Goal: Information Seeking & Learning: Check status

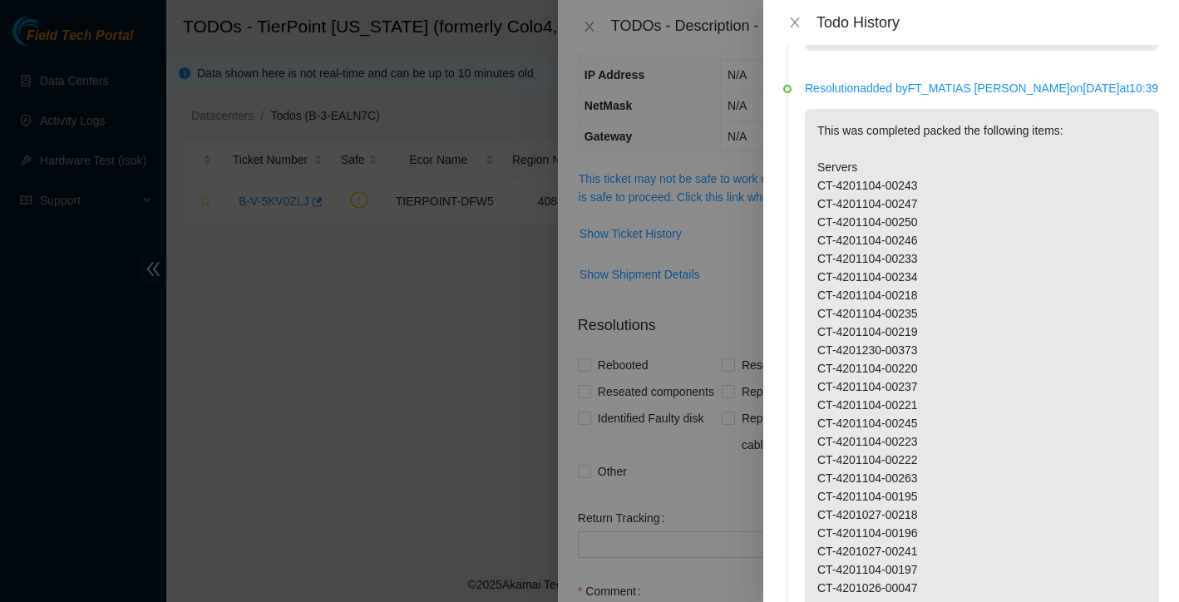
scroll to position [1639, 0]
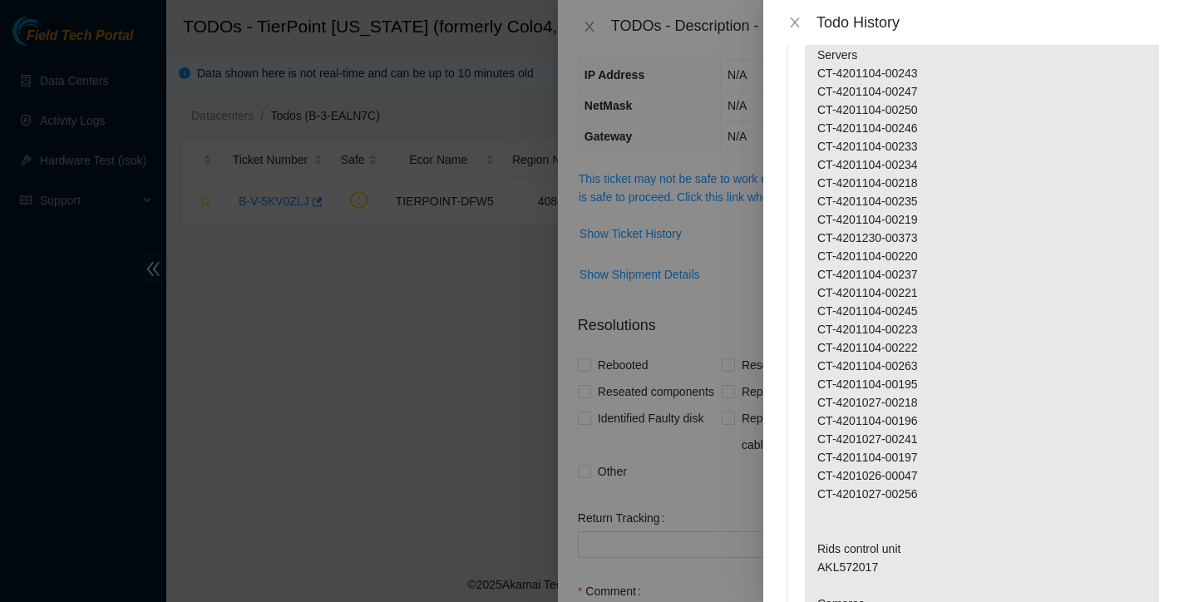
drag, startPoint x: 818, startPoint y: 126, endPoint x: 1096, endPoint y: 105, distance: 278.5
copy p "RMA: B-W-15USK3H Description: --- name: repair_status: Good ... POP to POP move…"
click at [797, 22] on icon "close" at bounding box center [794, 22] width 13 height 13
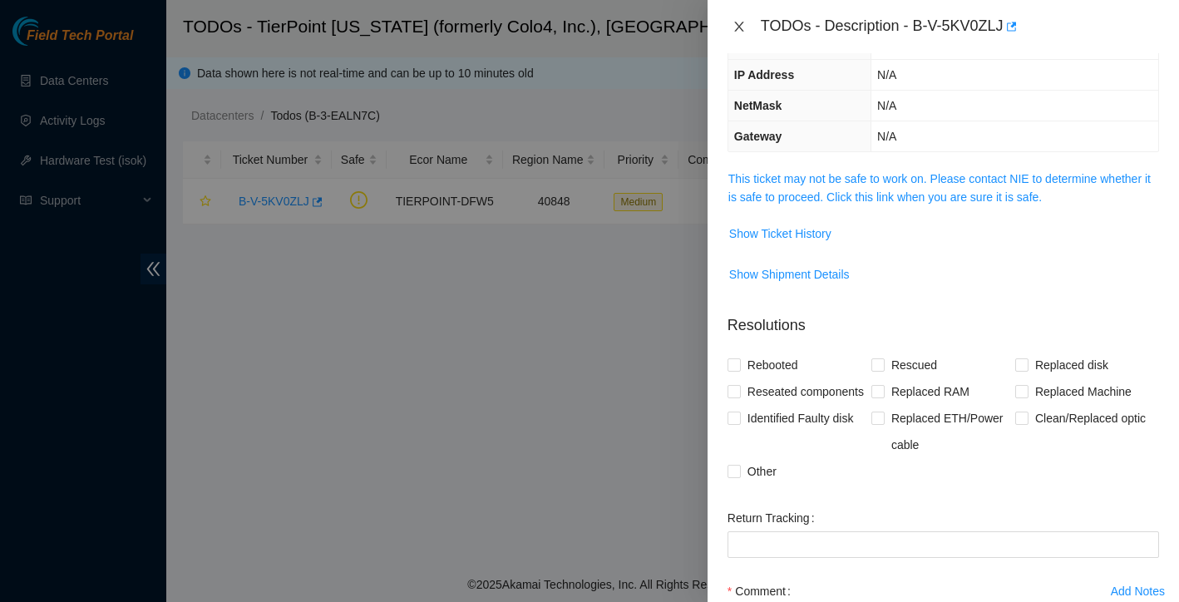
click at [739, 26] on icon "close" at bounding box center [738, 27] width 9 height 10
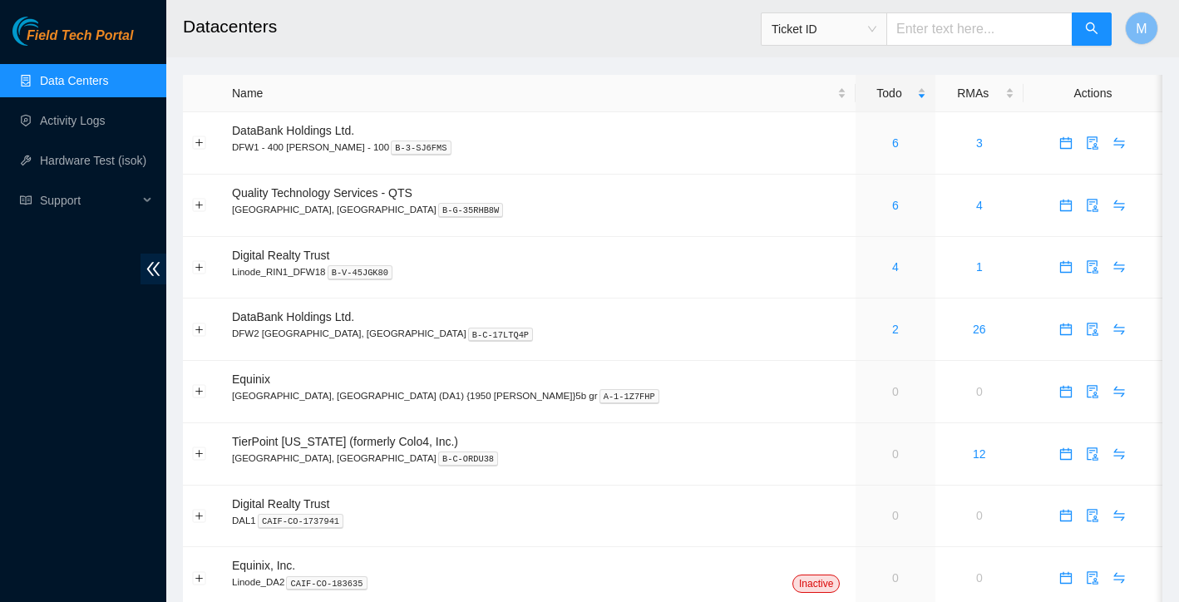
click at [90, 121] on link "Activity Logs" at bounding box center [73, 120] width 66 height 13
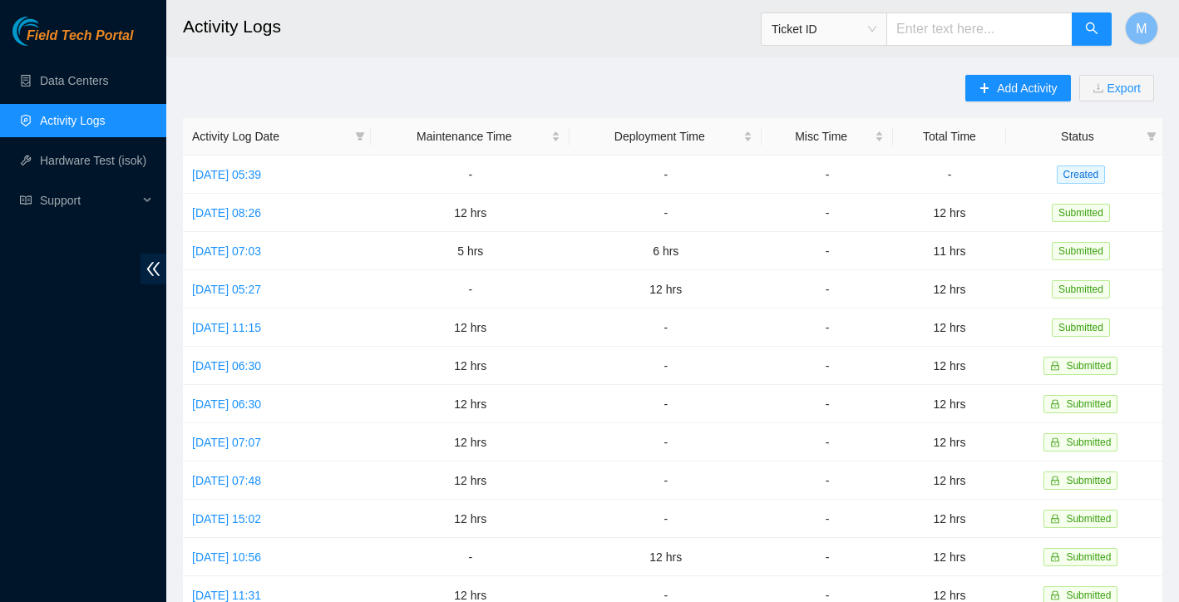
click at [261, 175] on link "[DATE] 05:39" at bounding box center [226, 174] width 69 height 13
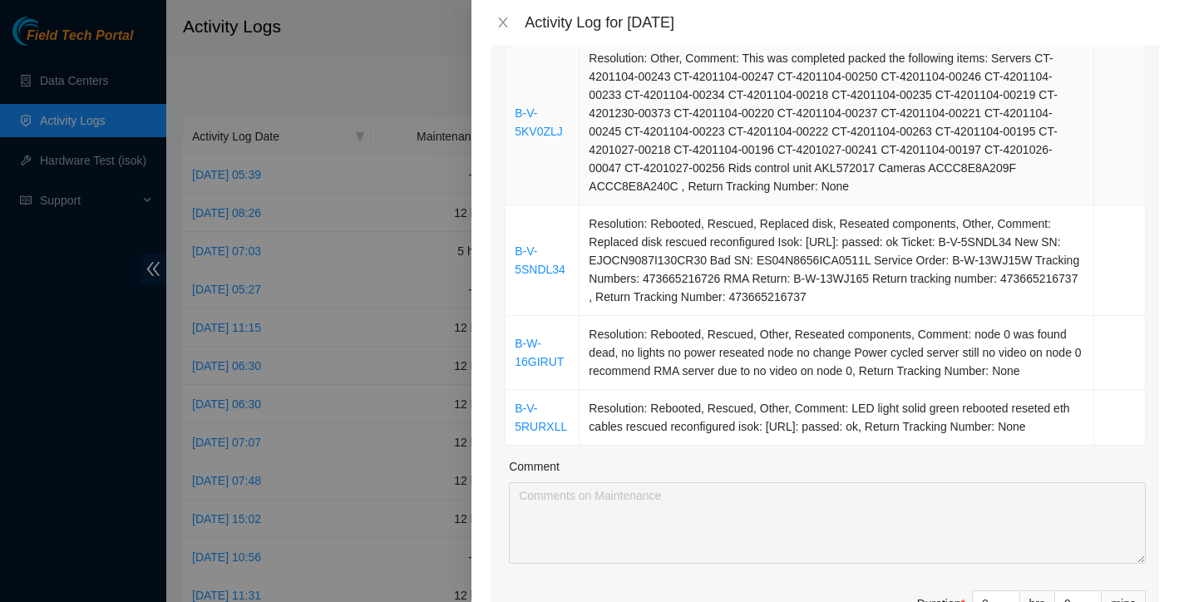
scroll to position [277, 0]
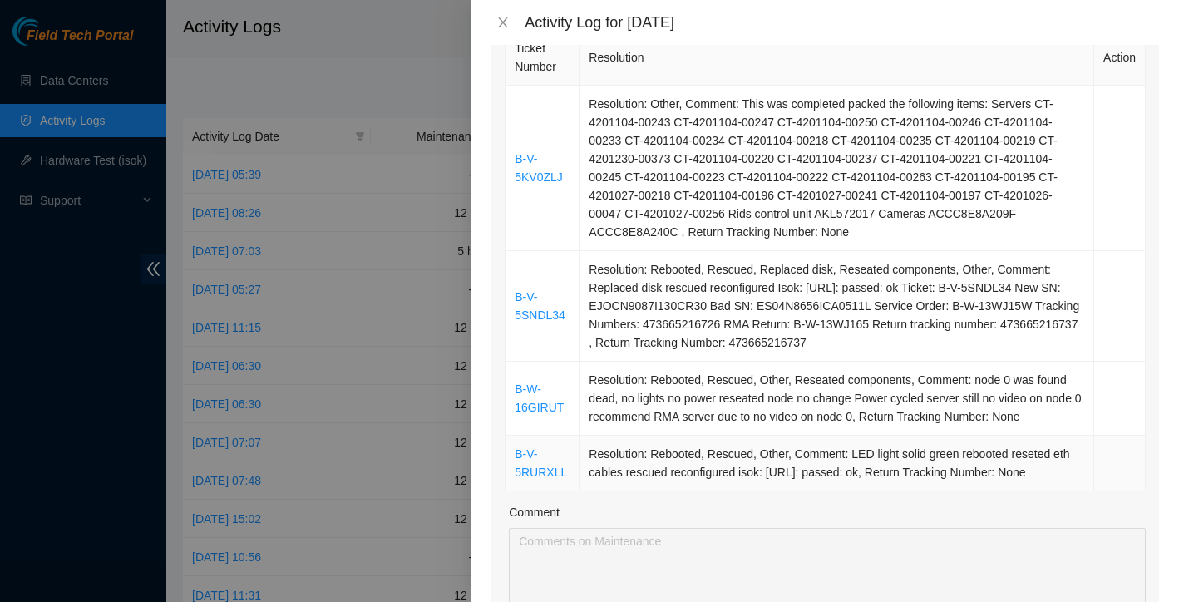
drag, startPoint x: 569, startPoint y: 179, endPoint x: 896, endPoint y: 527, distance: 478.2
click at [896, 491] on tbody "B-V-5KV0ZLJ Resolution: Other, Comment: This was completed packed the following…" at bounding box center [826, 289] width 640 height 406
copy tbody "B-V-5KV0ZLJ Resolution: Other, Comment: This was completed packed the following…"
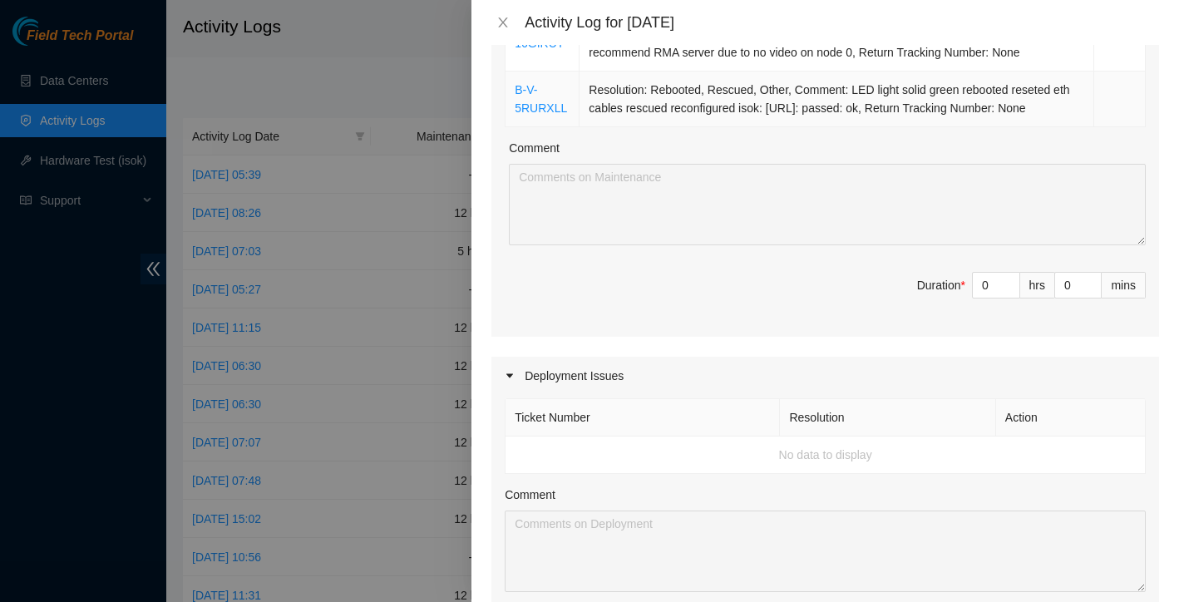
scroll to position [653, 0]
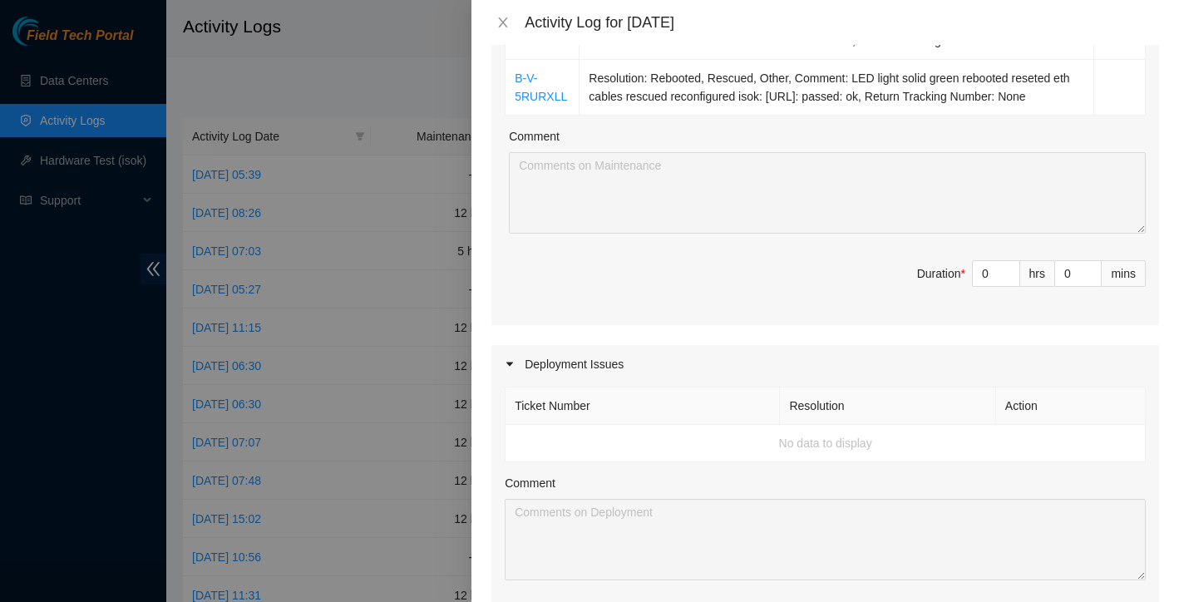
click at [1008, 283] on icon "down" at bounding box center [1011, 280] width 6 height 6
type input "1"
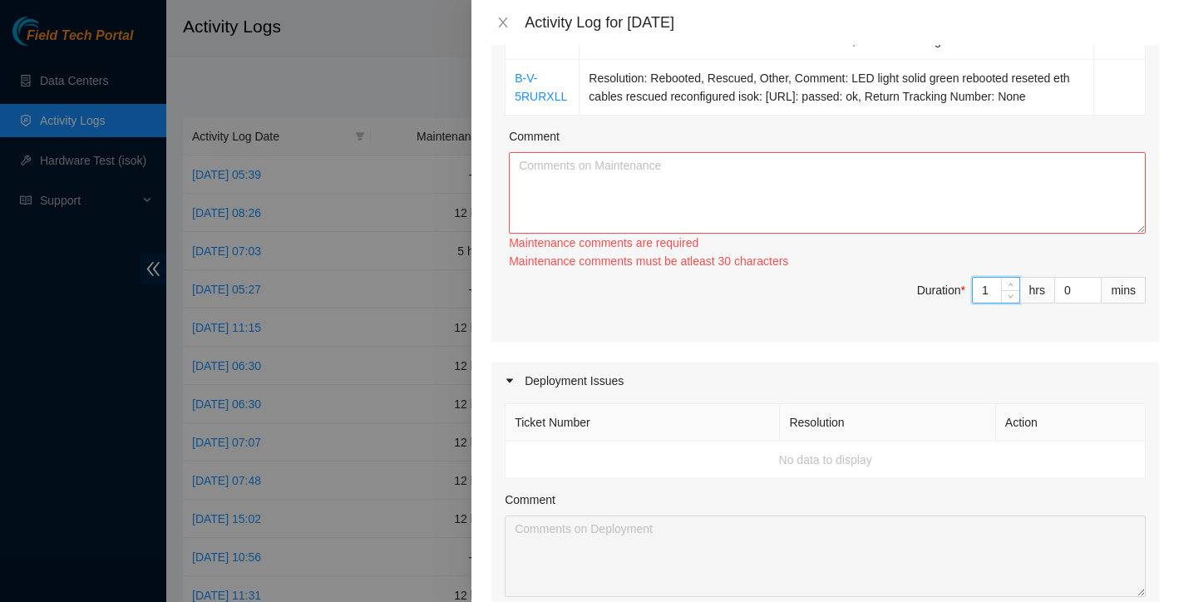
click at [1011, 288] on icon "up" at bounding box center [1011, 285] width 6 height 6
type input "2"
click at [1011, 288] on icon "up" at bounding box center [1011, 285] width 6 height 6
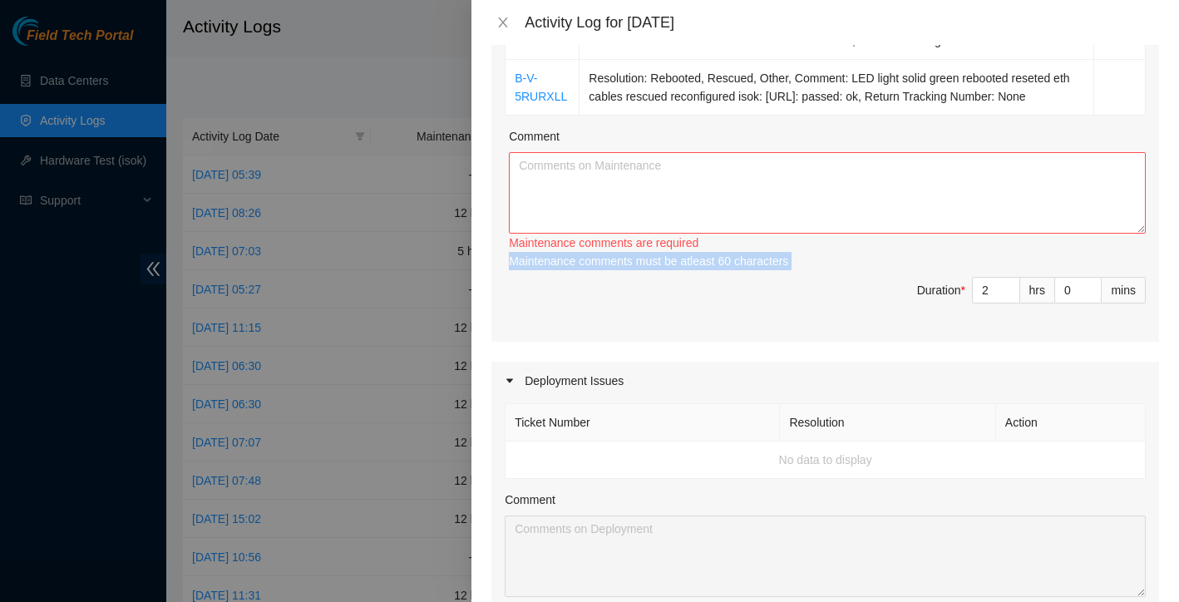
click at [1011, 270] on div "Maintenance comments must be atleast 60 characters" at bounding box center [827, 261] width 637 height 18
type input "3"
click at [1011, 288] on icon "up" at bounding box center [1011, 285] width 6 height 6
type input "4"
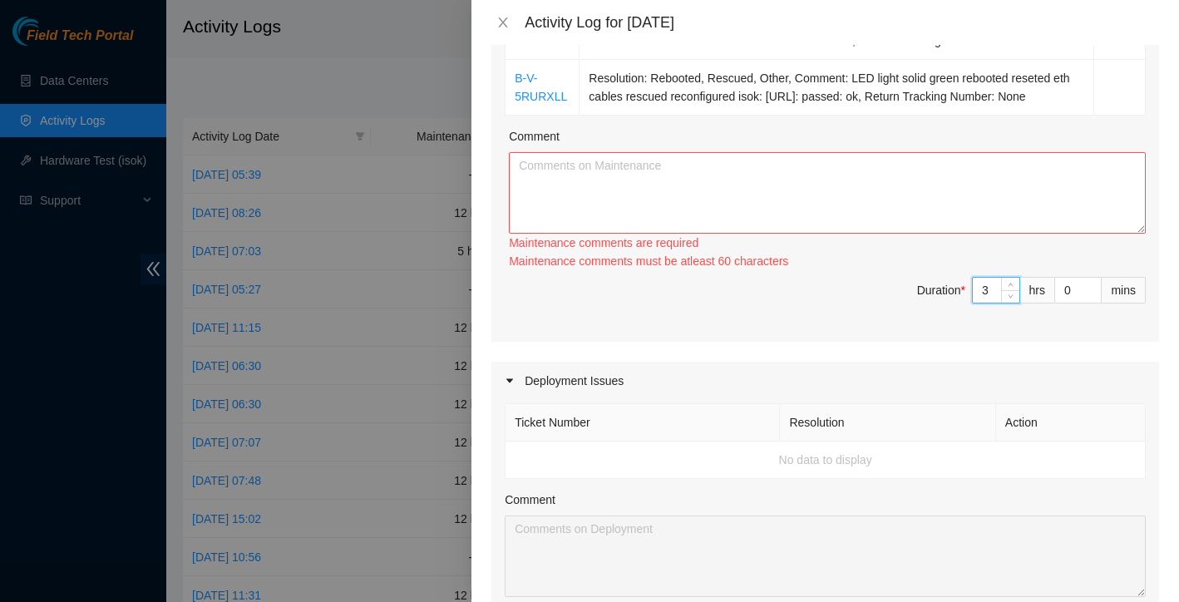
type input "4"
click at [1011, 289] on span "up" at bounding box center [1011, 284] width 10 height 10
type input "5"
click at [1011, 290] on span "Increase Value" at bounding box center [1010, 284] width 18 height 12
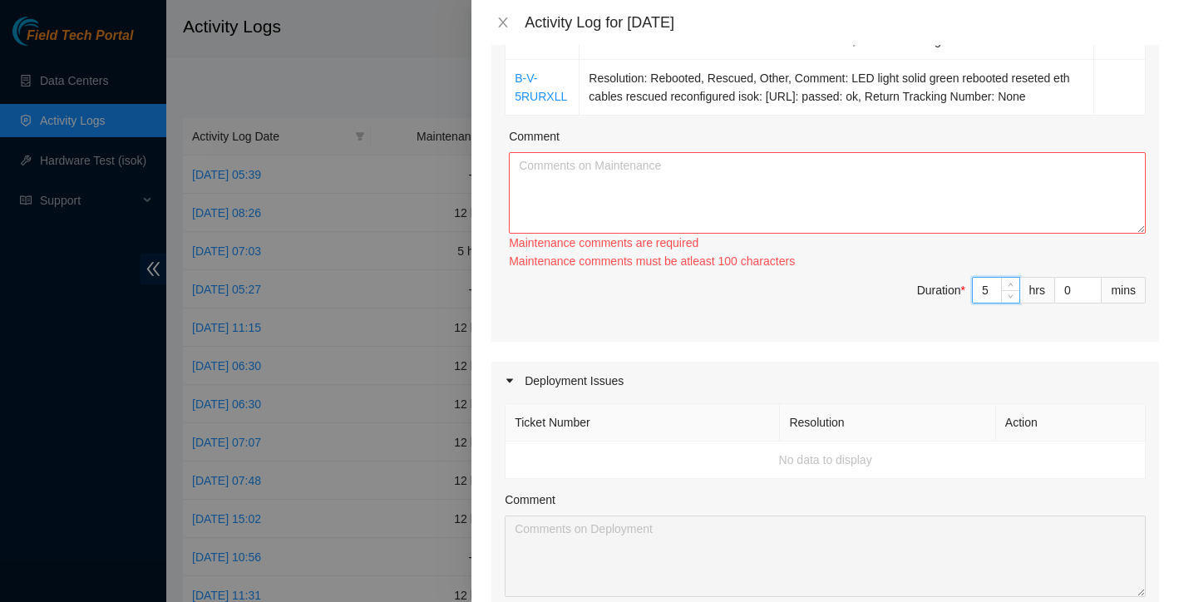
type input "6"
click at [1011, 286] on icon "up" at bounding box center [1011, 284] width 5 height 3
type input "7"
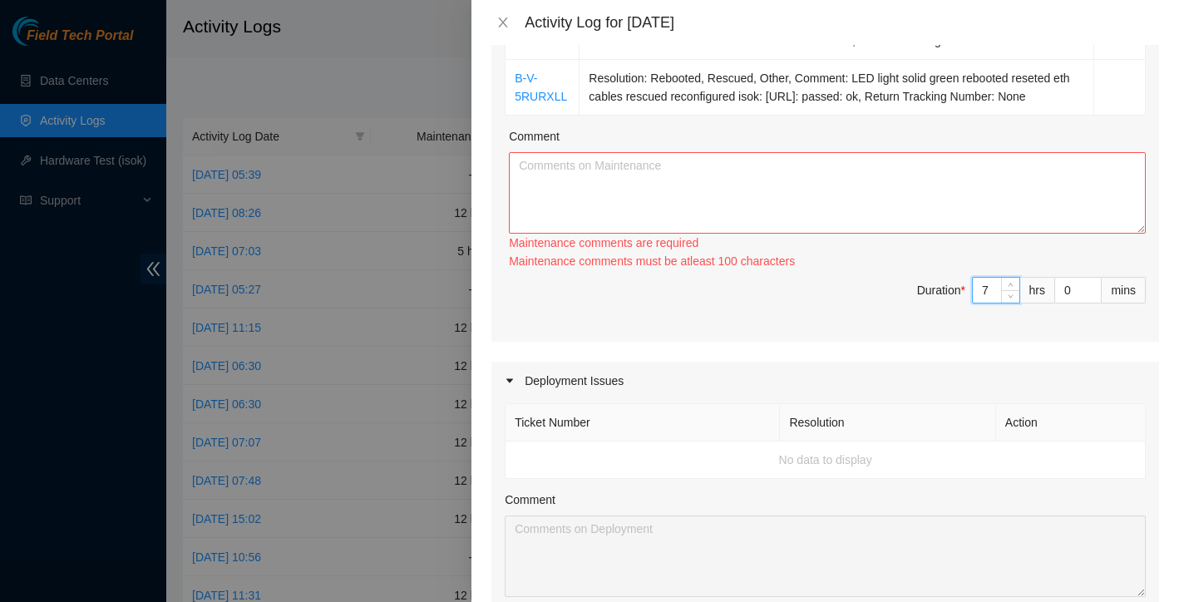
click at [1011, 286] on icon "up" at bounding box center [1011, 284] width 5 height 3
type input "8"
click at [1011, 286] on icon "up" at bounding box center [1011, 284] width 5 height 3
type input "9"
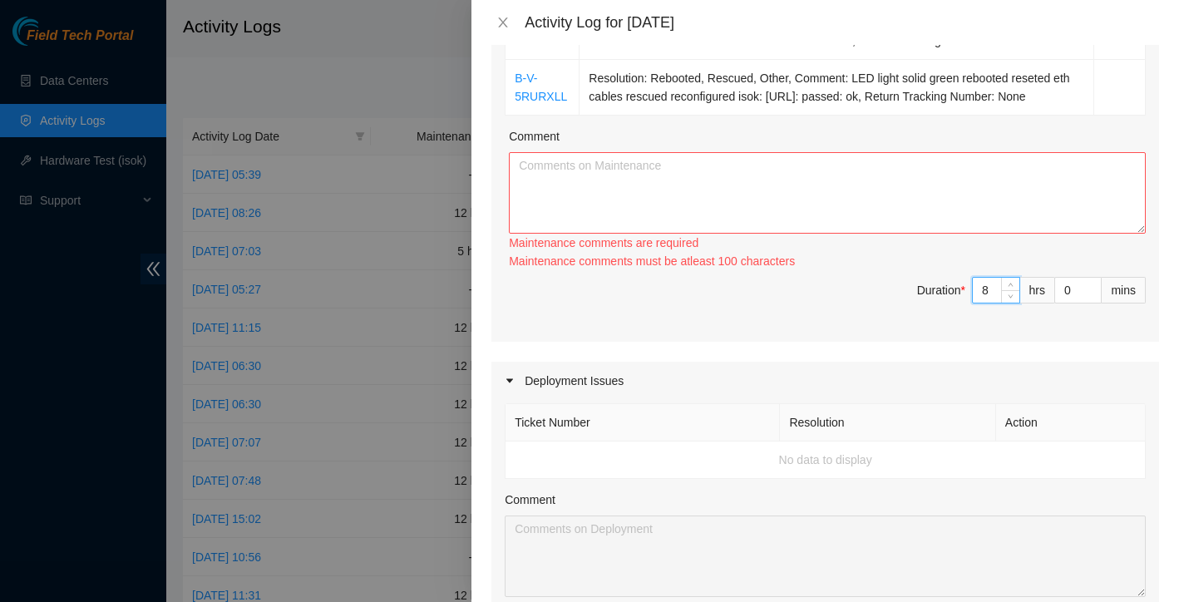
type input "9"
click at [1011, 286] on icon "up" at bounding box center [1011, 284] width 5 height 3
type input "10"
click at [1011, 286] on icon "up" at bounding box center [1011, 284] width 5 height 3
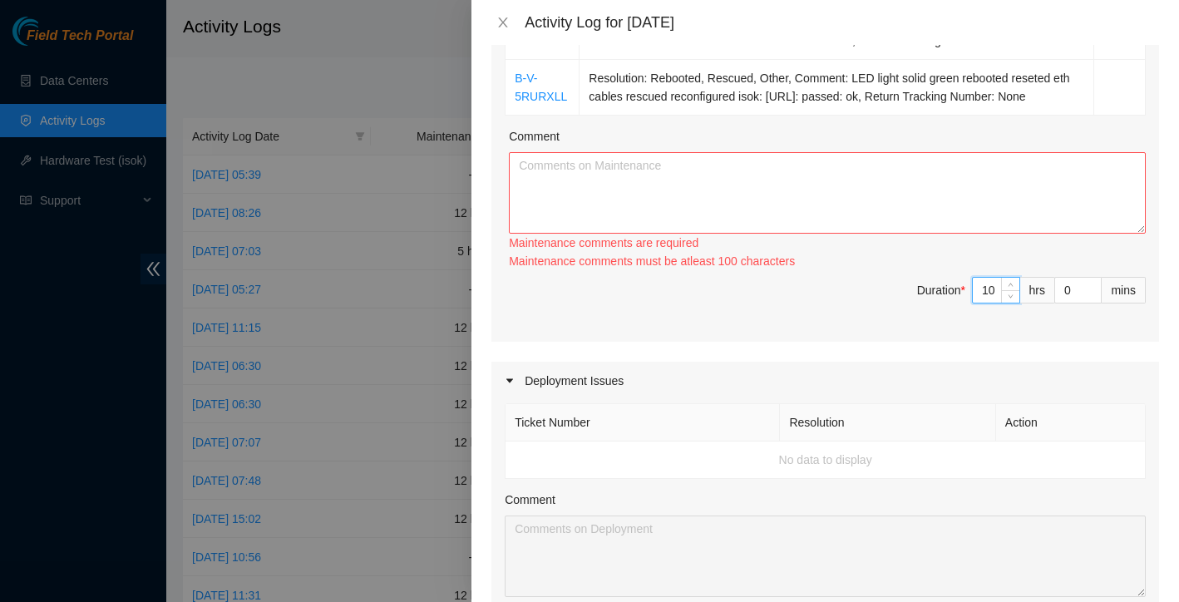
type input "11"
click at [1011, 286] on icon "up" at bounding box center [1011, 284] width 5 height 3
type input "12"
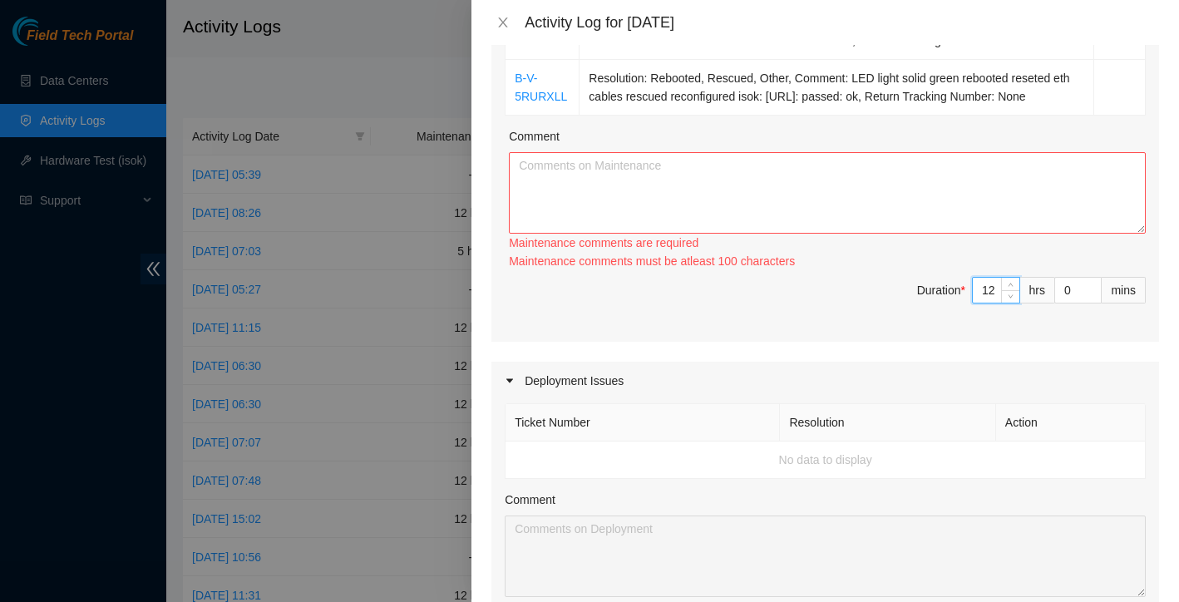
click at [1011, 286] on icon "up" at bounding box center [1011, 284] width 5 height 3
click at [834, 234] on textarea "Comment" at bounding box center [827, 192] width 637 height 81
paste textarea "B-V-5KV0ZLJ Resolution: Other, Comment: This was completed packed the following…"
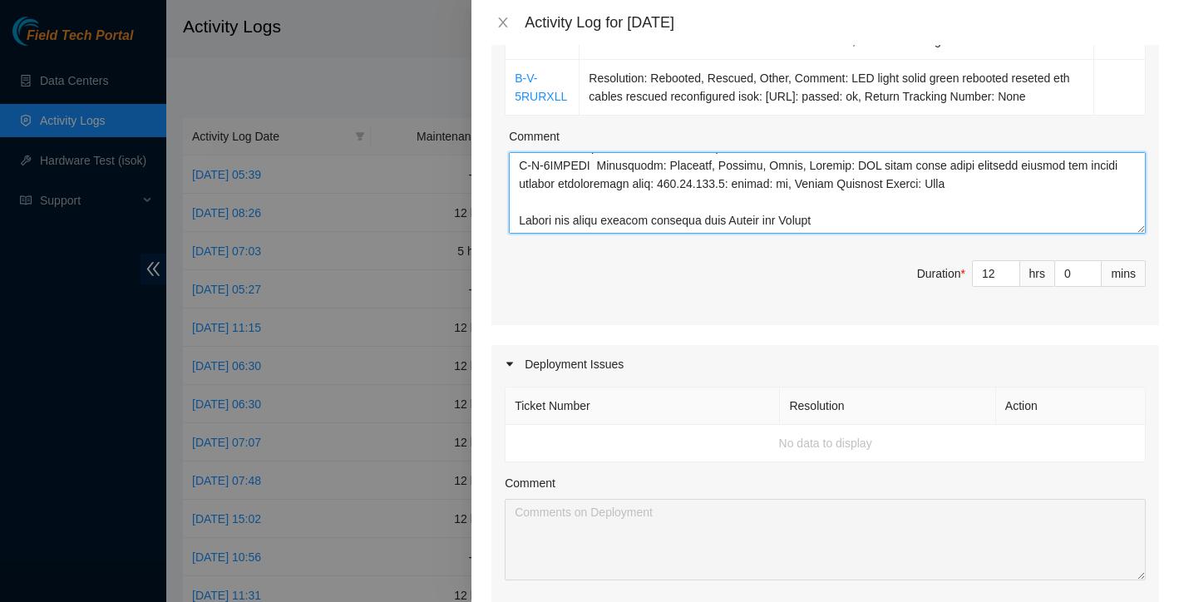
scroll to position [274, 0]
drag, startPoint x: 834, startPoint y: 243, endPoint x: 814, endPoint y: 270, distance: 33.9
click at [814, 234] on textarea "Comment" at bounding box center [827, 192] width 637 height 81
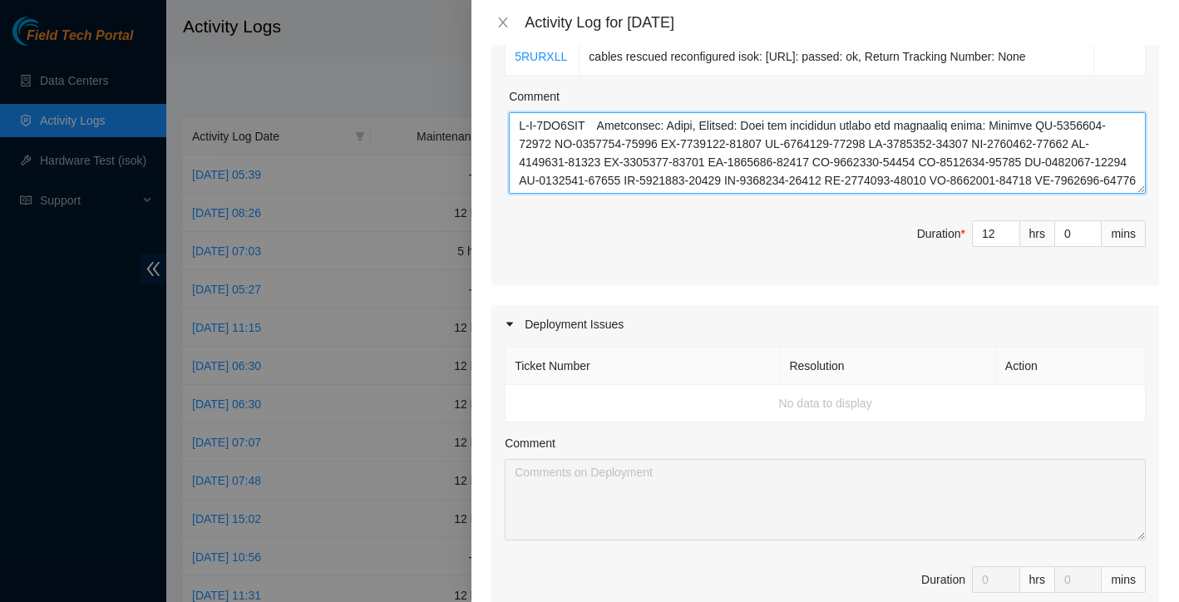
scroll to position [0, 0]
click at [520, 162] on textarea "Comment" at bounding box center [827, 152] width 637 height 81
click at [528, 157] on textarea "Comment" at bounding box center [827, 152] width 637 height 81
paste textarea "Worked all these tickets training with Gerald and Austin"
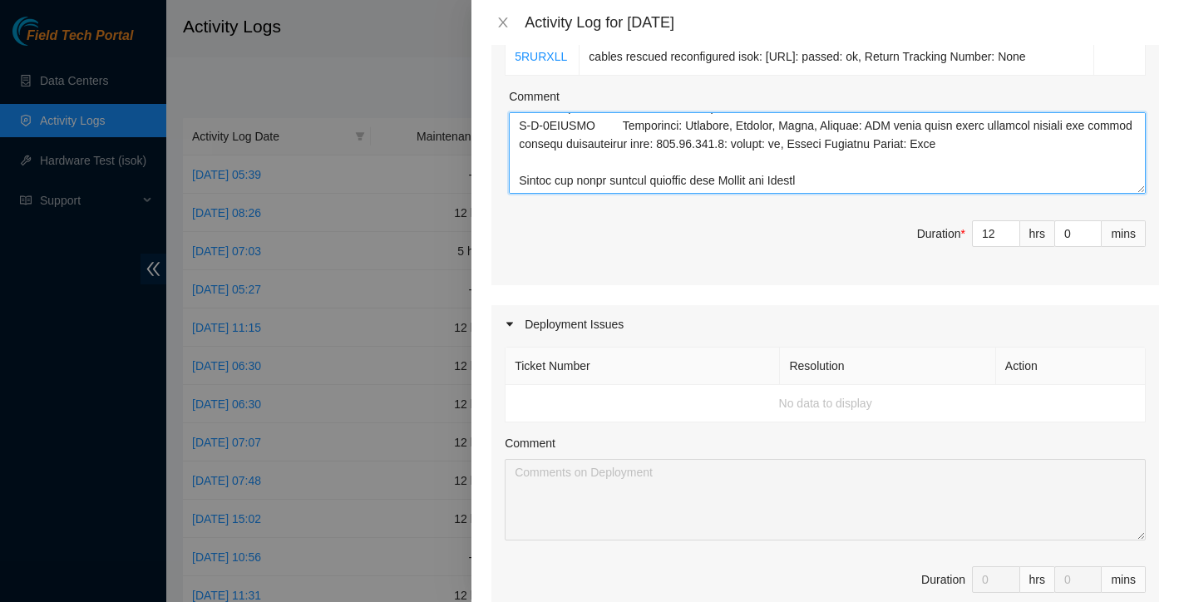
scroll to position [293, 0]
drag, startPoint x: 551, startPoint y: 183, endPoint x: 904, endPoint y: 225, distance: 355.1
click at [904, 194] on textarea "Comment" at bounding box center [827, 152] width 637 height 81
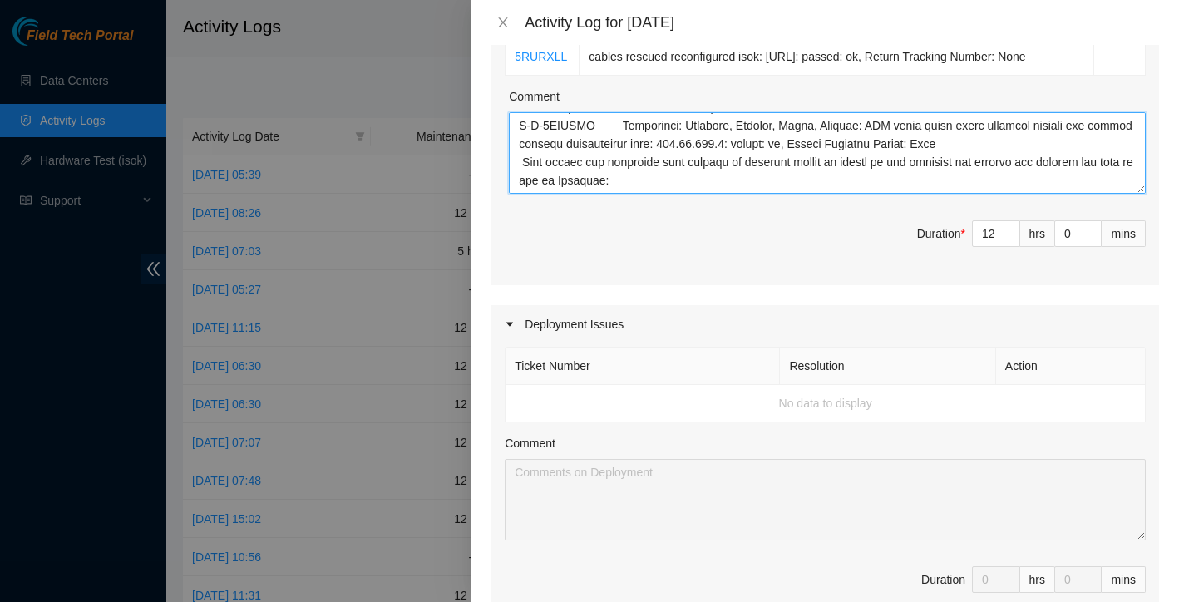
scroll to position [306, 0]
paste textarea "Worked all these tickets training with Gerald and Austin"
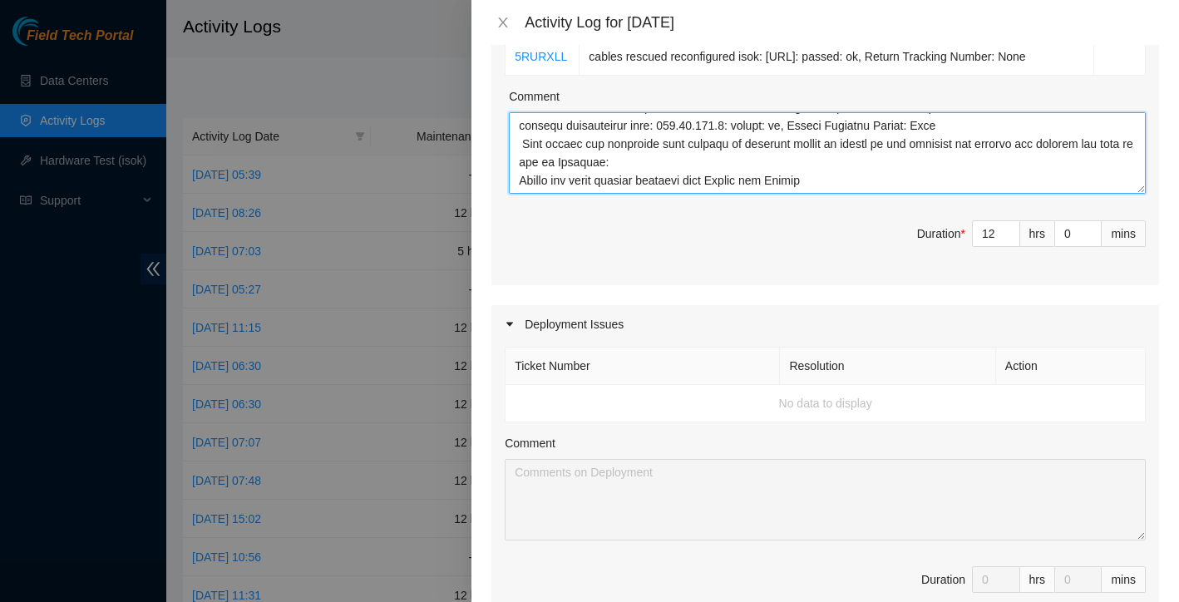
drag, startPoint x: 904, startPoint y: 225, endPoint x: 835, endPoint y: 226, distance: 69.0
click at [835, 194] on textarea "Comment" at bounding box center [827, 152] width 637 height 81
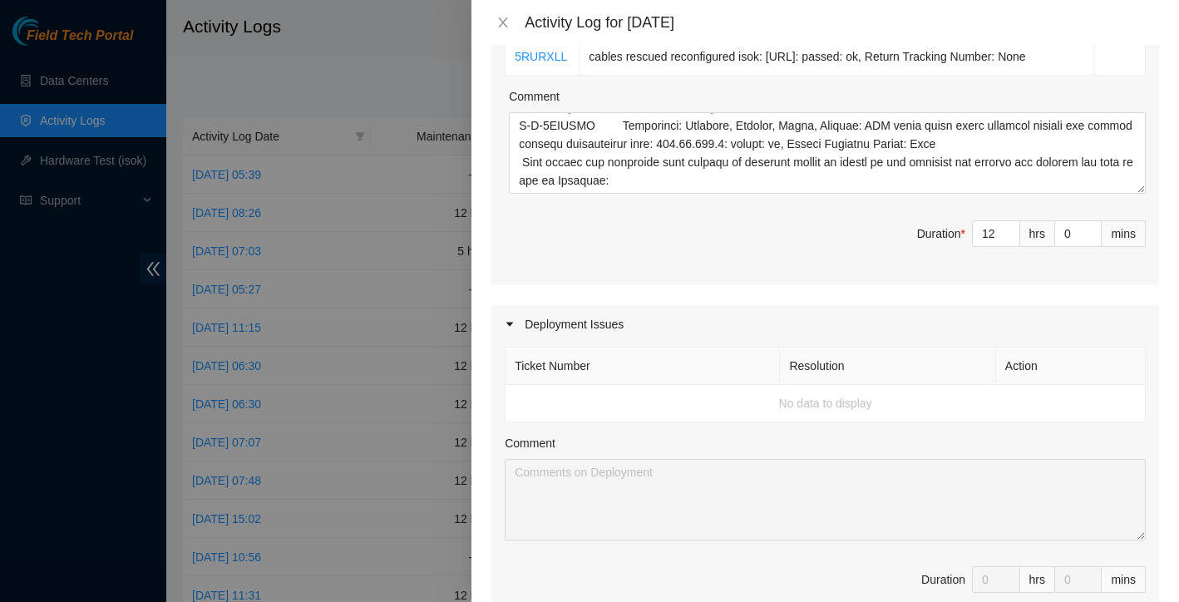
click at [360, 88] on div at bounding box center [589, 301] width 1179 height 602
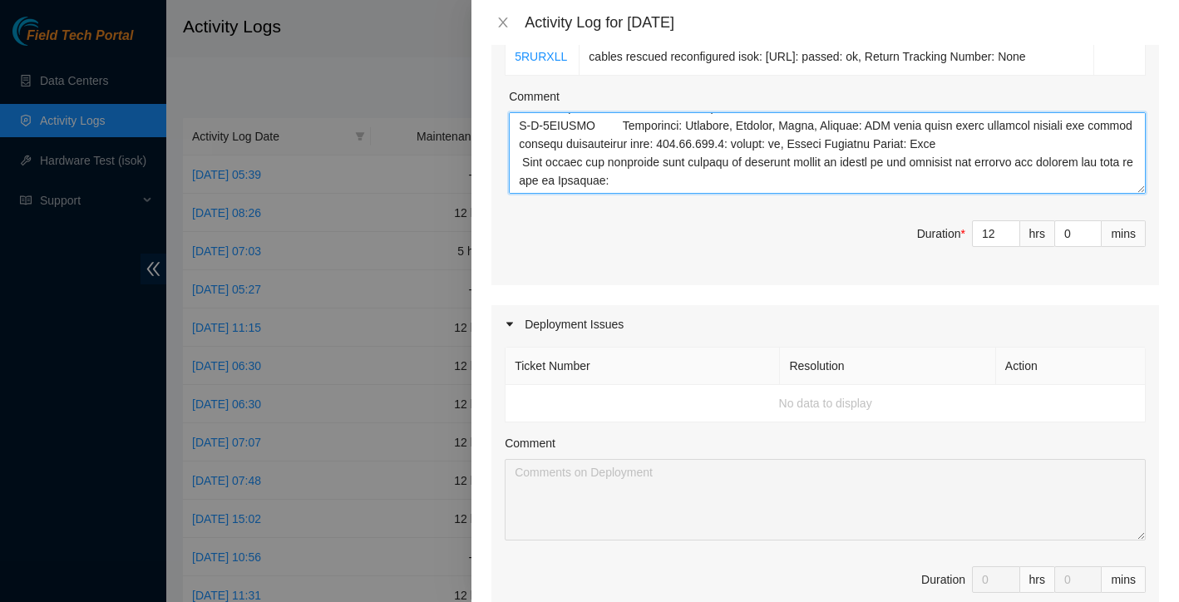
click at [646, 194] on textarea "Comment" at bounding box center [827, 152] width 637 height 81
paste textarea "AAA2037AAGW"
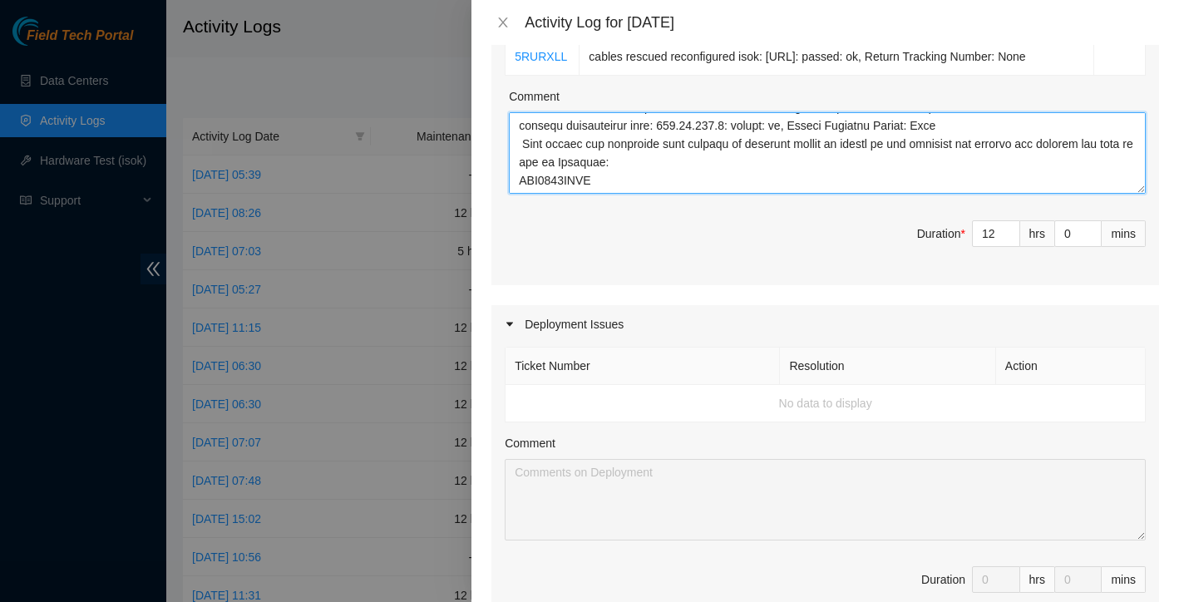
scroll to position [324, 0]
paste textarea "DX010B2F030824AK200186"
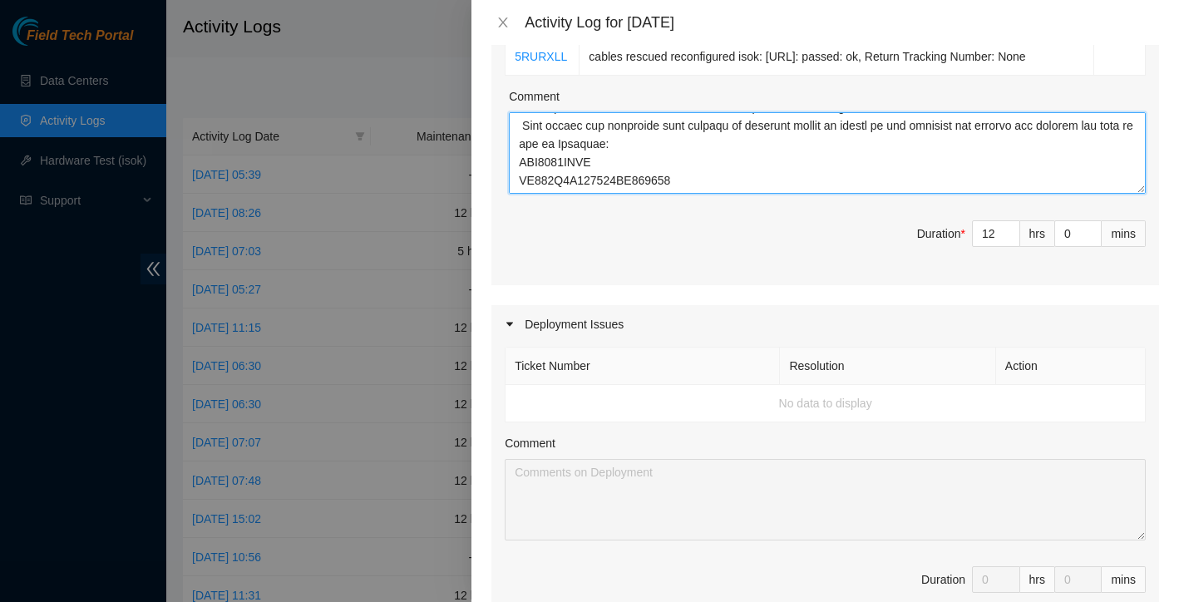
scroll to position [343, 0]
paste textarea "QTFCA6611000B"
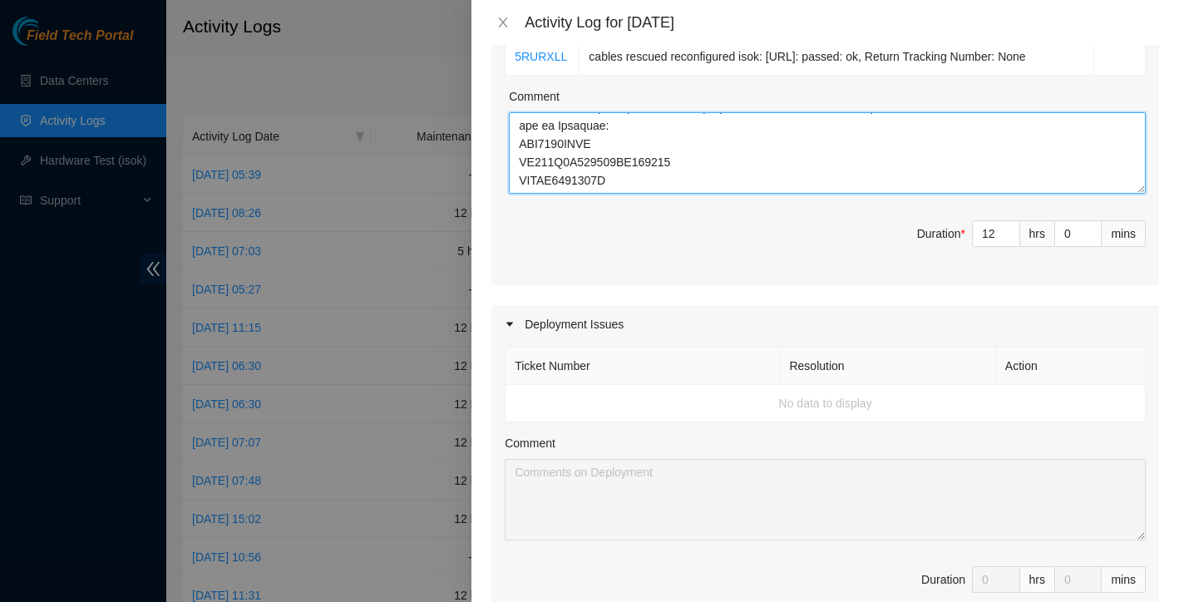
scroll to position [361, 0]
paste textarea "QTFCA65020370"
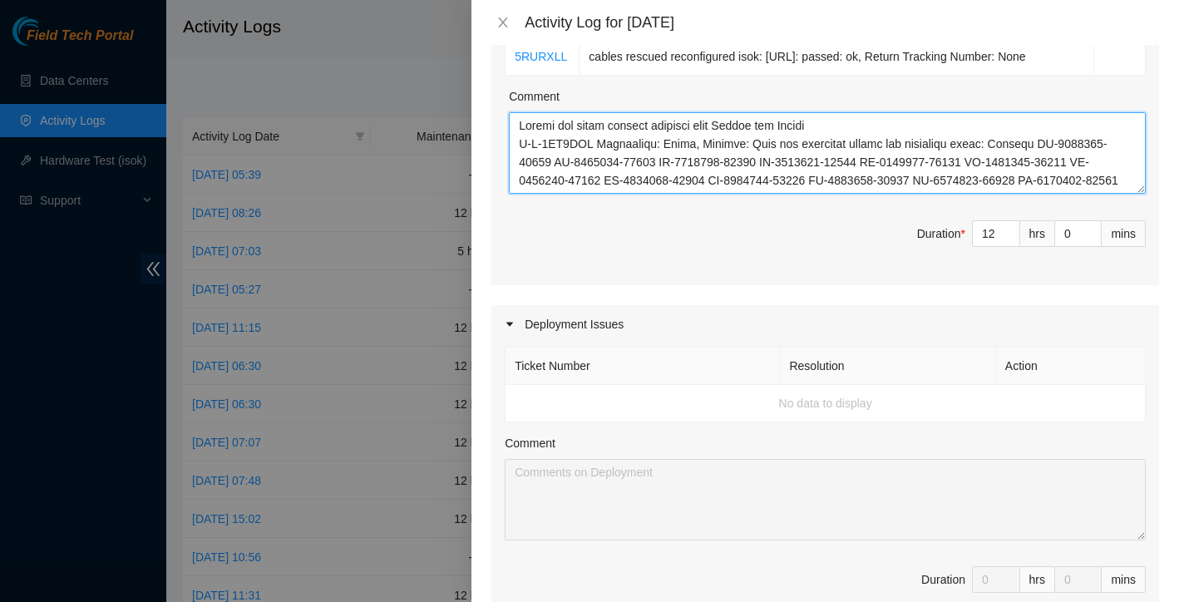
scroll to position [0, 0]
click at [832, 159] on textarea "Comment" at bounding box center [827, 152] width 637 height 81
click at [851, 164] on textarea "Comment" at bounding box center [827, 152] width 637 height 81
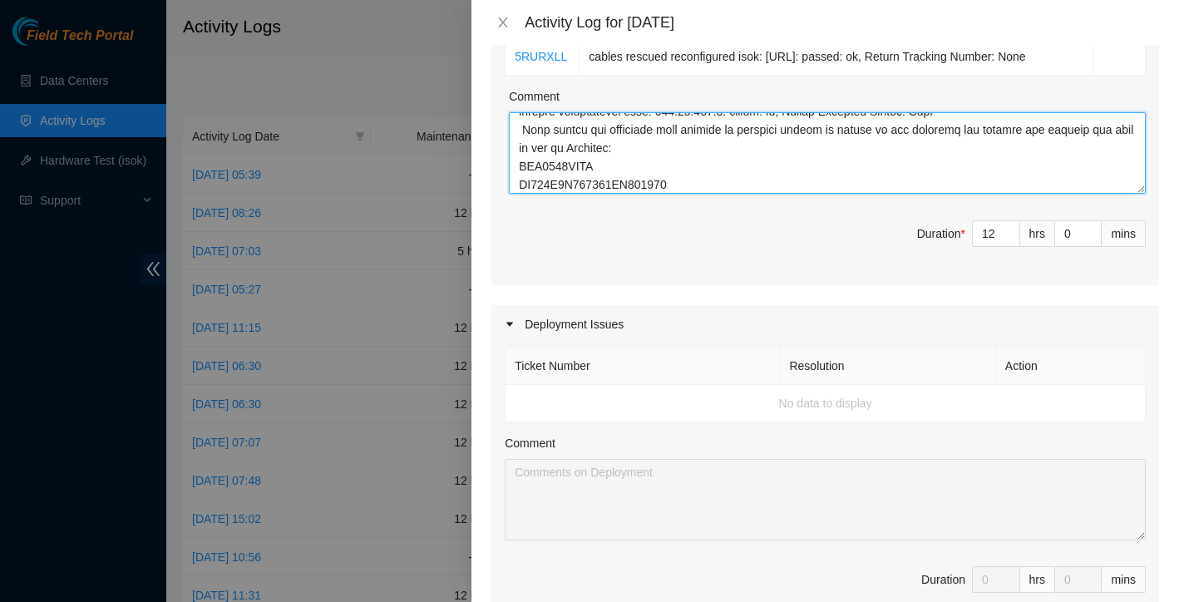
scroll to position [306, 0]
click at [522, 189] on textarea "Comment" at bounding box center [827, 152] width 637 height 81
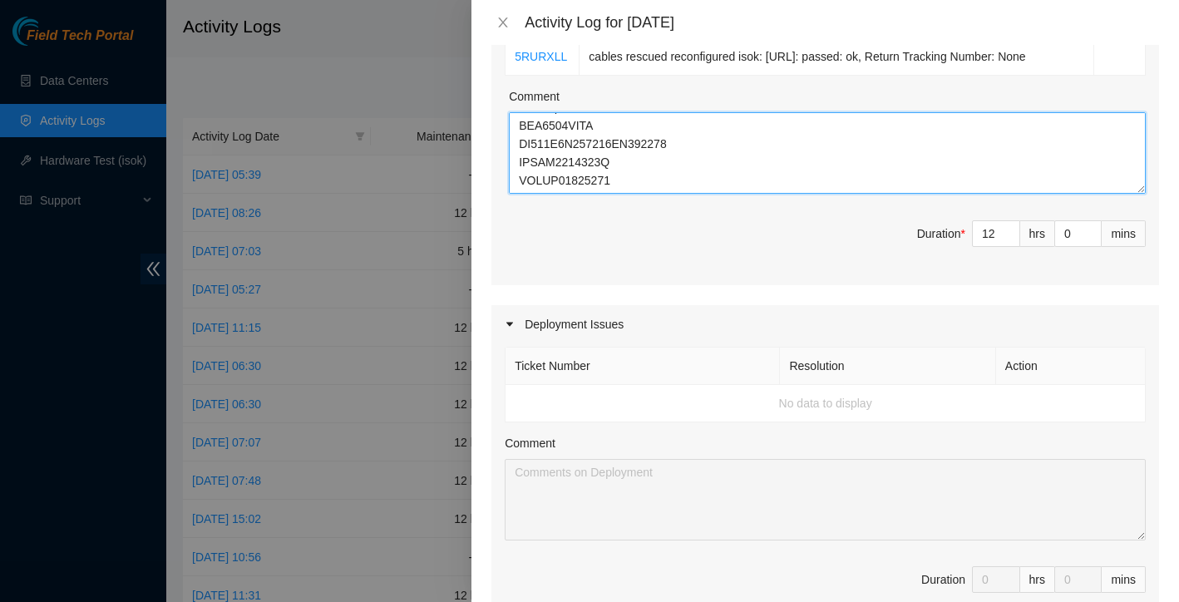
scroll to position [367, 0]
click at [670, 194] on textarea "Comment" at bounding box center [827, 152] width 637 height 81
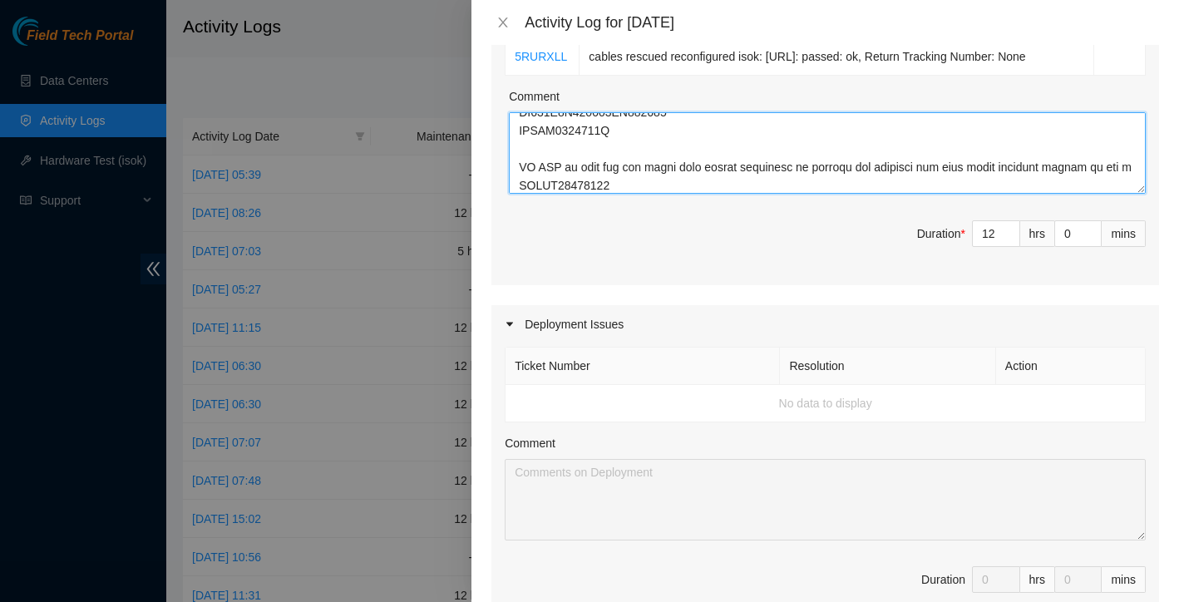
scroll to position [416, 0]
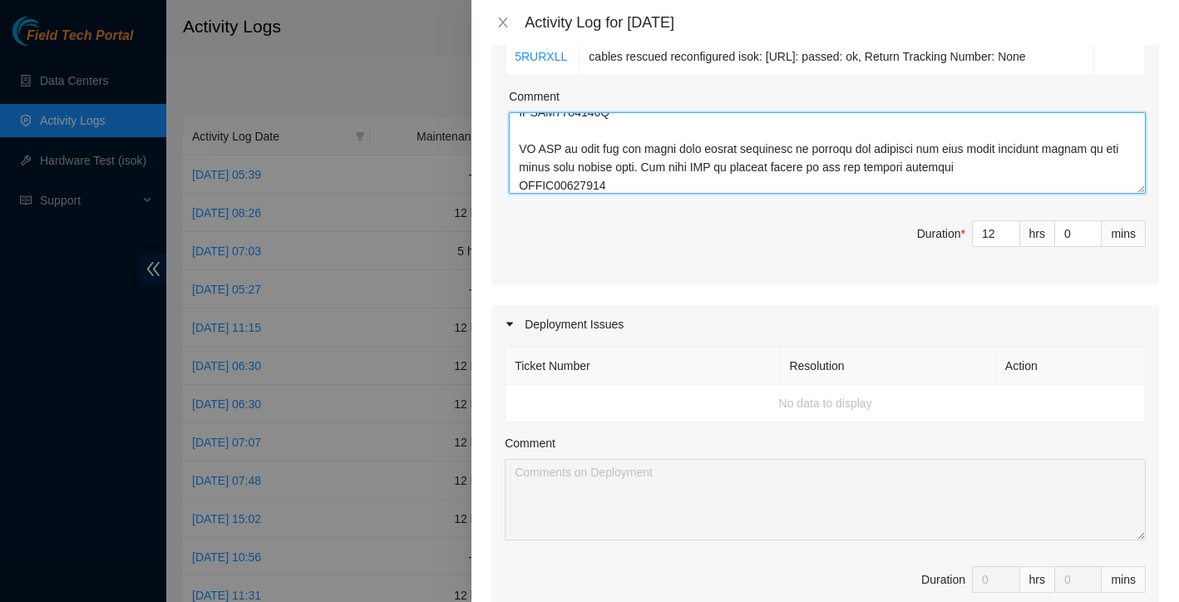
click at [653, 194] on textarea "Comment" at bounding box center [827, 152] width 637 height 81
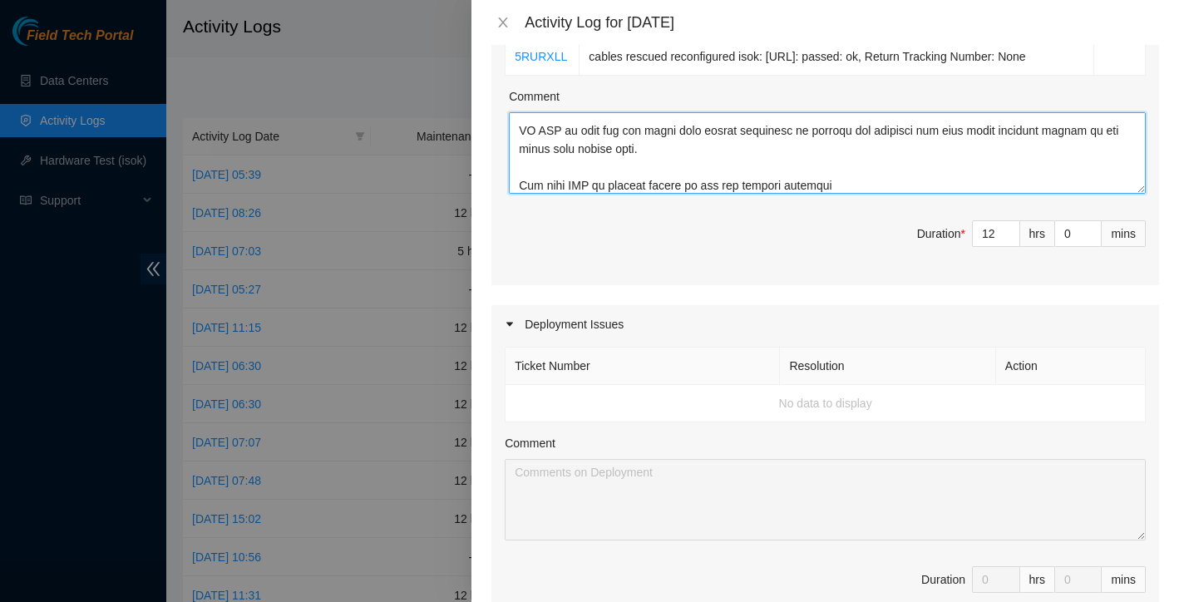
scroll to position [452, 0]
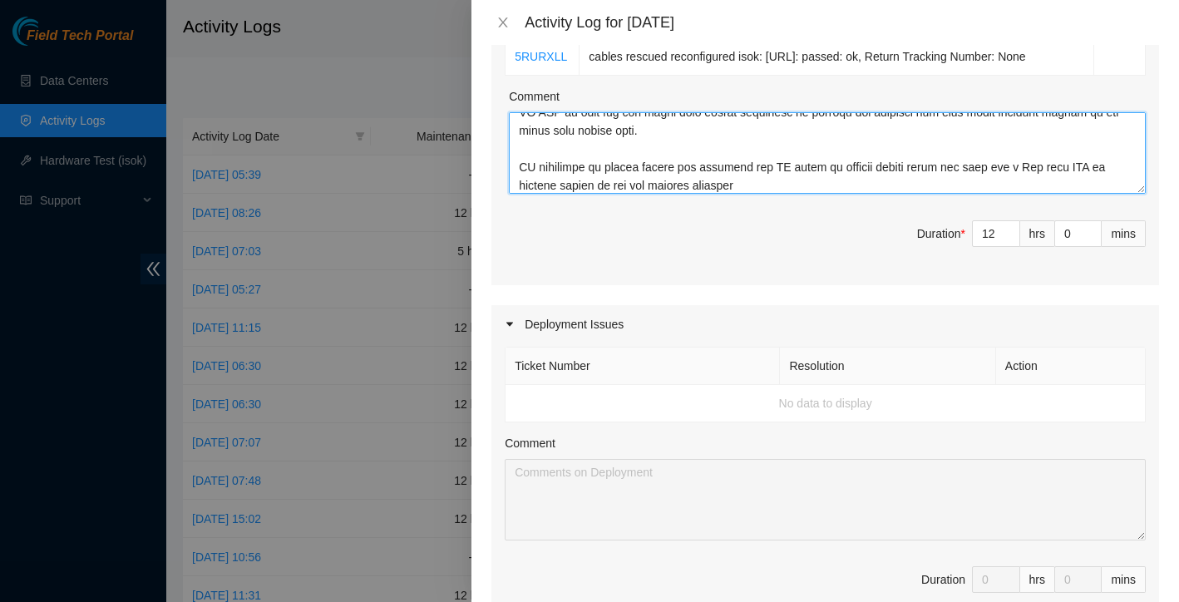
click at [1045, 194] on textarea "Comment" at bounding box center [827, 152] width 637 height 81
click at [1059, 194] on textarea "Comment" at bounding box center [827, 152] width 637 height 81
type textarea "Worked all these tickets training with Gerald and Austin at QTS, Irving and Tei…"
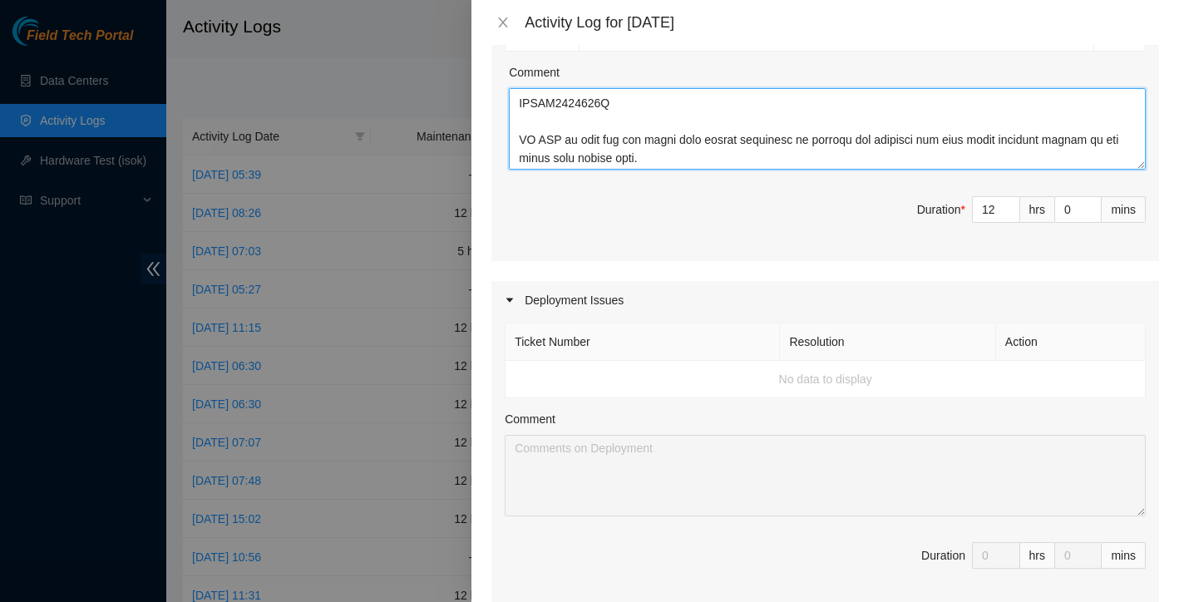
scroll to position [494, 0]
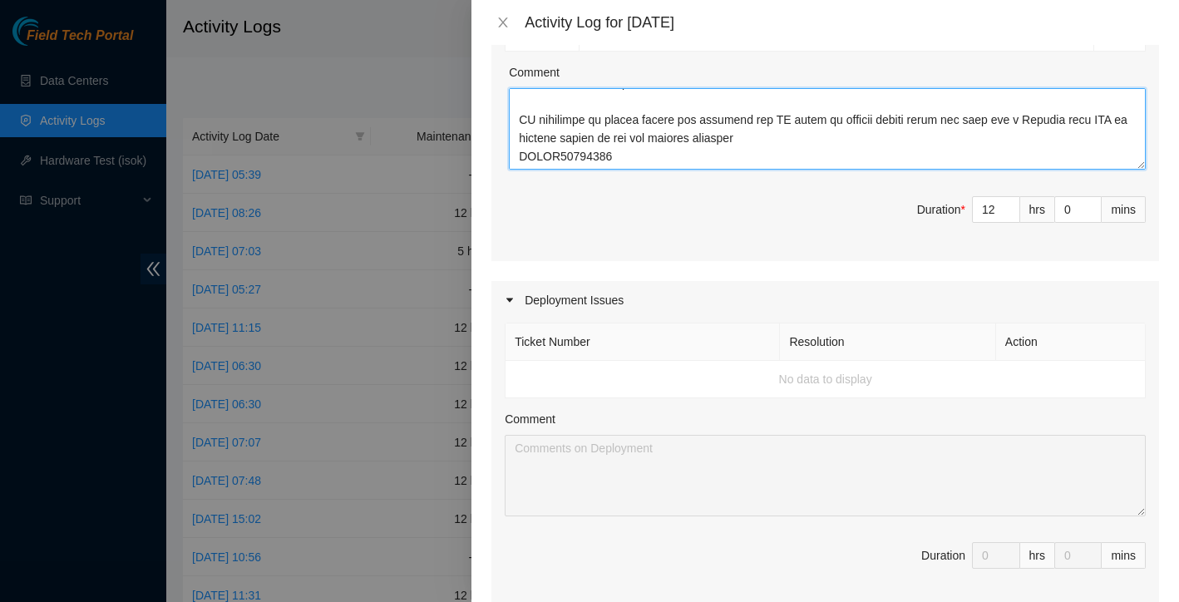
drag, startPoint x: 515, startPoint y: 136, endPoint x: 634, endPoint y: 258, distance: 169.3
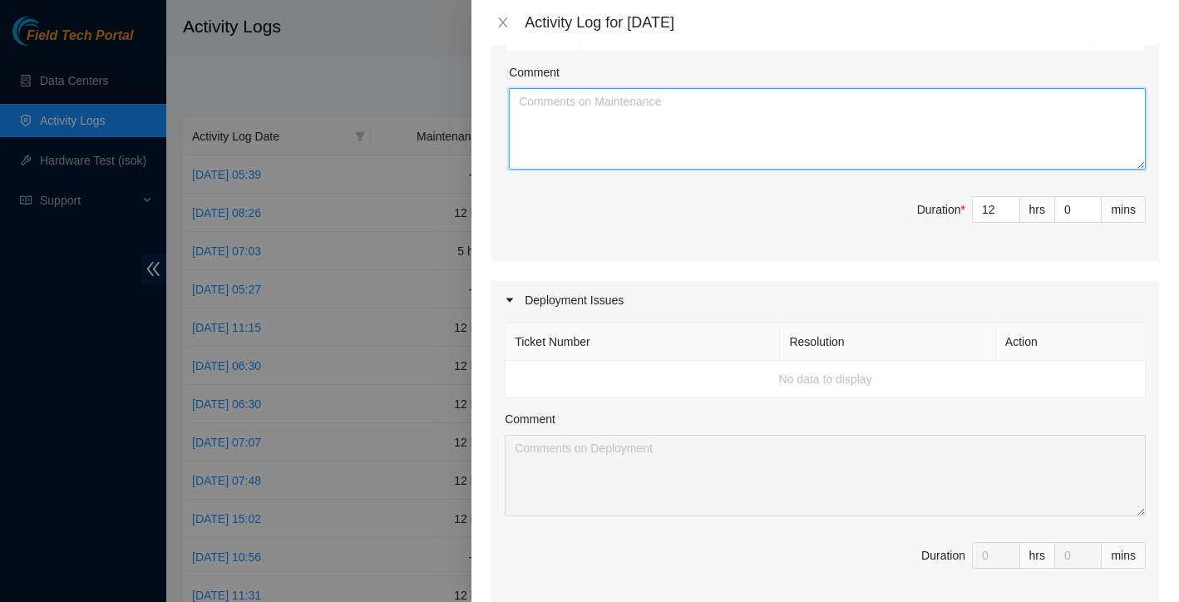
scroll to position [0, 0]
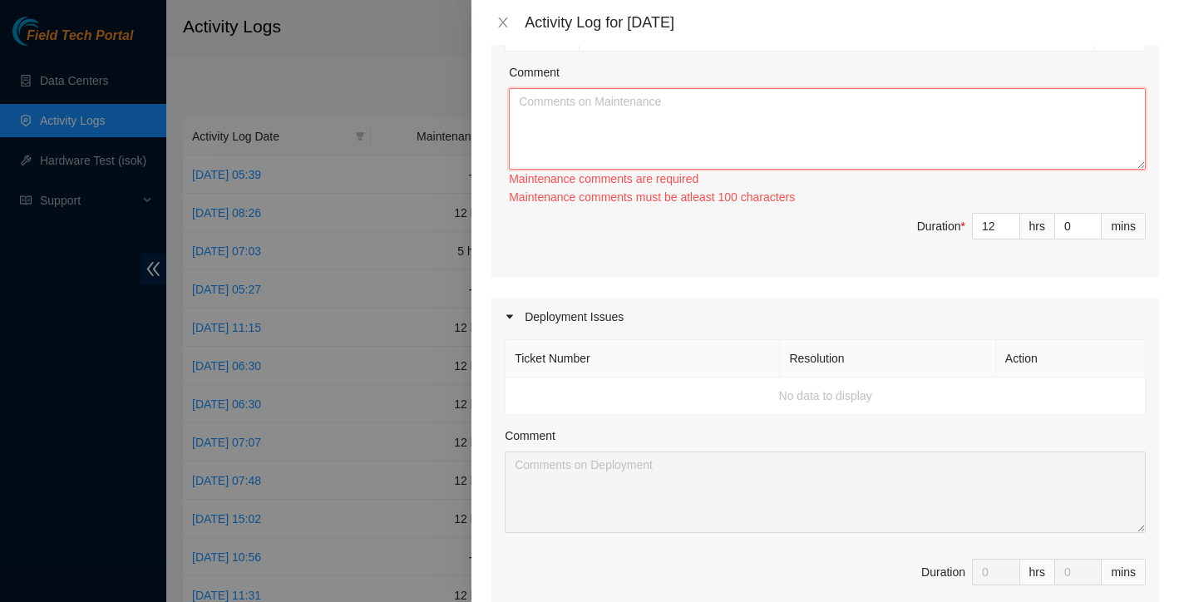
paste textarea "QTS Irving Ticket Work & Training: Worked alongside Gerald and Austin to go thr…"
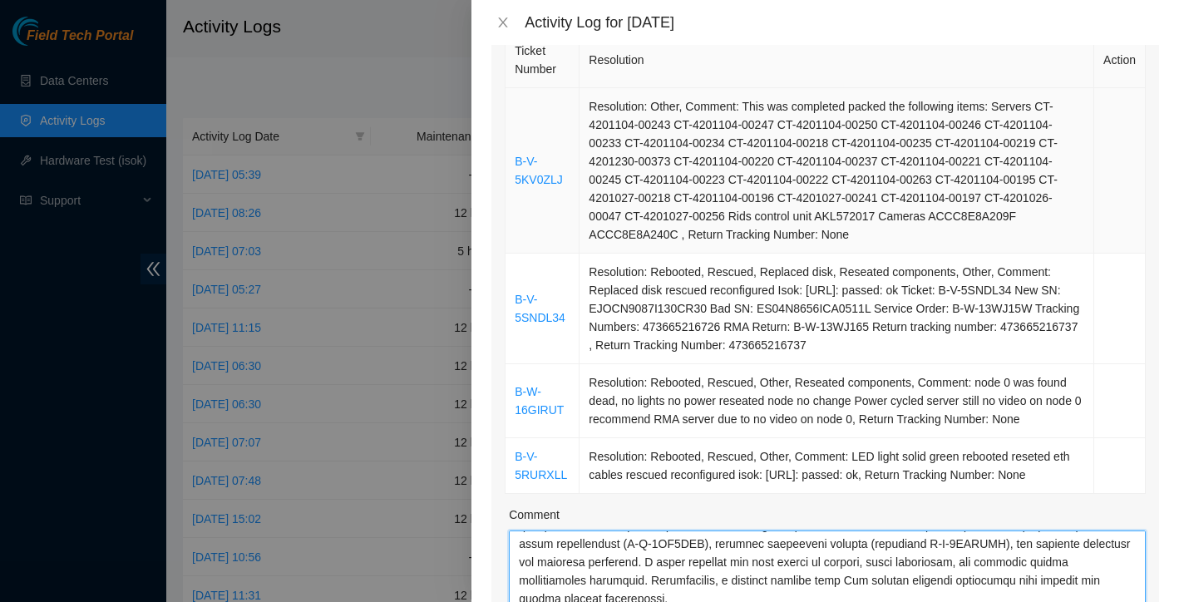
scroll to position [1280, 0]
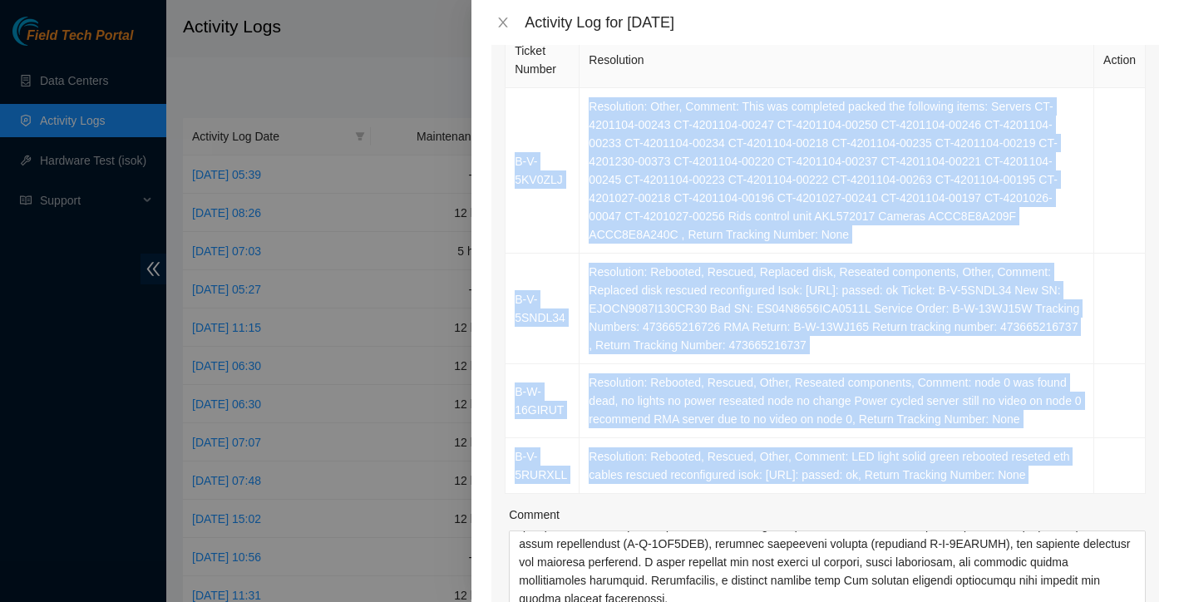
drag, startPoint x: 515, startPoint y: 92, endPoint x: 821, endPoint y: 533, distance: 536.5
click at [821, 533] on div "Ticket Number Resolution Action B-V-5KV0ZLJ Resolution: Other, Comment: This wa…" at bounding box center [825, 365] width 668 height 675
copy tbody "B-V-5KV0ZLJ Resolution: Other, Comment: This was completed packed the following…"
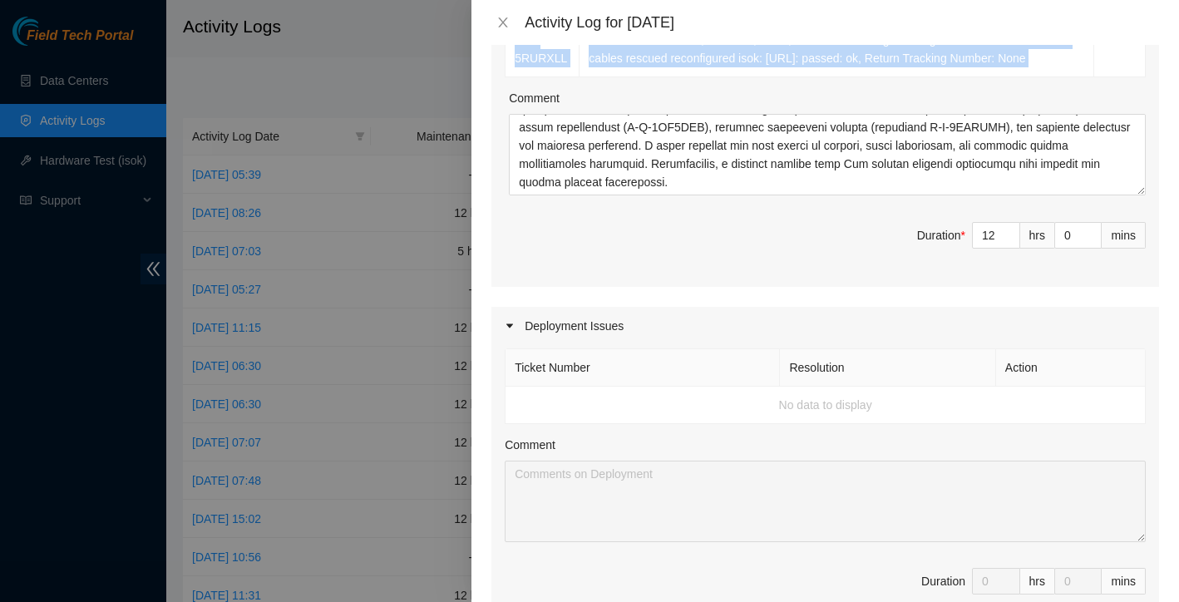
scroll to position [744, 0]
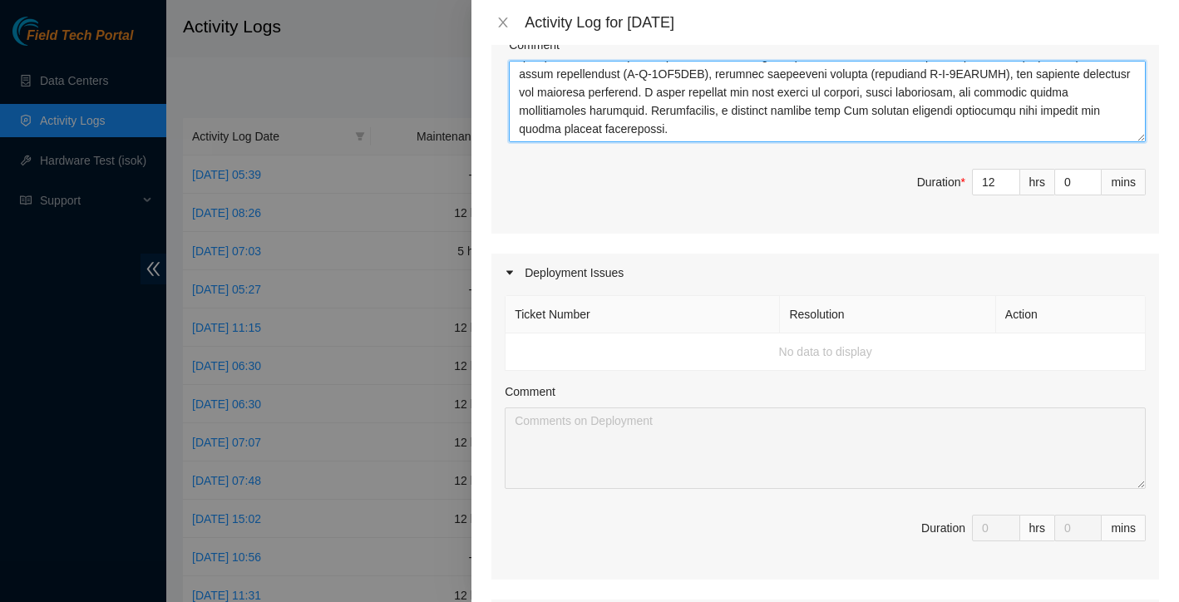
click at [682, 141] on textarea "Comment" at bounding box center [827, 101] width 637 height 81
paste textarea "B-V-5KV0ZLJ Resolution: Other, Comment: This was completed packed the following…"
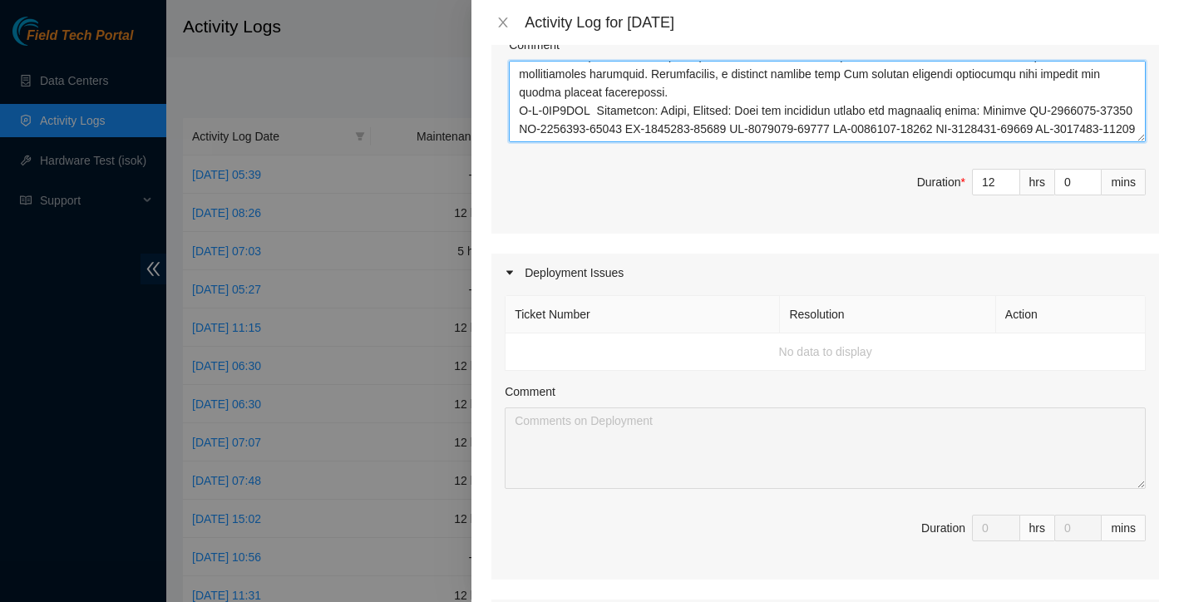
scroll to position [1610, 0]
type textarea "QTS Irving Ticket Work & Training: Worked alongside Gerald and Austin to go thr…"
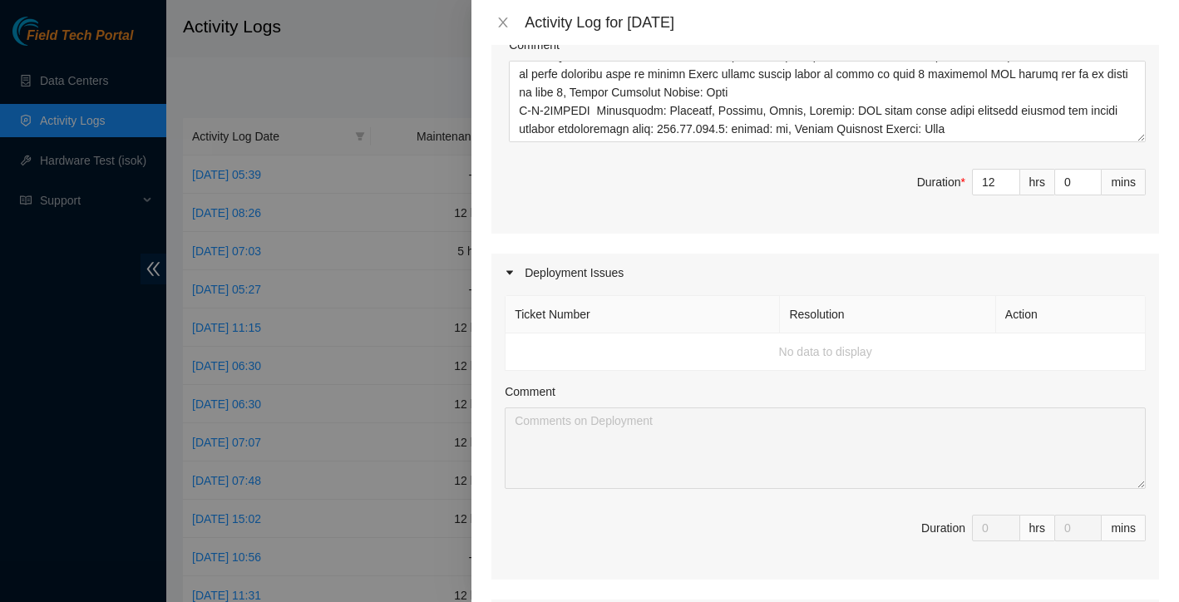
click at [875, 215] on span "Duration * 12 hrs 0 mins" at bounding box center [825, 192] width 641 height 47
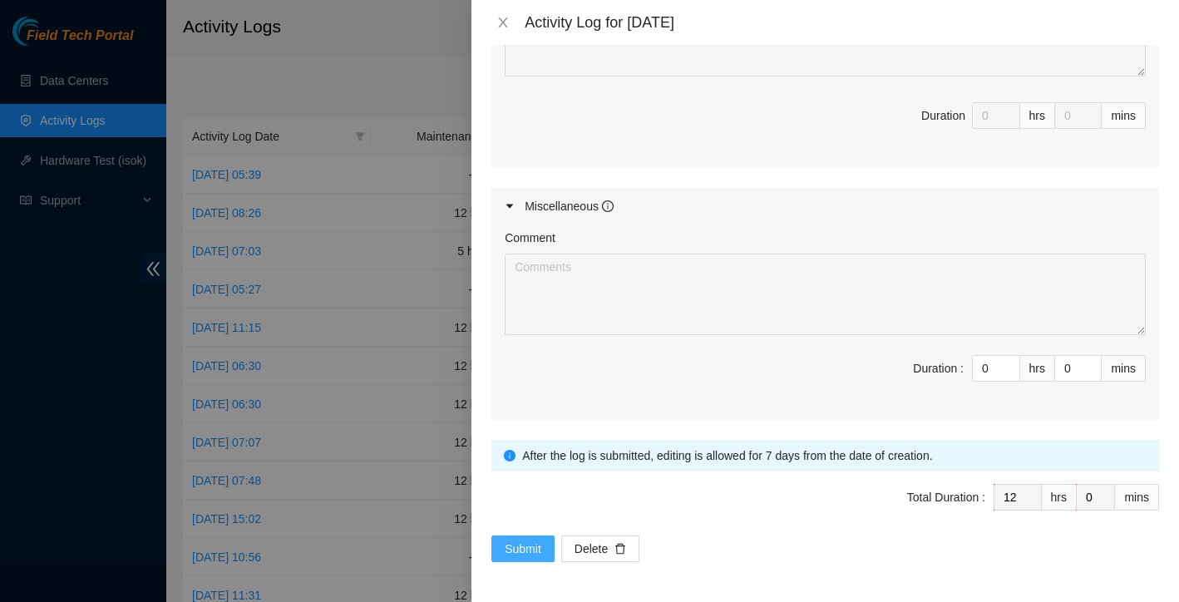
scroll to position [1193, 0]
click at [529, 550] on span "Submit" at bounding box center [523, 549] width 37 height 18
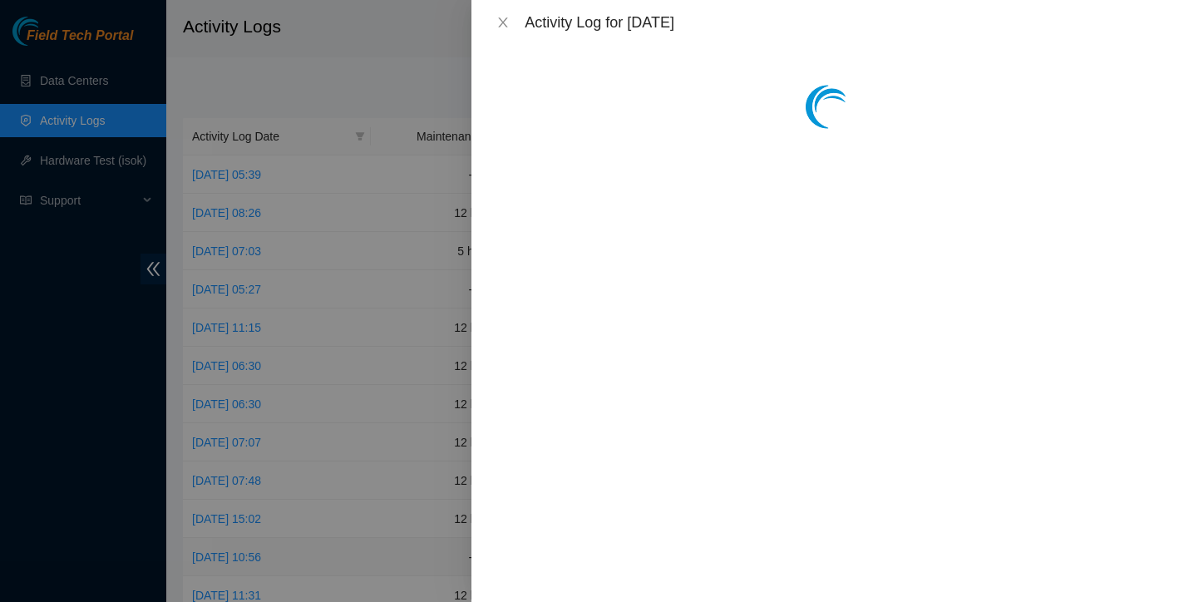
scroll to position [0, 0]
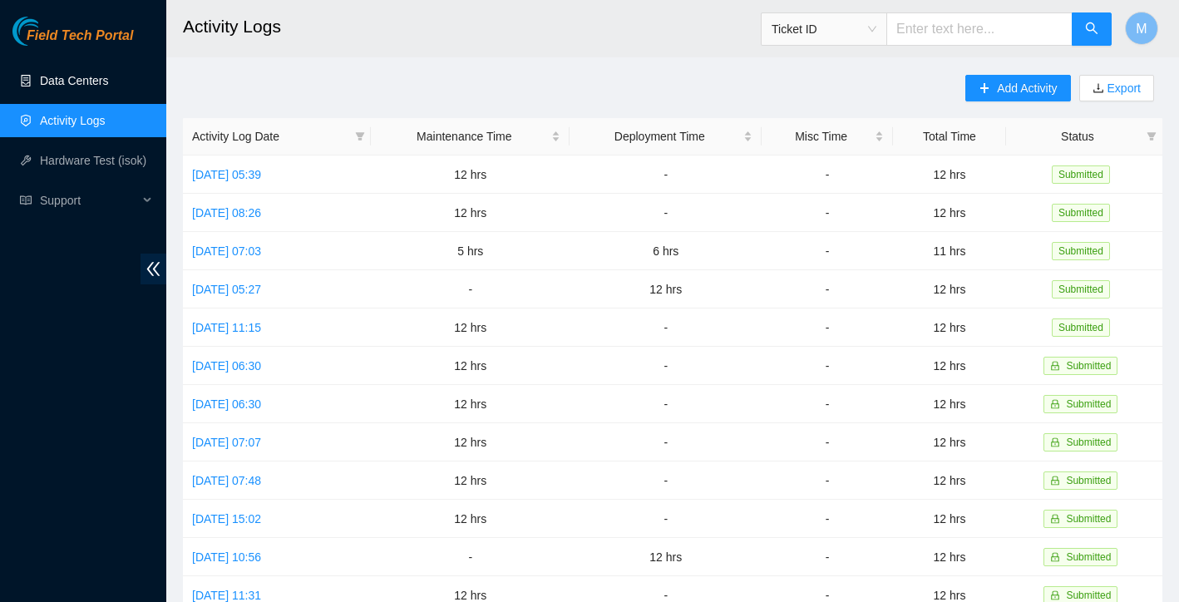
click at [91, 76] on link "Data Centers" at bounding box center [74, 80] width 68 height 13
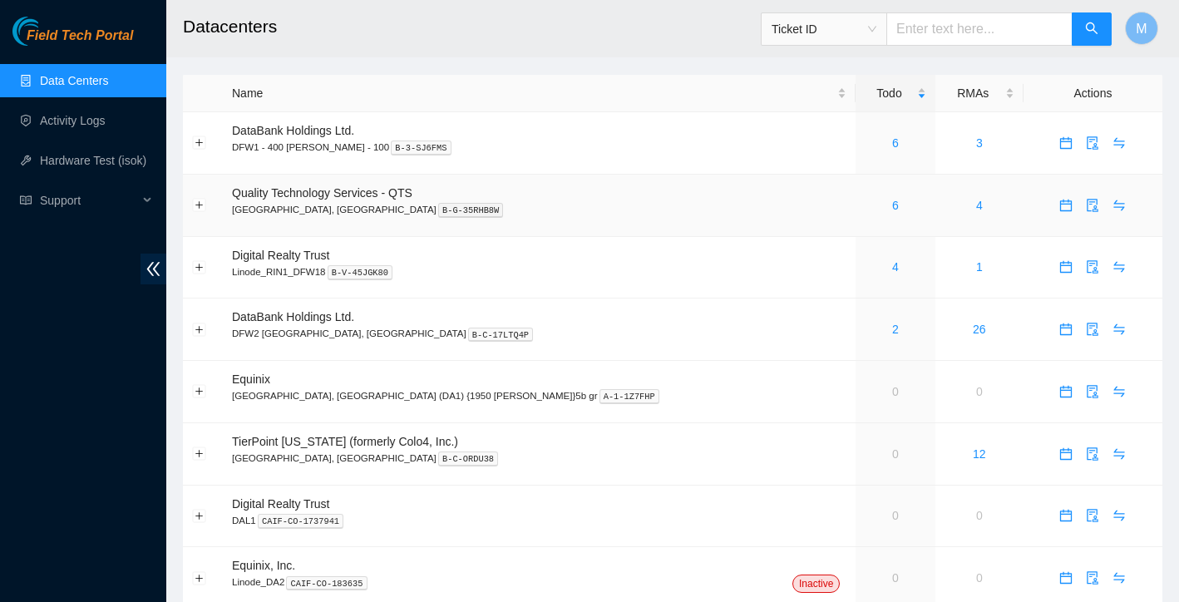
click at [865, 210] on div "6" at bounding box center [895, 205] width 61 height 18
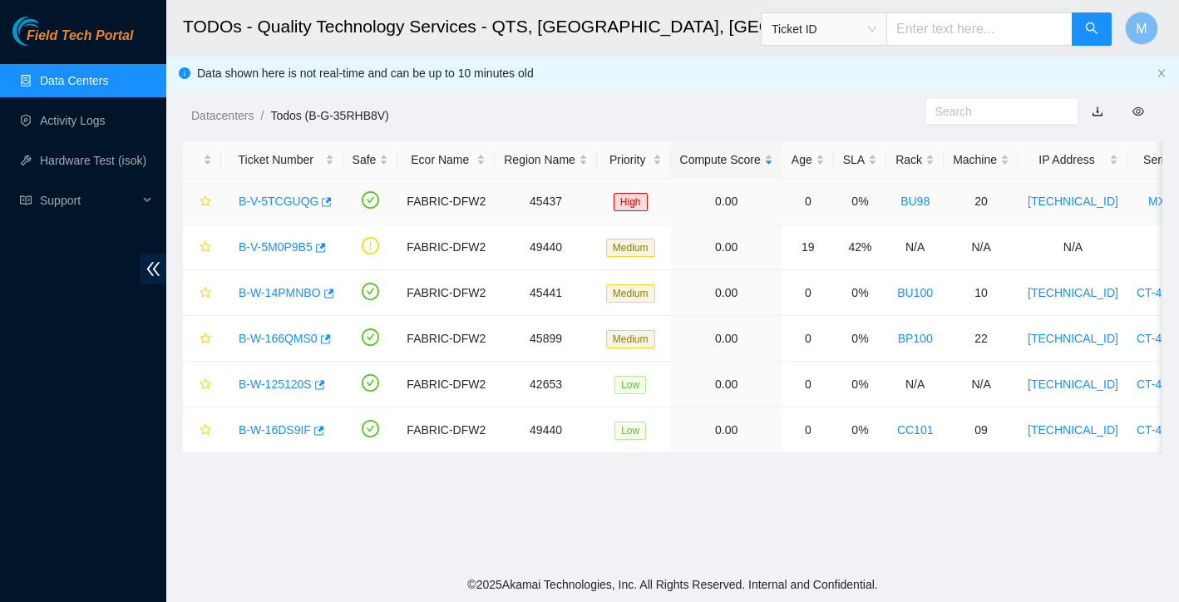
click at [265, 200] on link "B-V-5TCGUQG" at bounding box center [279, 201] width 80 height 13
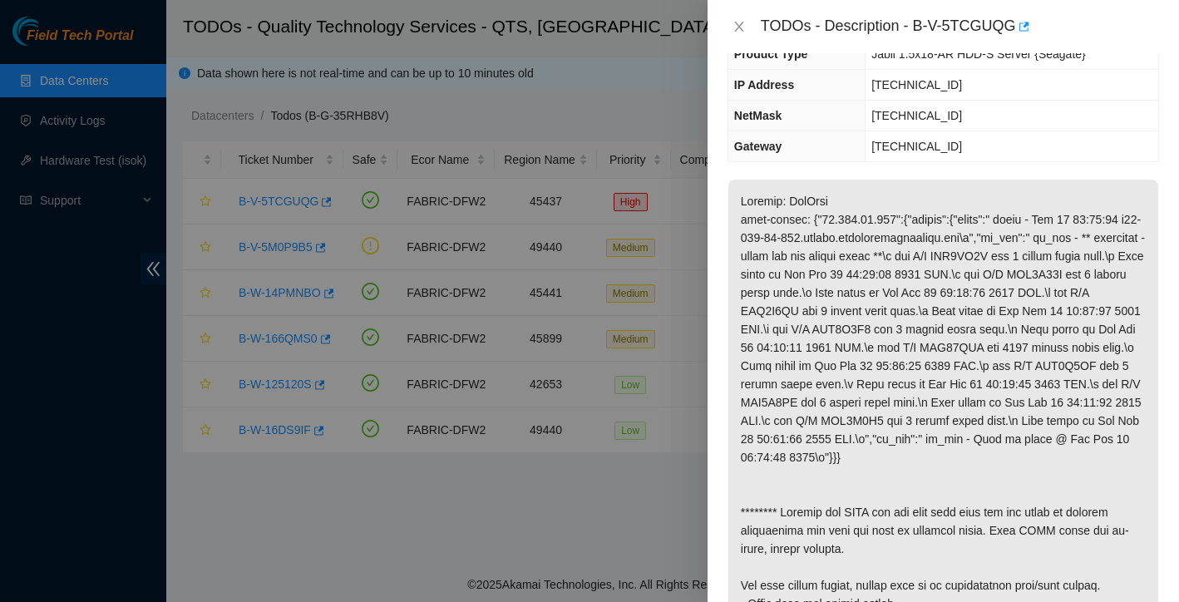
scroll to position [39, 0]
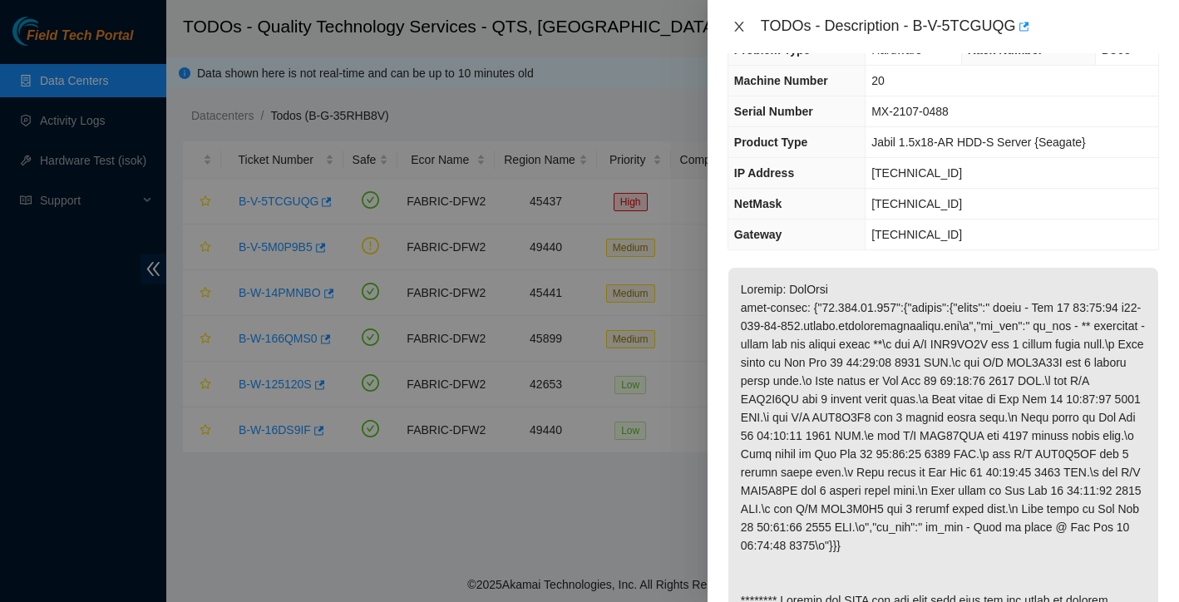
click at [740, 26] on icon "close" at bounding box center [738, 27] width 9 height 10
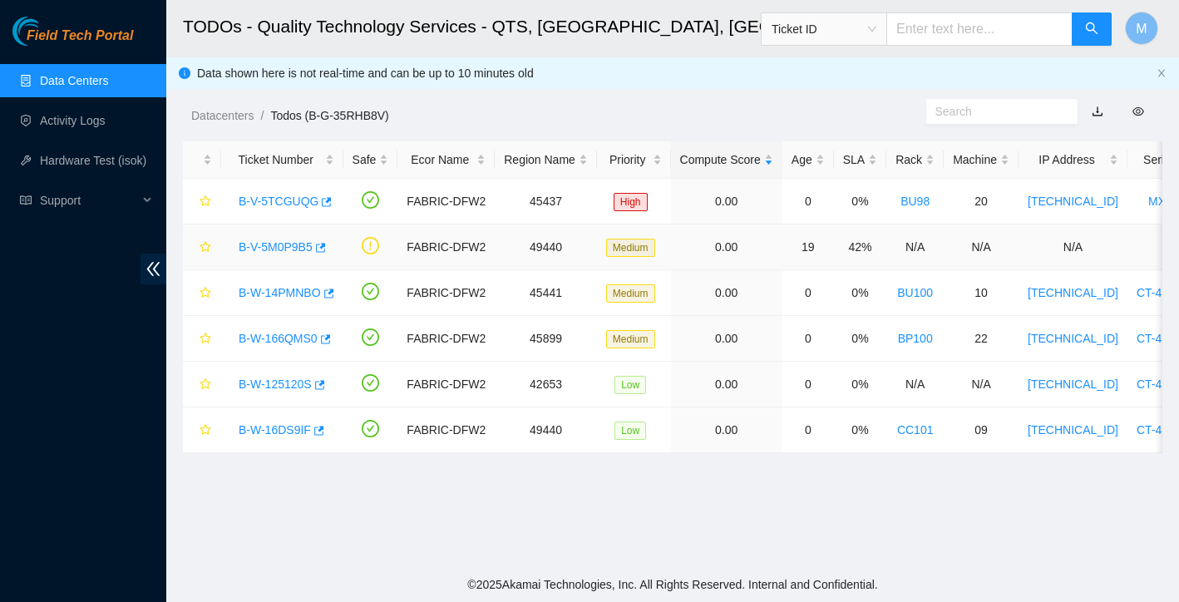
click at [264, 244] on link "B-V-5M0P9B5" at bounding box center [276, 246] width 74 height 13
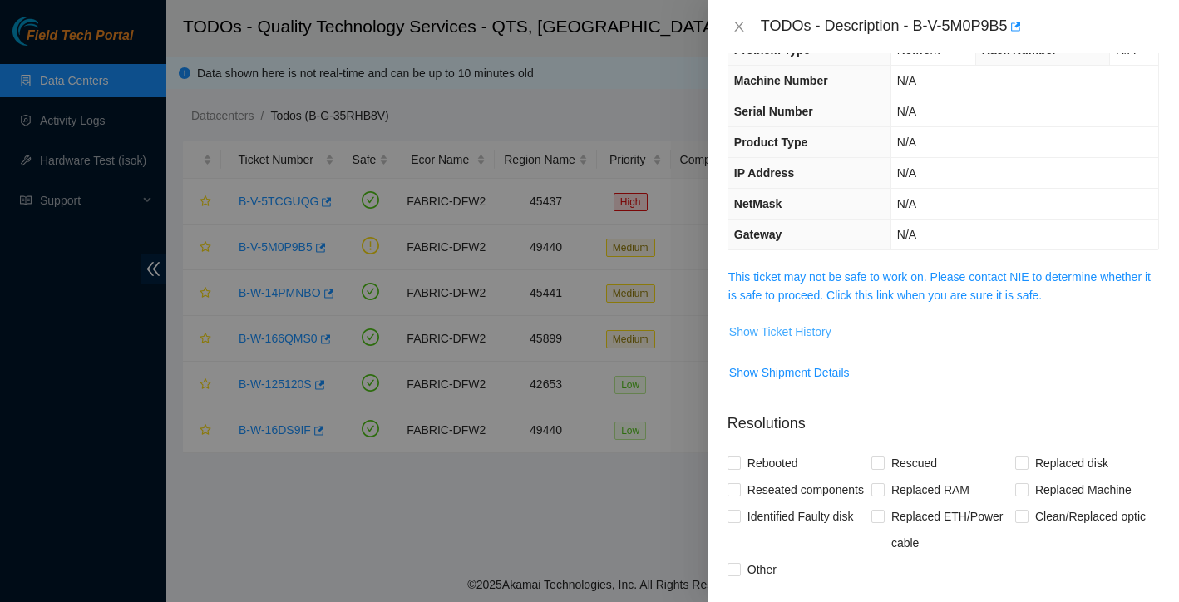
click at [767, 338] on span "Show Ticket History" at bounding box center [780, 332] width 102 height 18
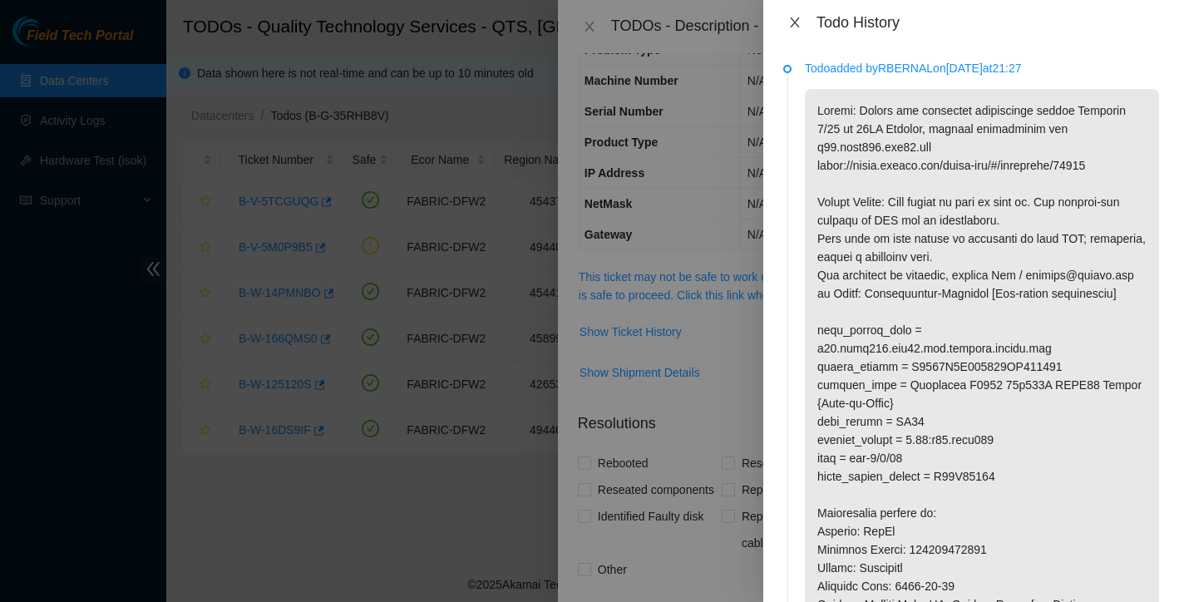
click at [796, 28] on icon "close" at bounding box center [794, 22] width 13 height 13
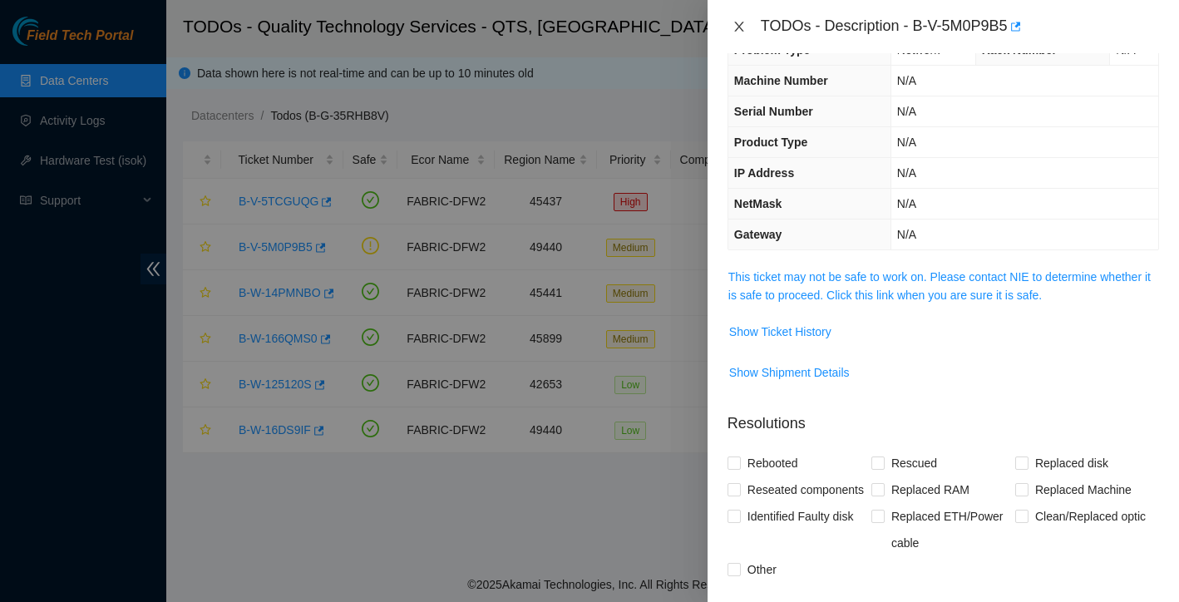
click at [741, 28] on icon "close" at bounding box center [738, 27] width 9 height 10
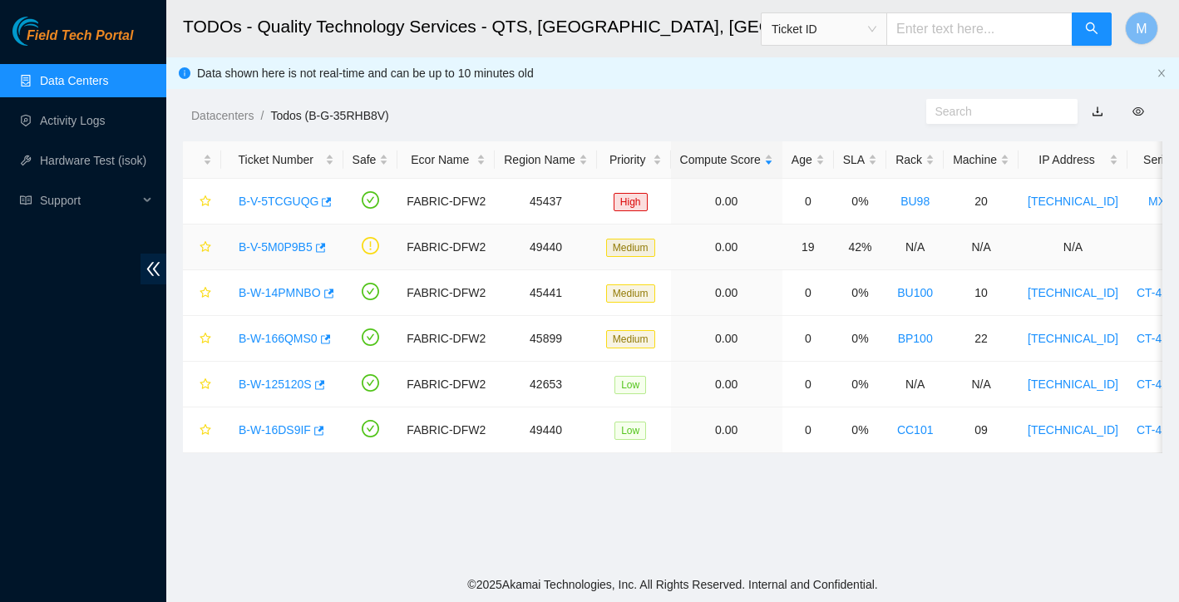
click at [292, 243] on link "B-V-5M0P9B5" at bounding box center [276, 246] width 74 height 13
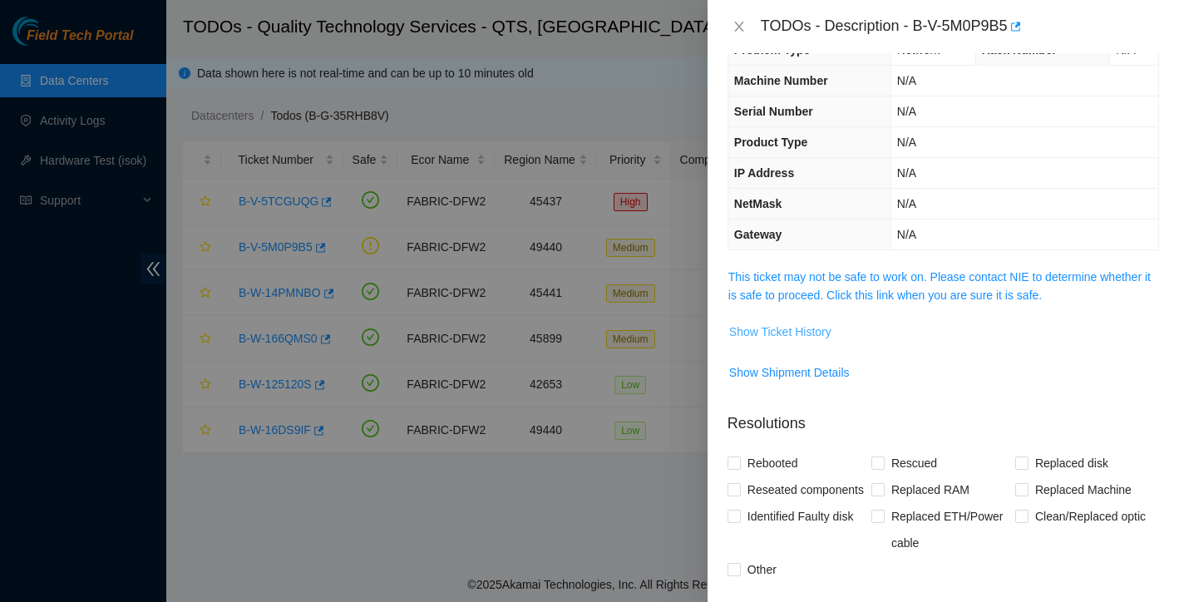
click at [775, 334] on span "Show Ticket History" at bounding box center [780, 332] width 102 height 18
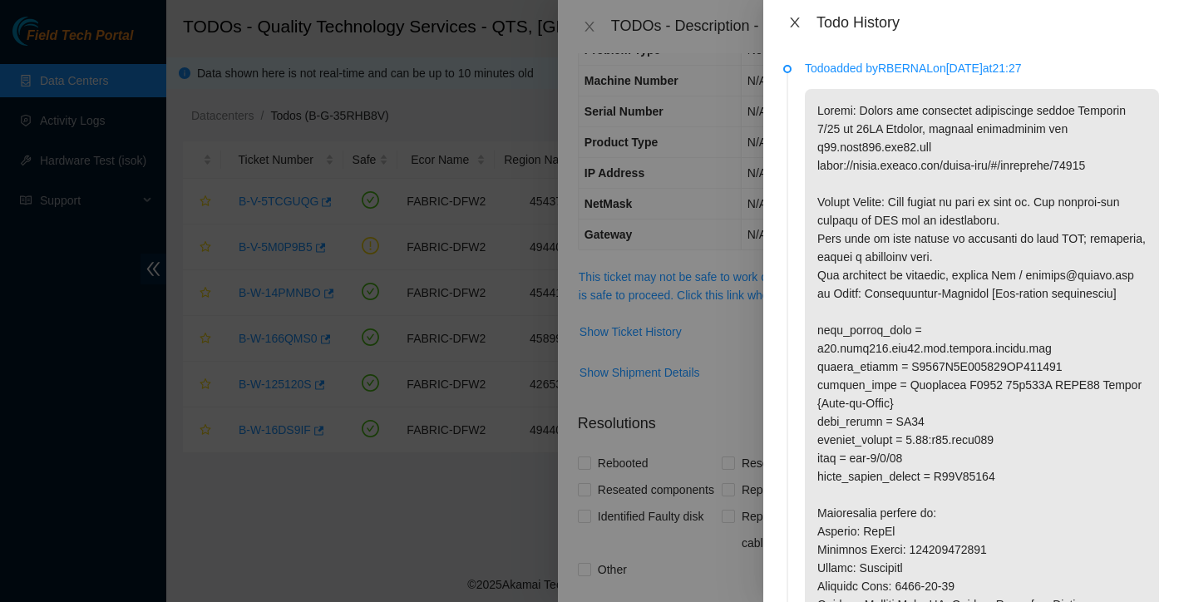
click at [789, 26] on icon "close" at bounding box center [794, 22] width 13 height 13
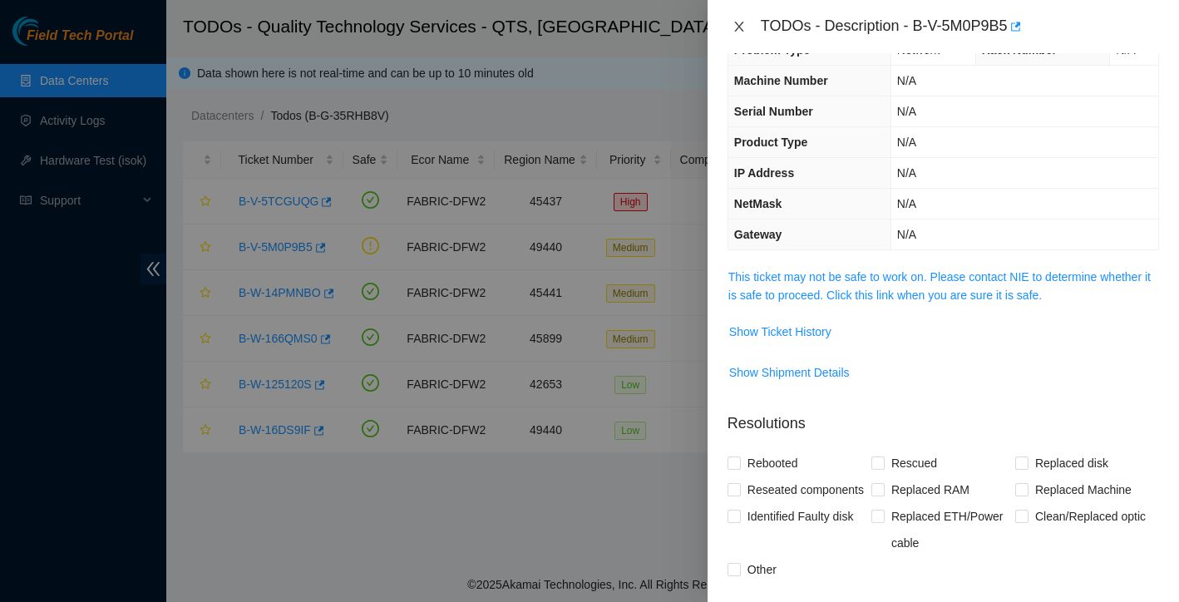
click at [737, 27] on icon "close" at bounding box center [738, 26] width 13 height 13
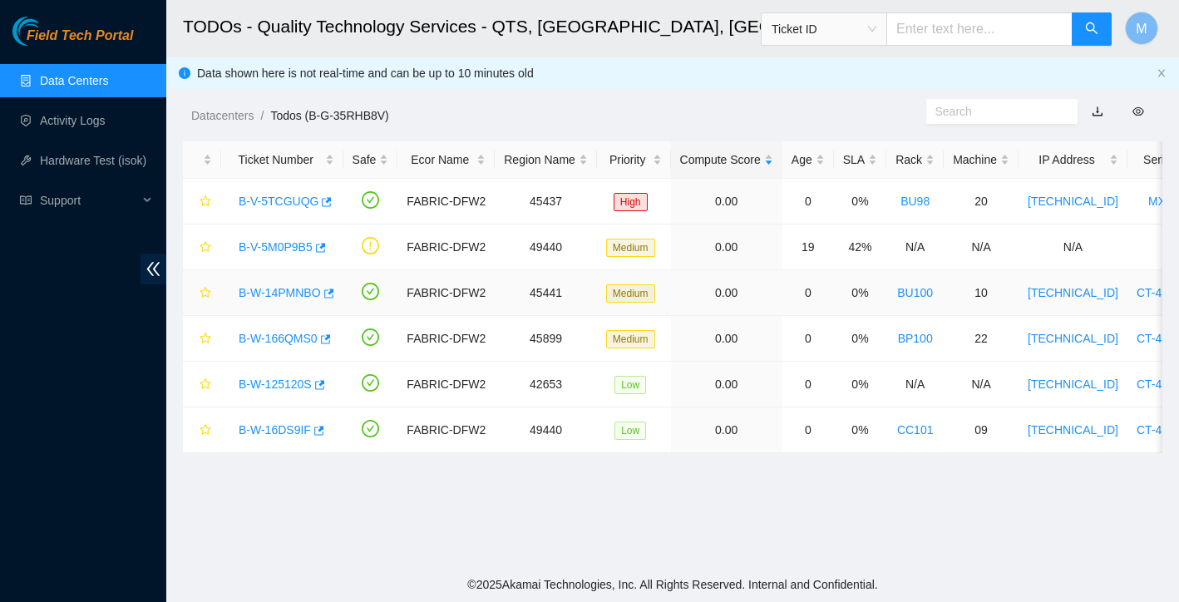
click at [284, 288] on link "B-W-14PMNBO" at bounding box center [280, 292] width 82 height 13
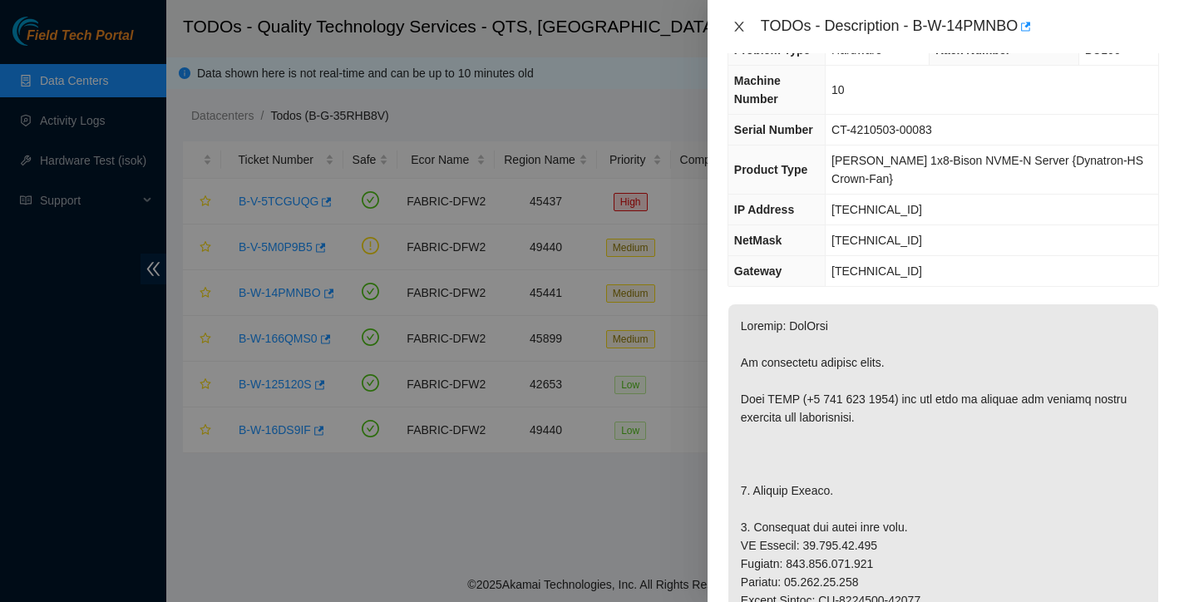
click at [742, 25] on icon "close" at bounding box center [738, 26] width 13 height 13
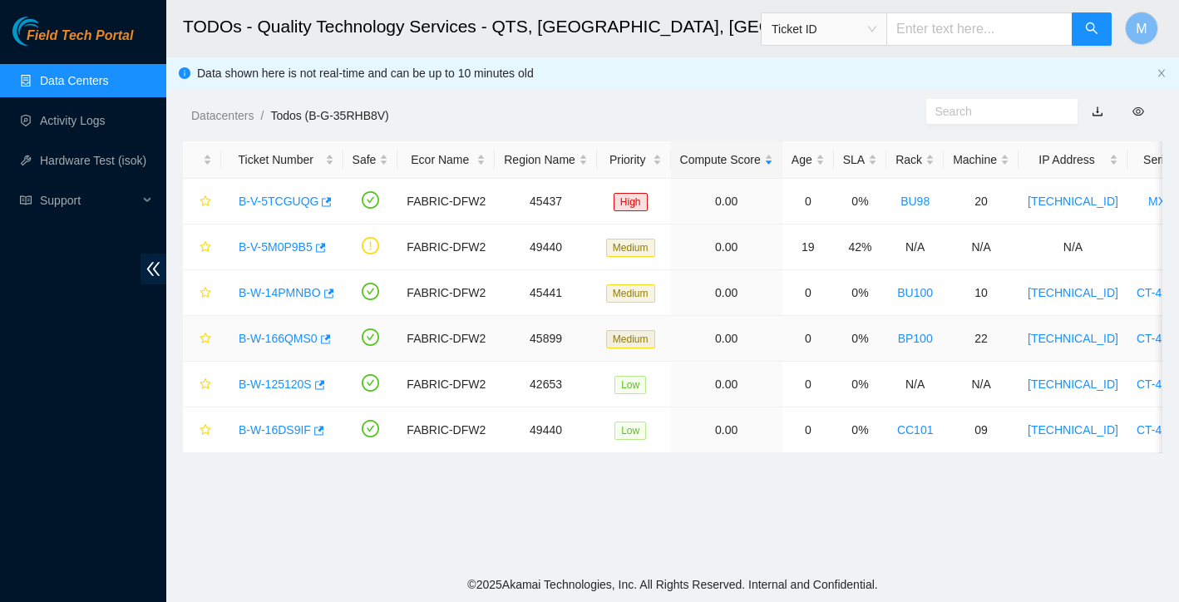
click at [275, 333] on link "B-W-166QMS0" at bounding box center [278, 338] width 79 height 13
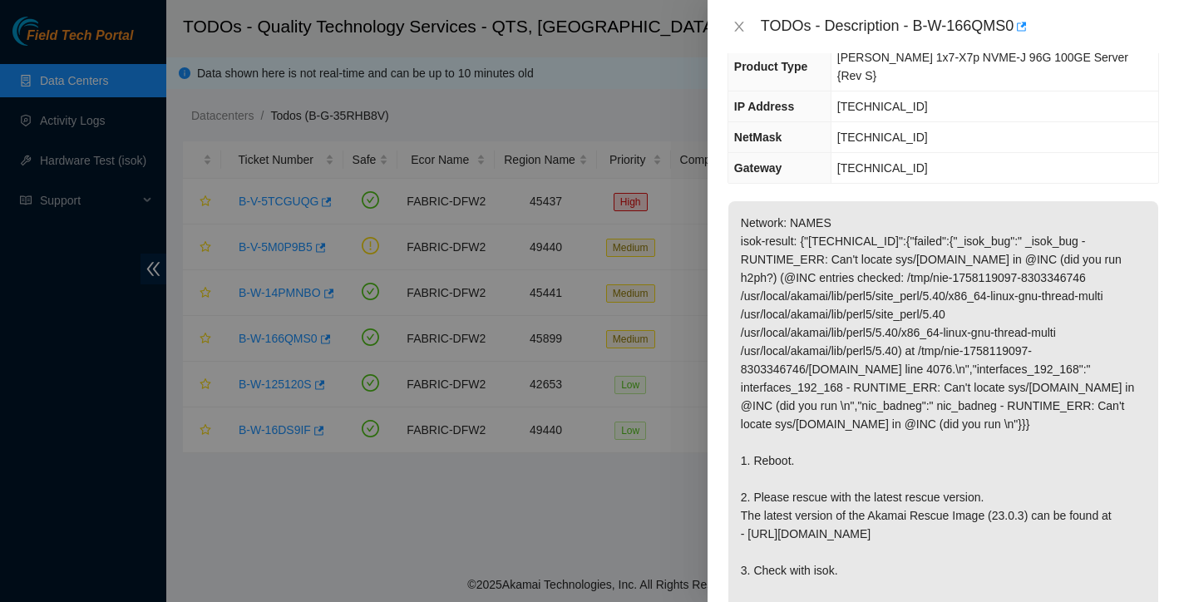
scroll to position [199, 0]
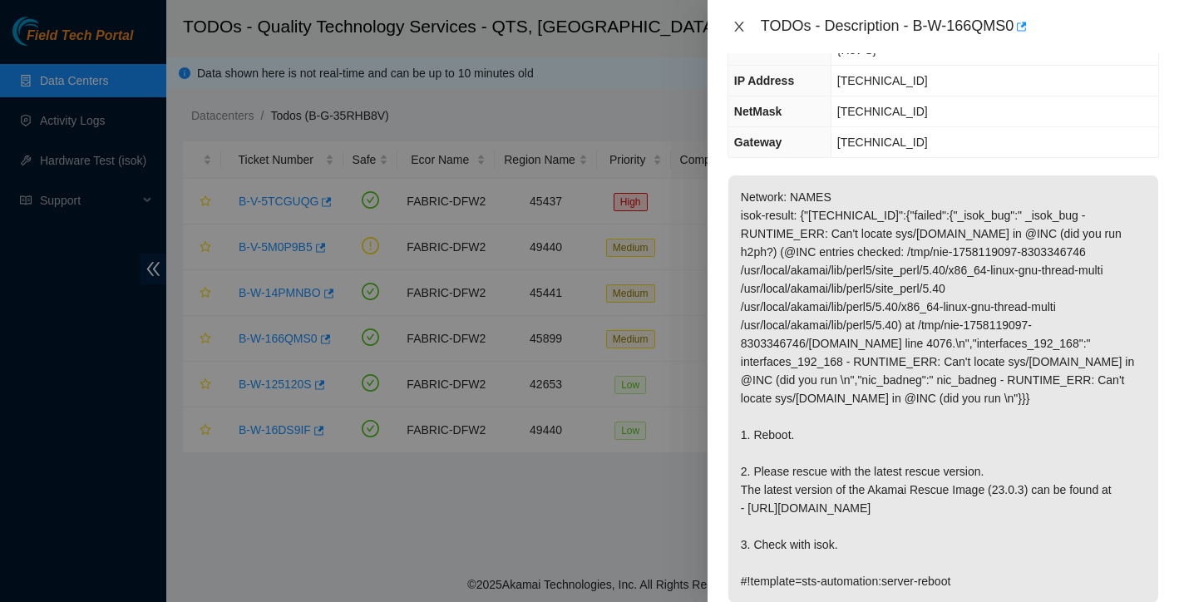
click at [737, 24] on icon "close" at bounding box center [738, 27] width 9 height 10
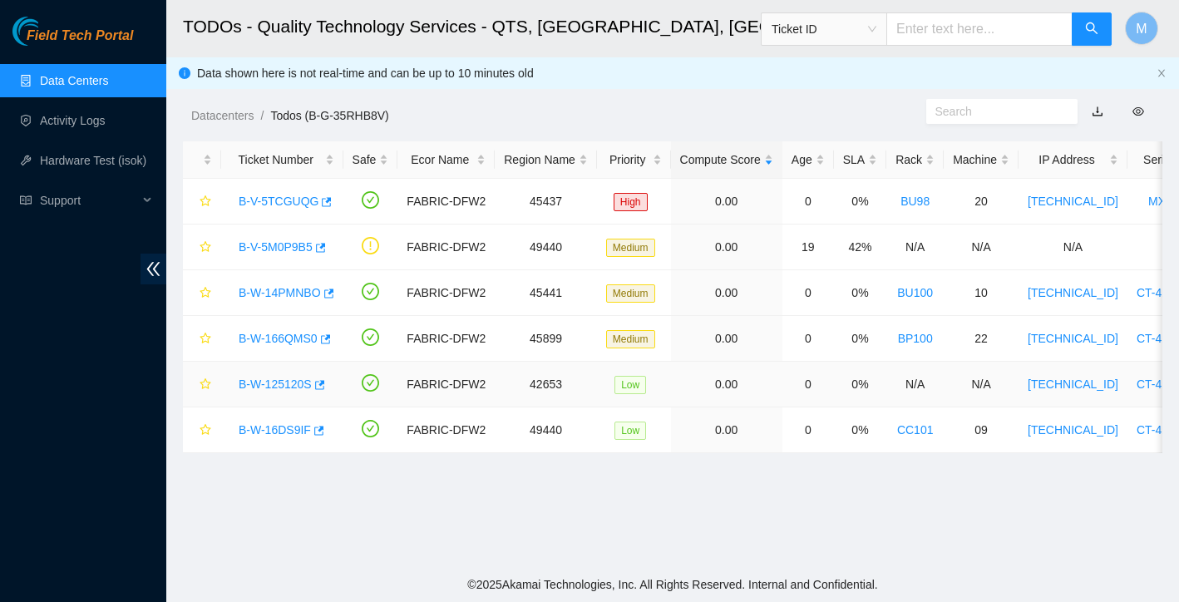
click at [288, 378] on link "B-W-125120S" at bounding box center [275, 383] width 73 height 13
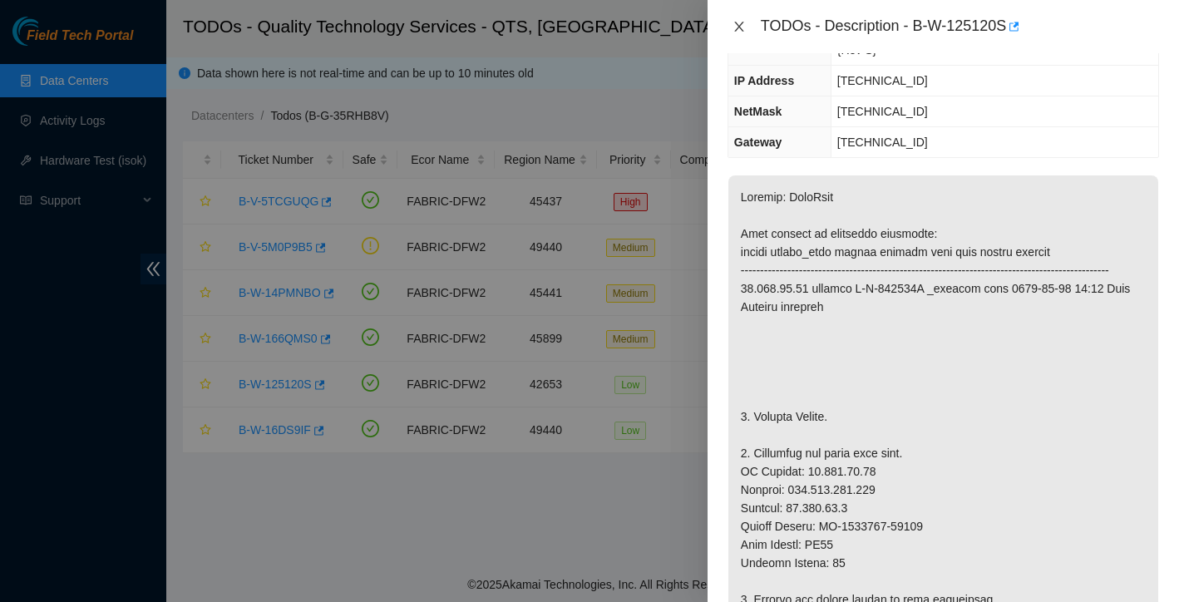
click at [740, 22] on icon "close" at bounding box center [738, 26] width 13 height 13
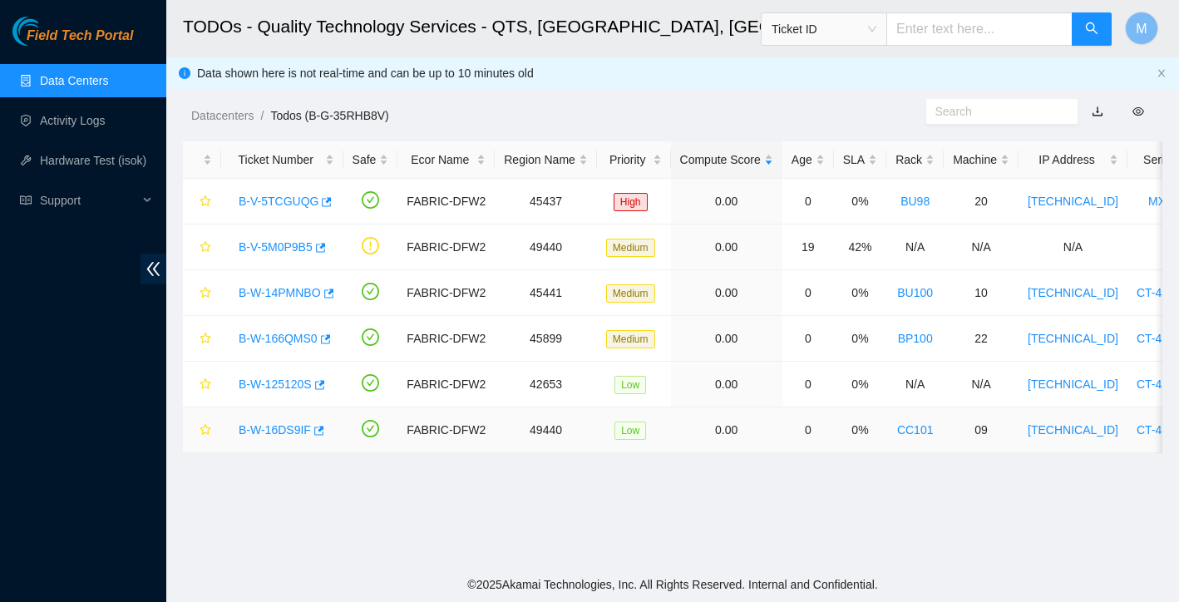
click at [270, 432] on link "B-W-16DS9IF" at bounding box center [275, 429] width 72 height 13
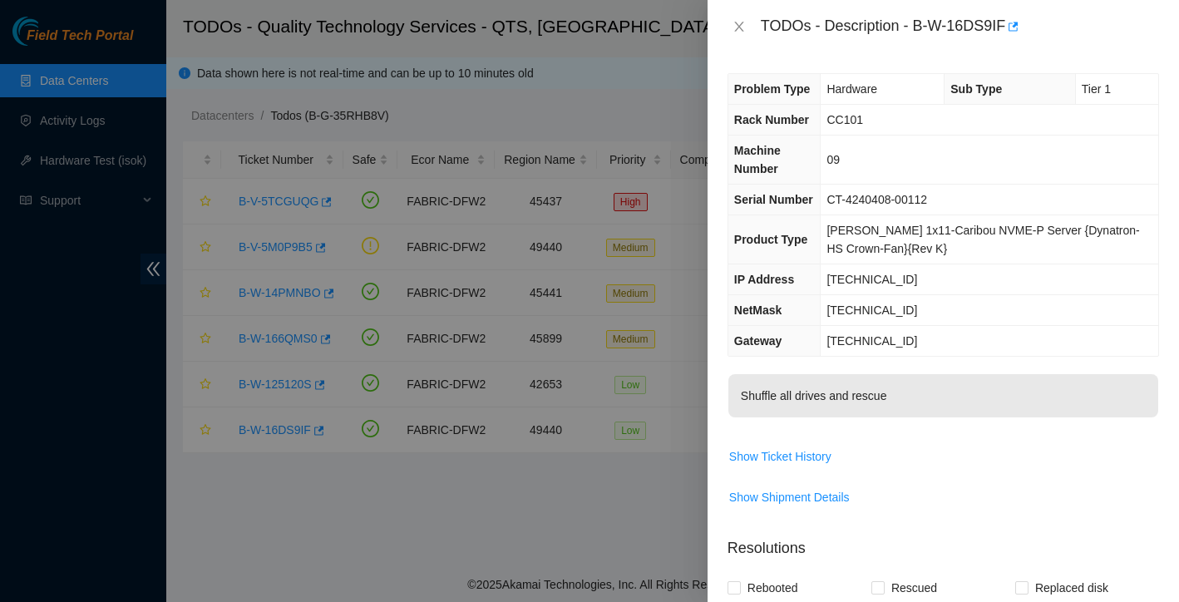
scroll to position [0, 0]
click at [740, 29] on icon "close" at bounding box center [738, 26] width 13 height 13
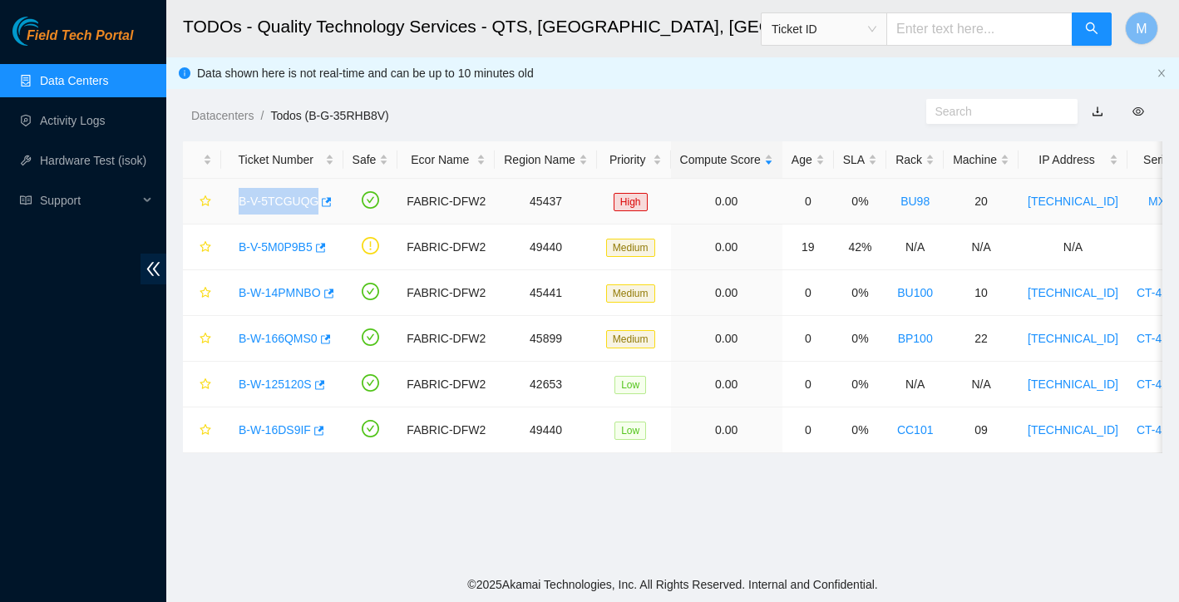
drag, startPoint x: 236, startPoint y: 202, endPoint x: 316, endPoint y: 200, distance: 79.8
click at [316, 200] on div "B-V-5TCGUQG" at bounding box center [282, 201] width 104 height 27
copy link "B-V-5TCGUQG"
click at [281, 201] on link "B-V-5TCGUQG" at bounding box center [279, 201] width 80 height 13
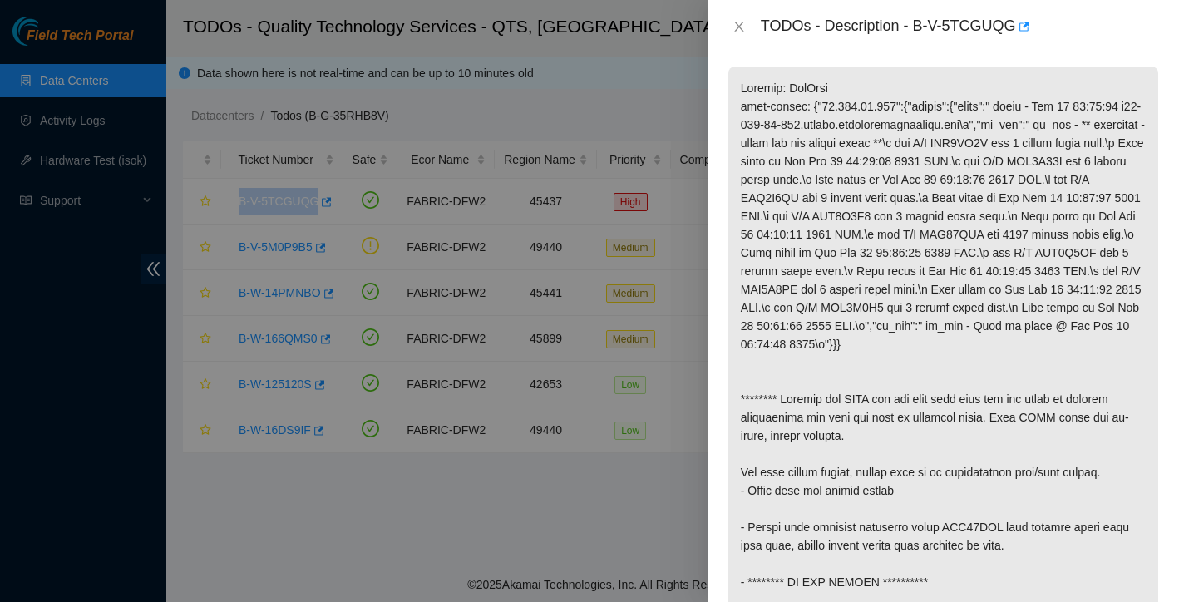
scroll to position [233, 0]
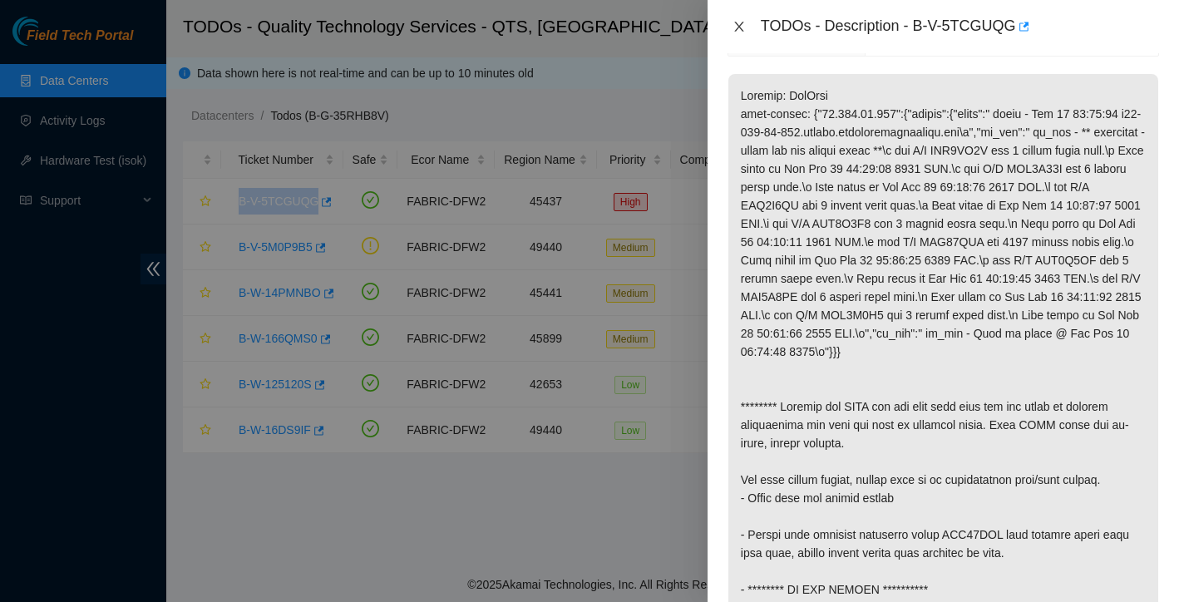
click at [739, 26] on icon "close" at bounding box center [738, 27] width 9 height 10
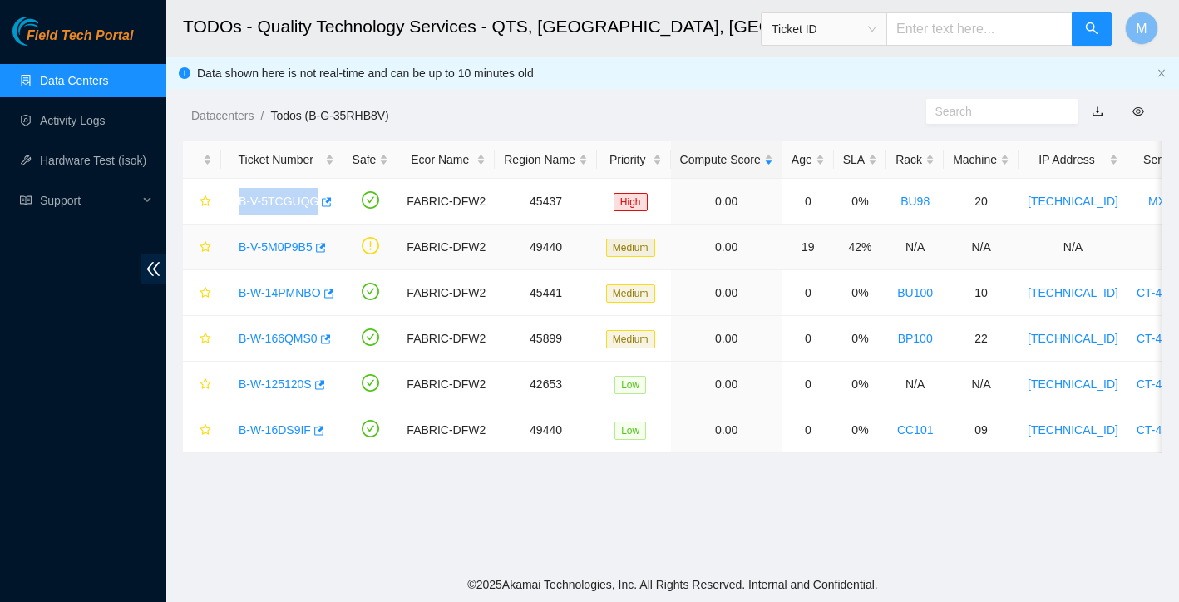
click at [287, 253] on link "B-V-5M0P9B5" at bounding box center [276, 246] width 74 height 13
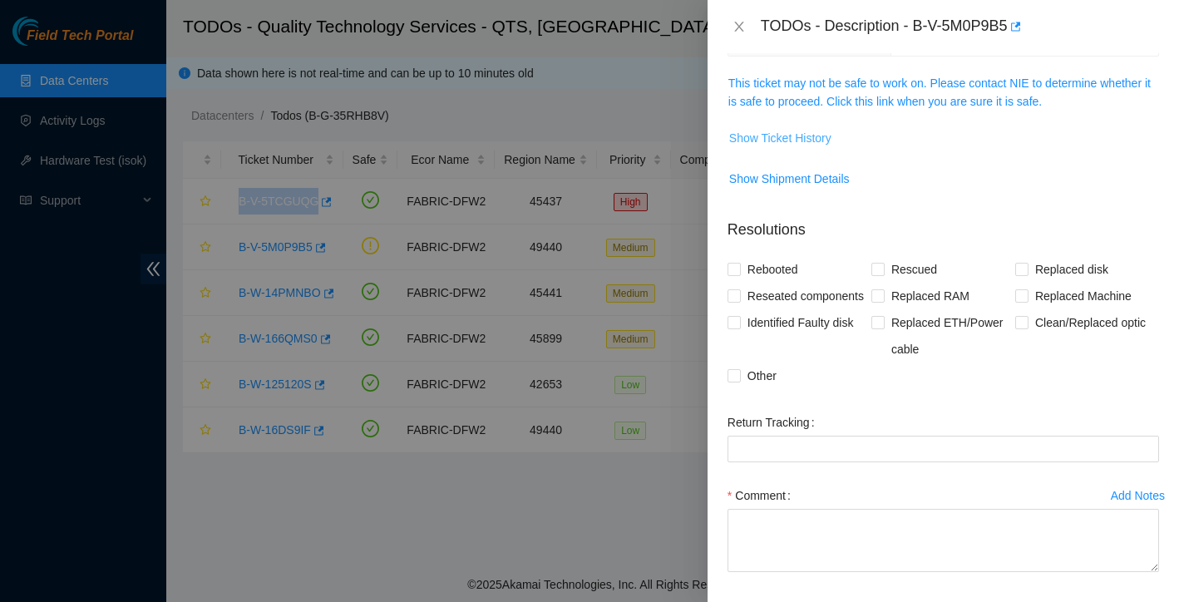
click at [827, 142] on span "Show Ticket History" at bounding box center [780, 138] width 102 height 18
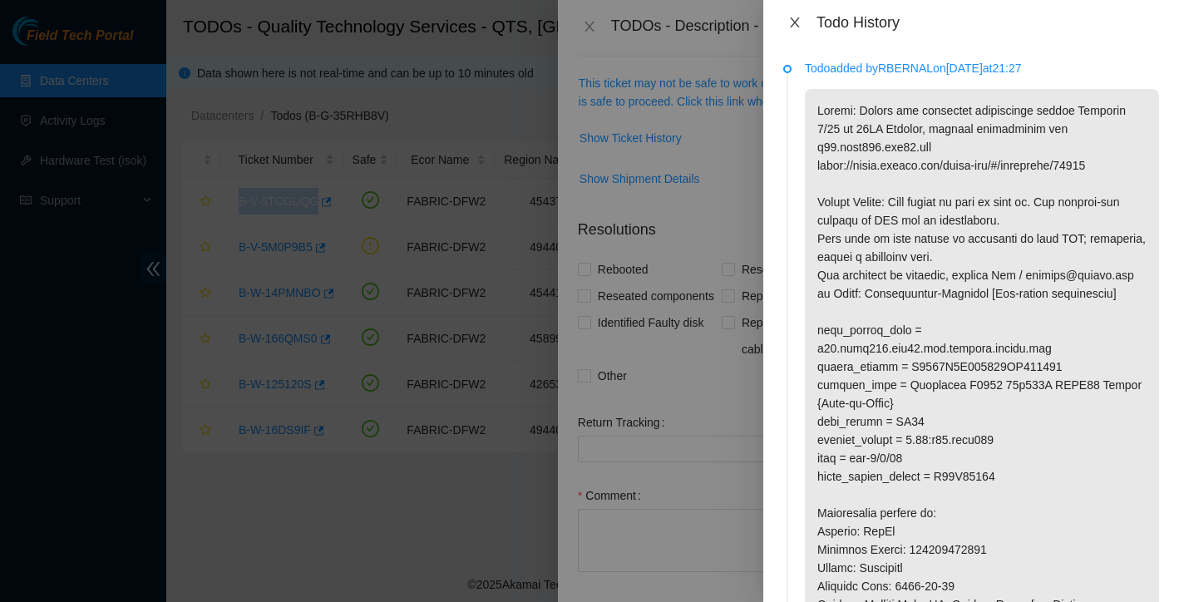
click at [791, 25] on icon "close" at bounding box center [794, 22] width 13 height 13
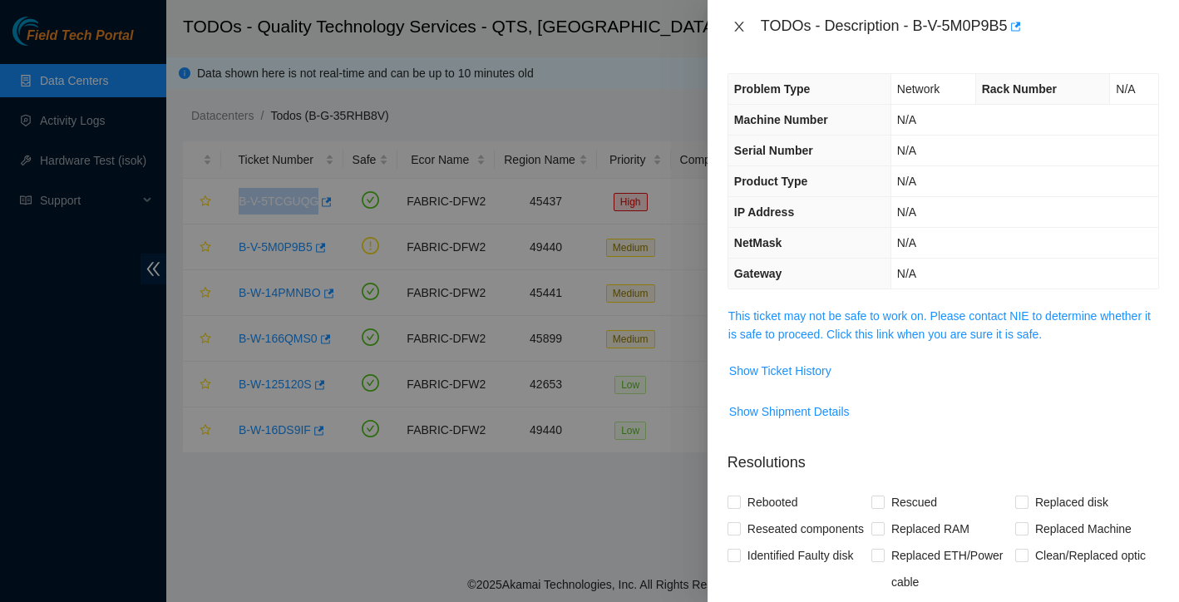
scroll to position [0, 0]
click at [737, 24] on icon "close" at bounding box center [738, 27] width 9 height 10
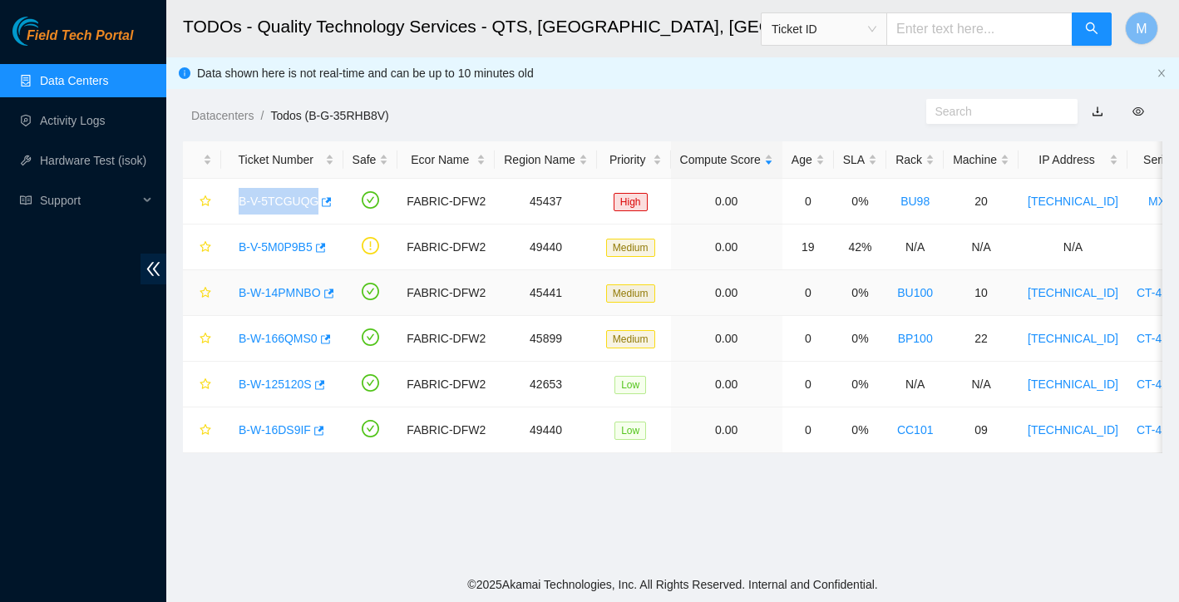
click at [294, 293] on link "B-W-14PMNBO" at bounding box center [280, 292] width 82 height 13
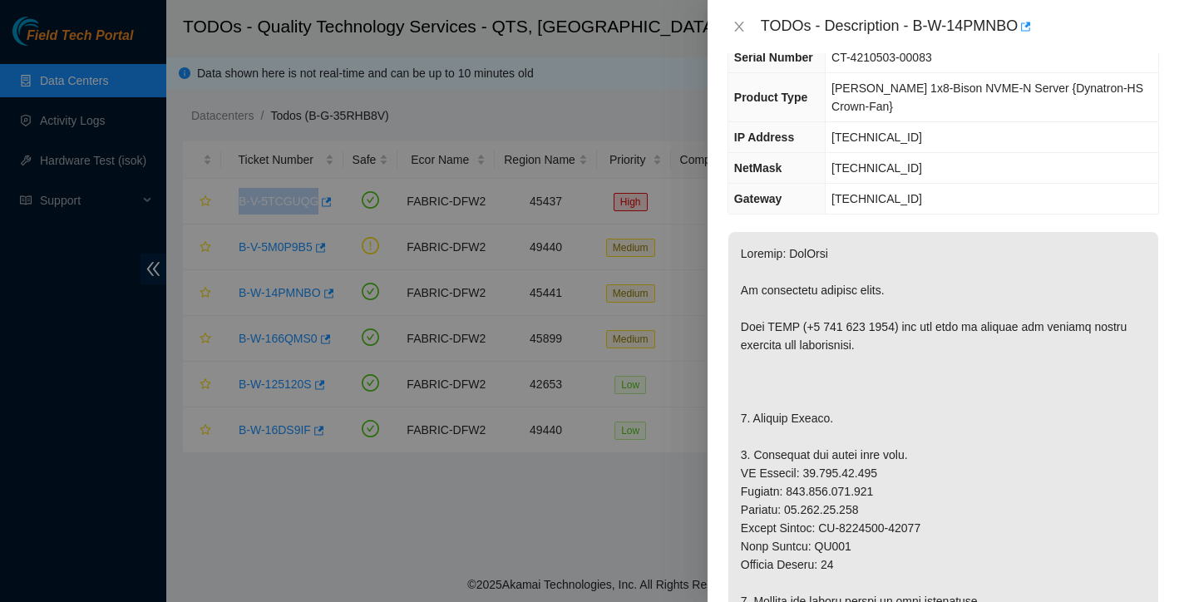
scroll to position [111, 0]
click at [744, 27] on icon "close" at bounding box center [738, 26] width 13 height 13
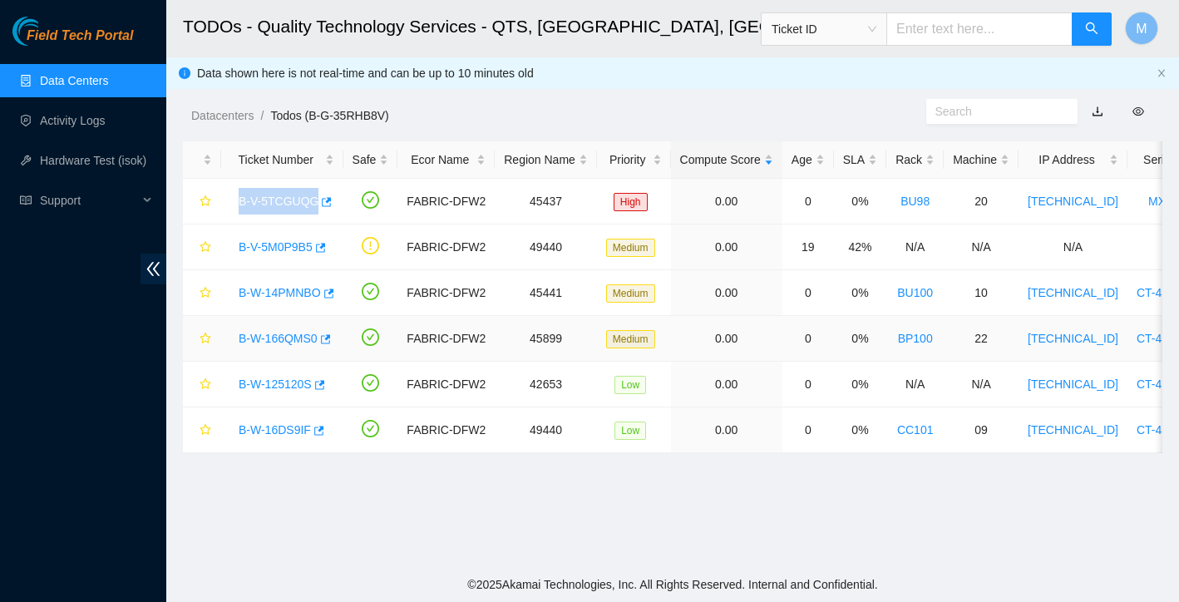
click at [298, 341] on link "B-W-166QMS0" at bounding box center [278, 338] width 79 height 13
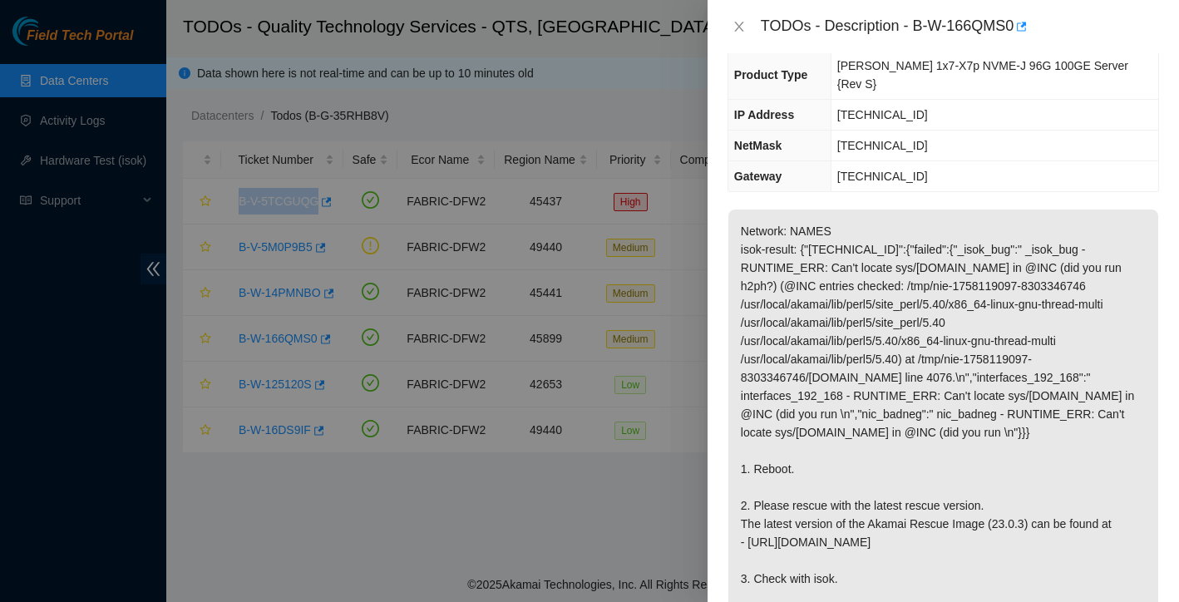
scroll to position [338, 0]
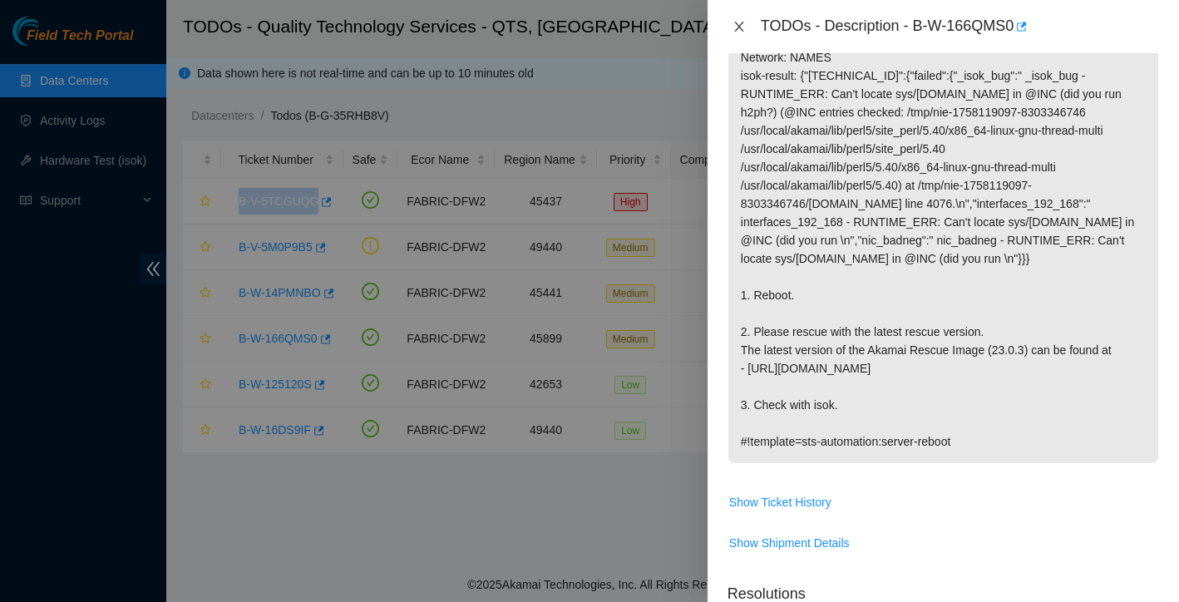
click at [743, 24] on icon "close" at bounding box center [738, 26] width 13 height 13
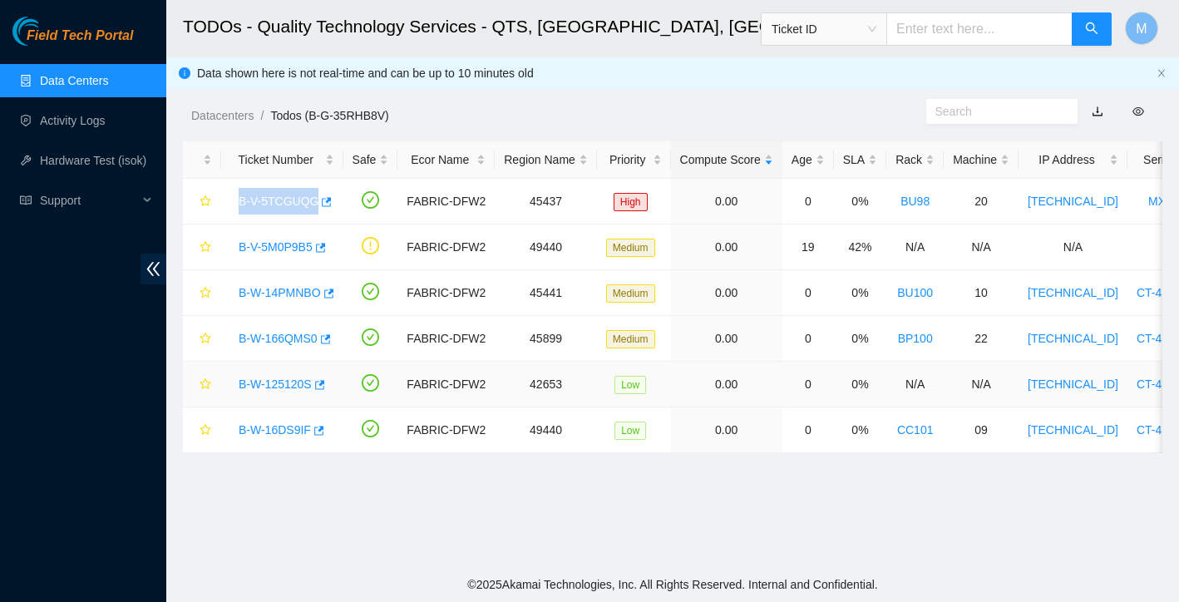
click at [280, 385] on link "B-W-125120S" at bounding box center [275, 383] width 73 height 13
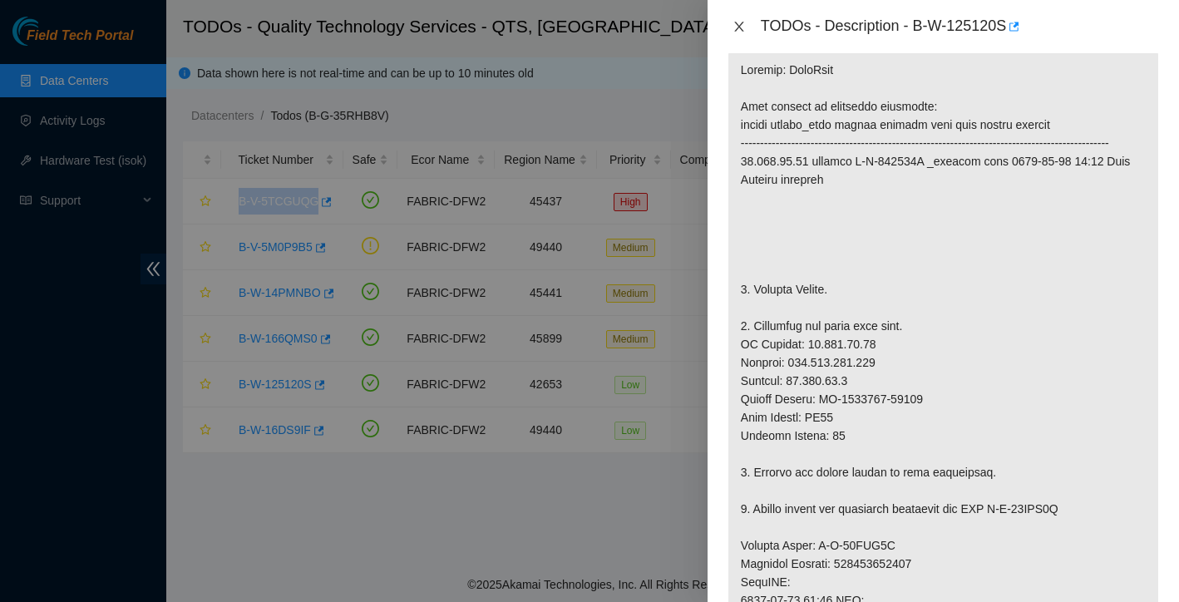
click at [743, 23] on icon "close" at bounding box center [738, 26] width 13 height 13
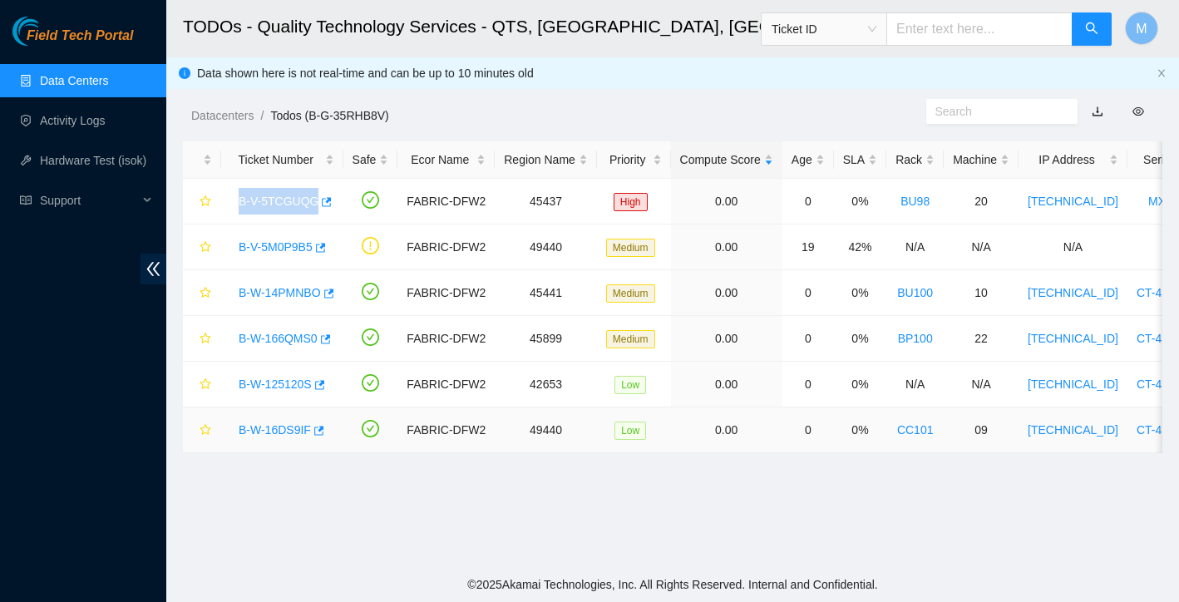
click at [285, 429] on link "B-W-16DS9IF" at bounding box center [275, 429] width 72 height 13
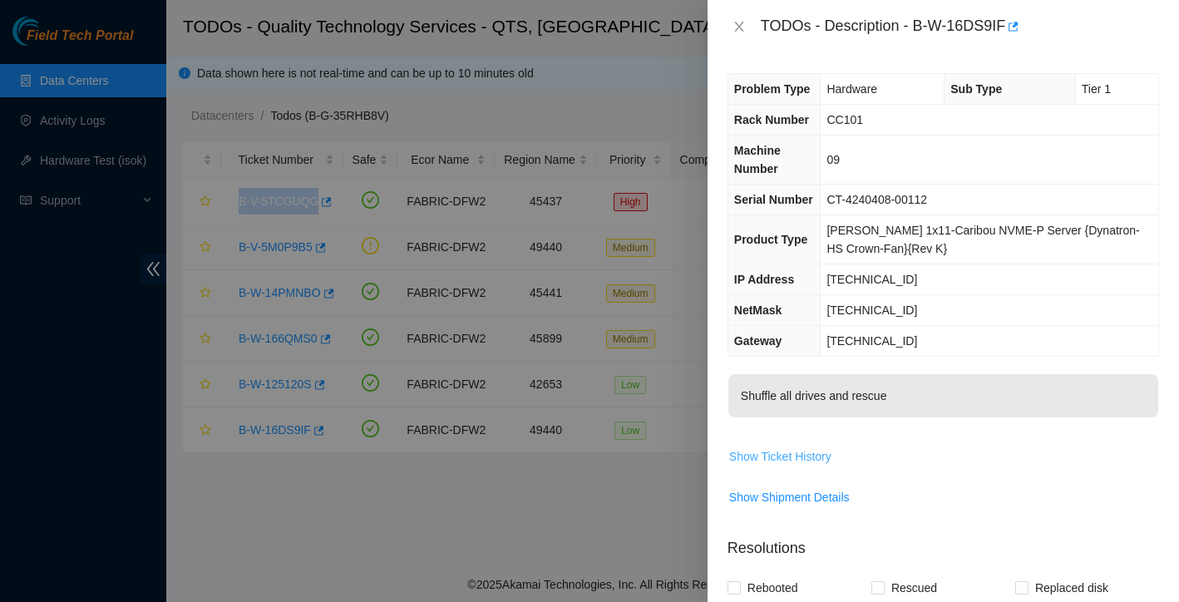
scroll to position [0, 0]
click at [732, 33] on button "Close" at bounding box center [738, 27] width 23 height 16
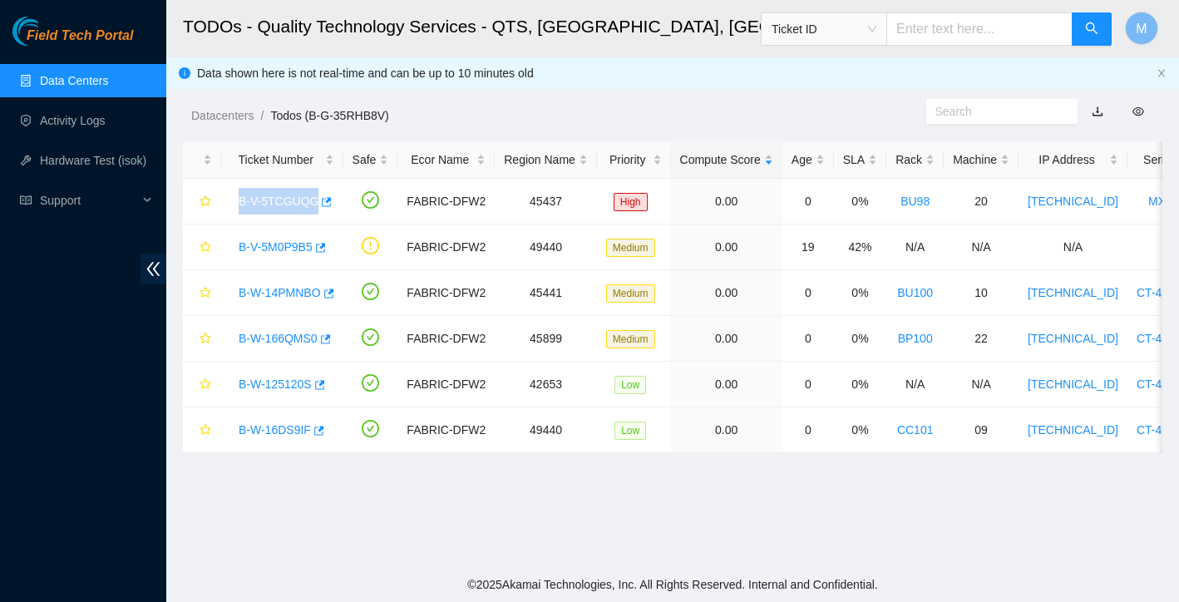
click at [866, 35] on span "Ticket ID" at bounding box center [824, 29] width 105 height 25
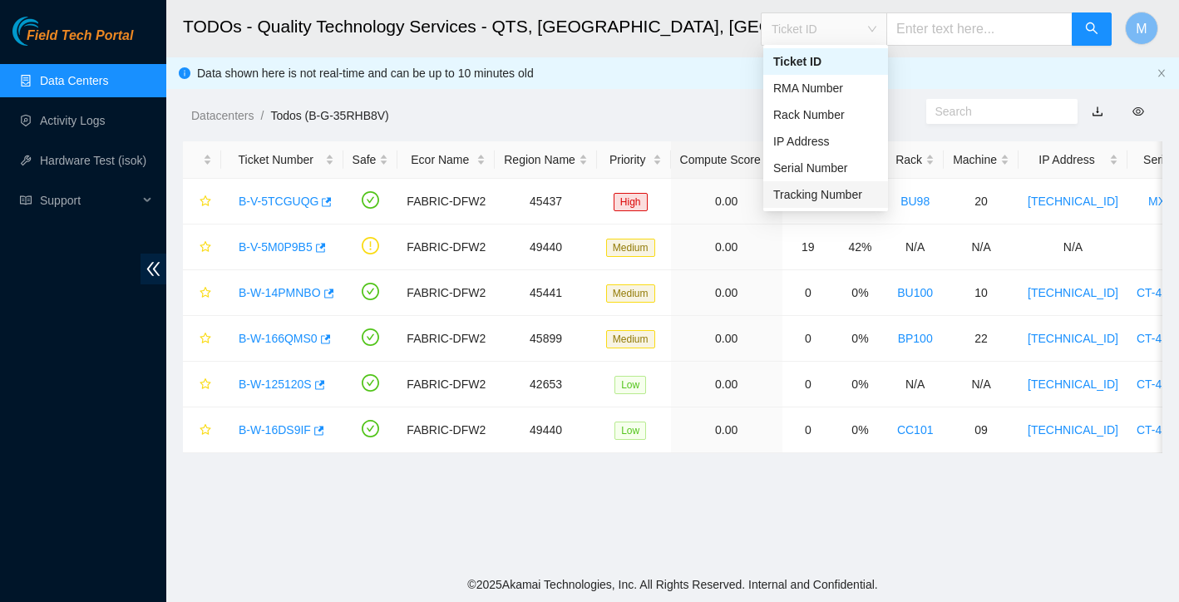
click at [824, 195] on div "Tracking Number" at bounding box center [825, 194] width 105 height 18
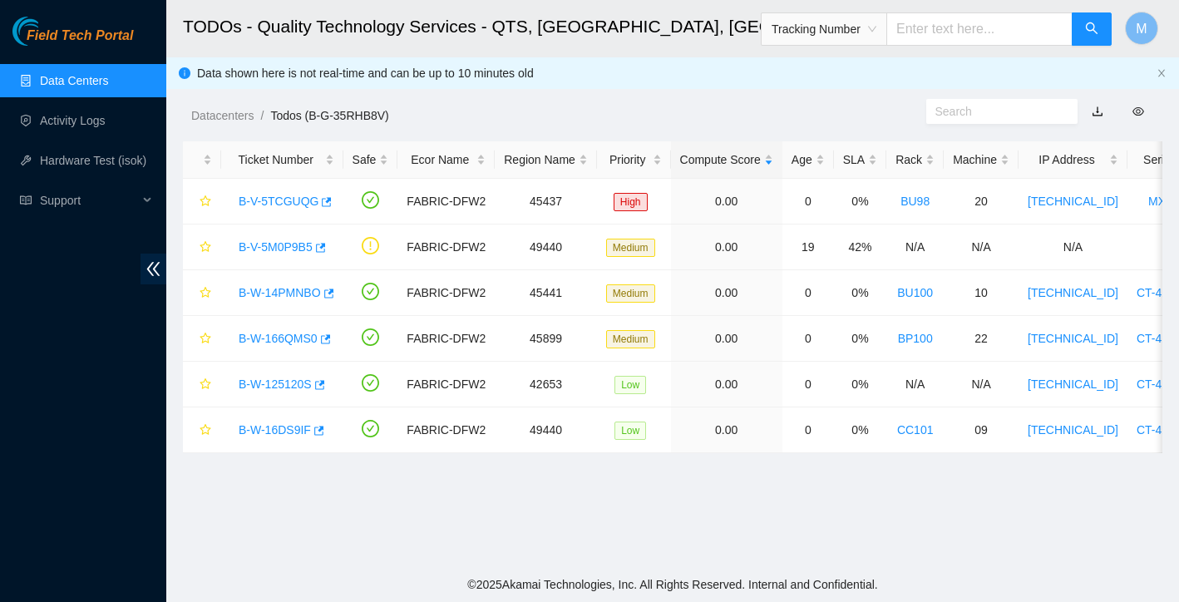
click at [946, 31] on input "text" at bounding box center [979, 28] width 186 height 33
type input "463470053007"
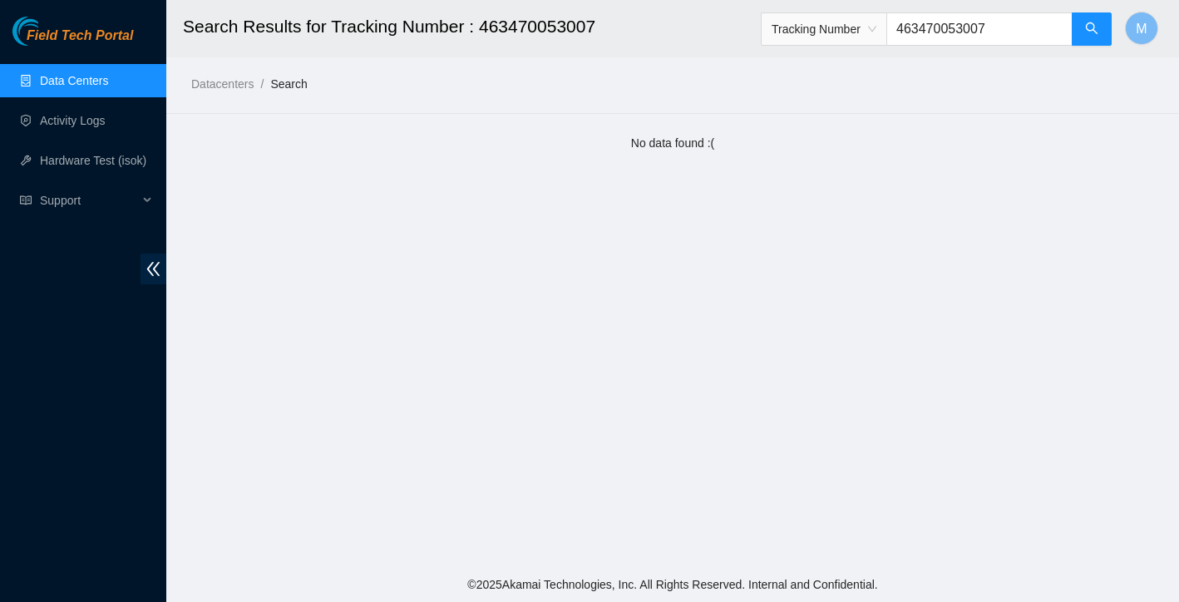
click at [91, 77] on link "Data Centers" at bounding box center [74, 80] width 68 height 13
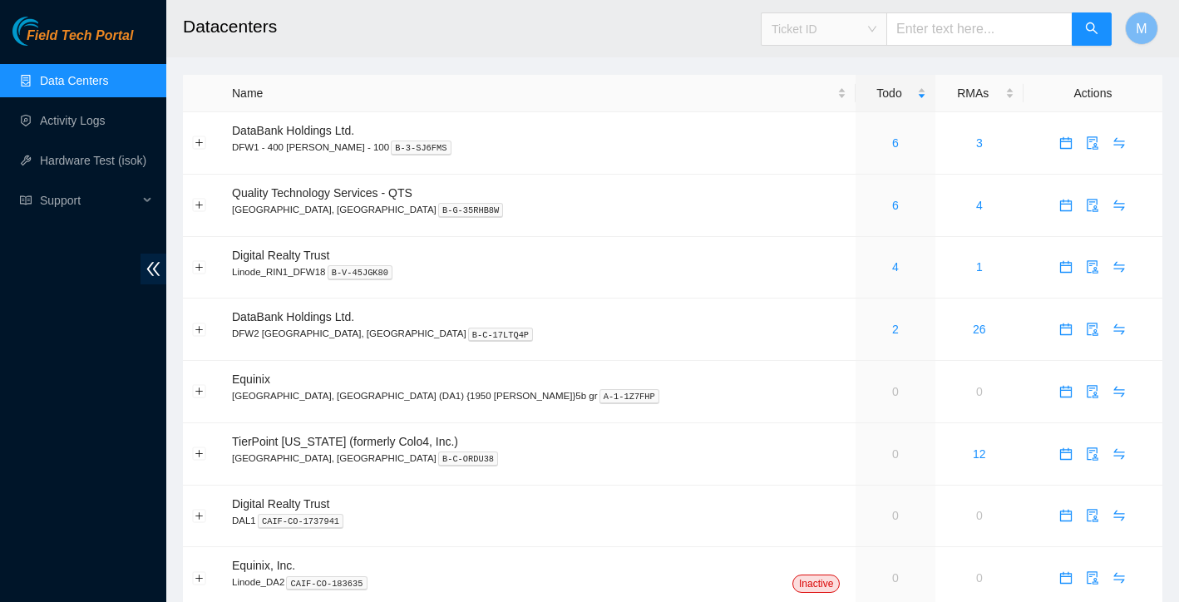
click at [863, 32] on span "Ticket ID" at bounding box center [824, 29] width 105 height 25
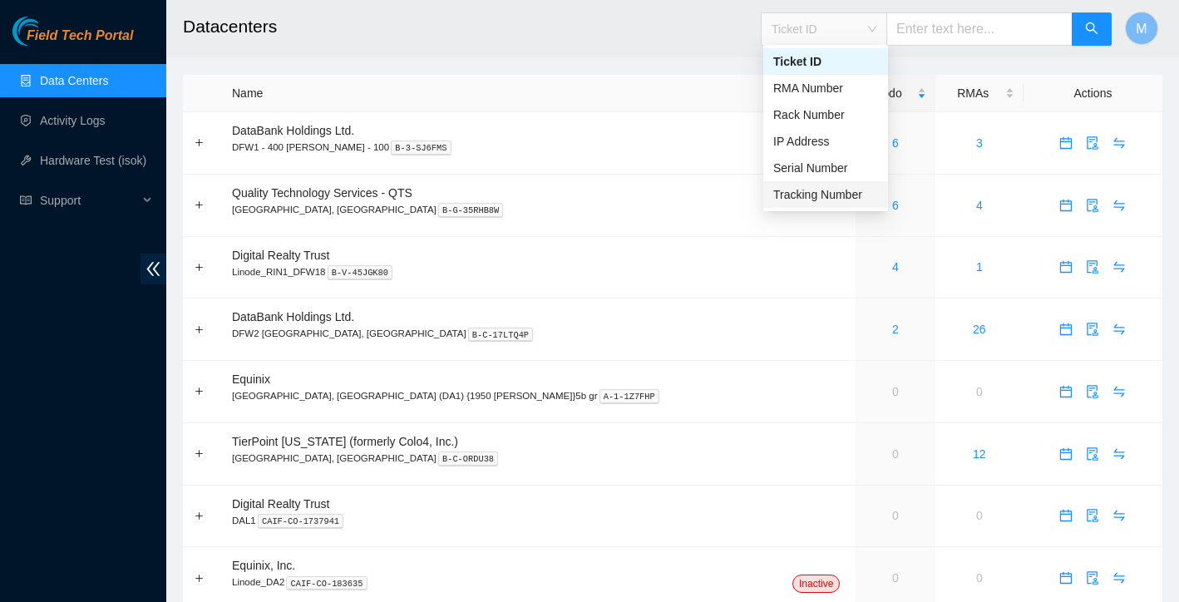
click at [827, 200] on div "Tracking Number" at bounding box center [825, 194] width 105 height 18
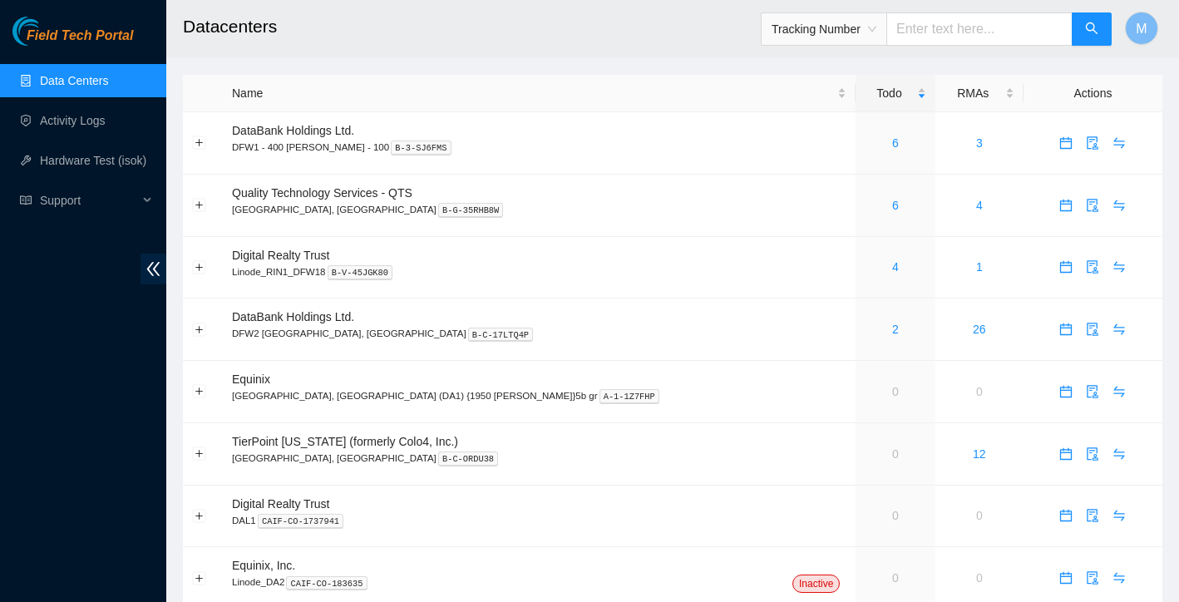
click at [966, 12] on input "text" at bounding box center [979, 28] width 186 height 33
type input "884262059283"
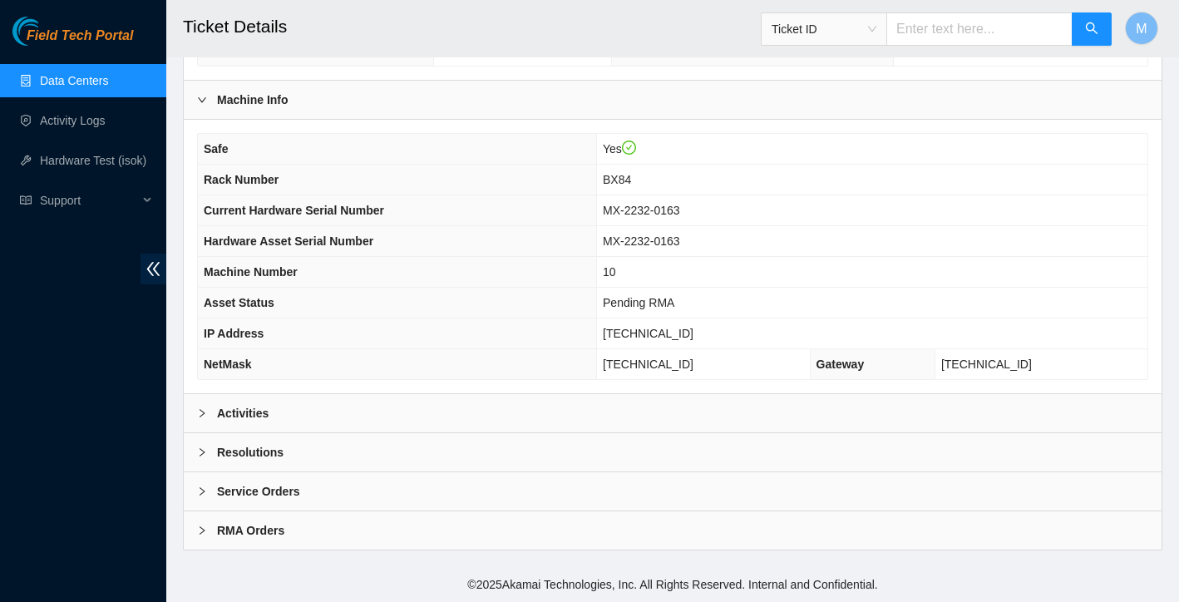
scroll to position [471, 0]
click at [325, 422] on div "Activities" at bounding box center [673, 413] width 978 height 38
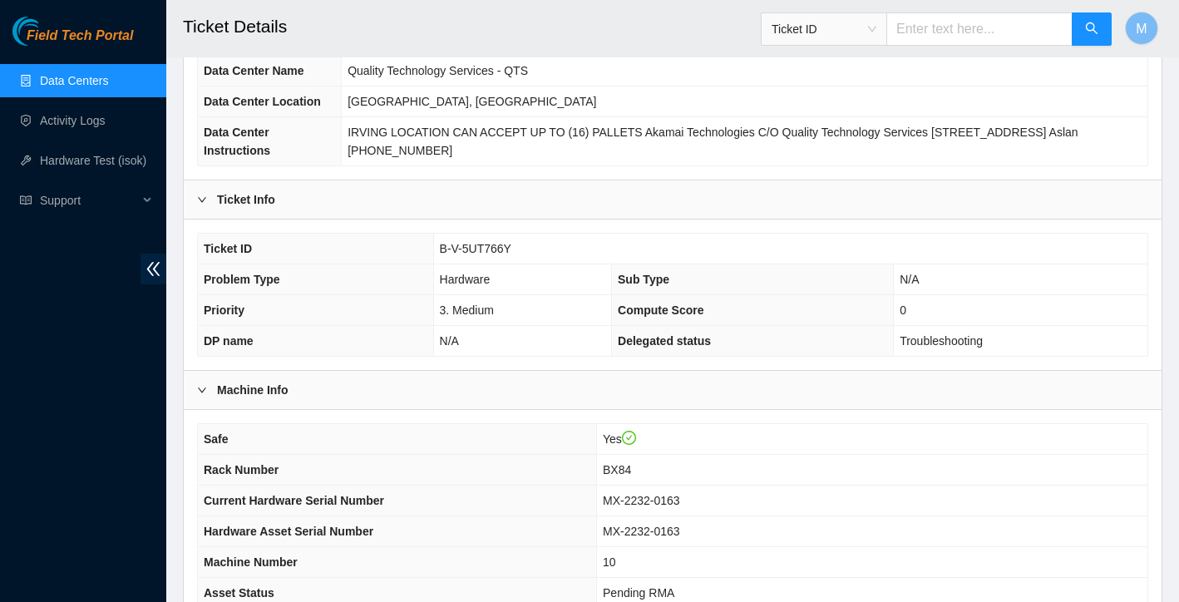
scroll to position [161, 0]
click at [88, 74] on link "Data Centers" at bounding box center [74, 80] width 68 height 13
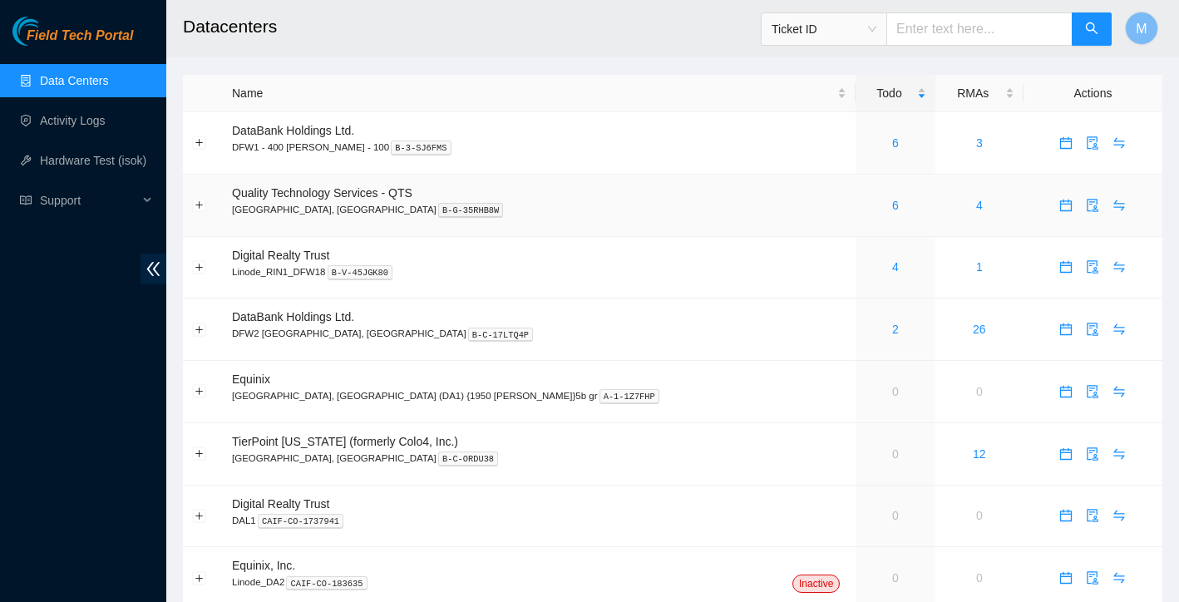
click at [865, 205] on div "6" at bounding box center [895, 205] width 61 height 18
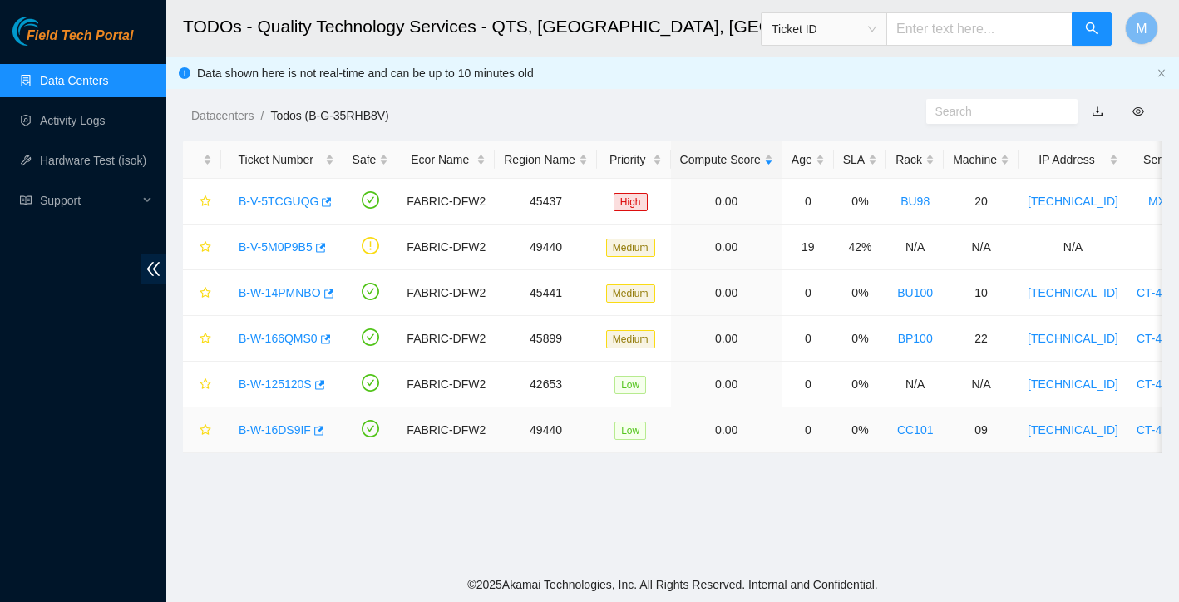
click at [287, 438] on div "B-W-16DS9IF" at bounding box center [282, 430] width 104 height 27
click at [287, 432] on link "B-W-16DS9IF" at bounding box center [275, 429] width 72 height 13
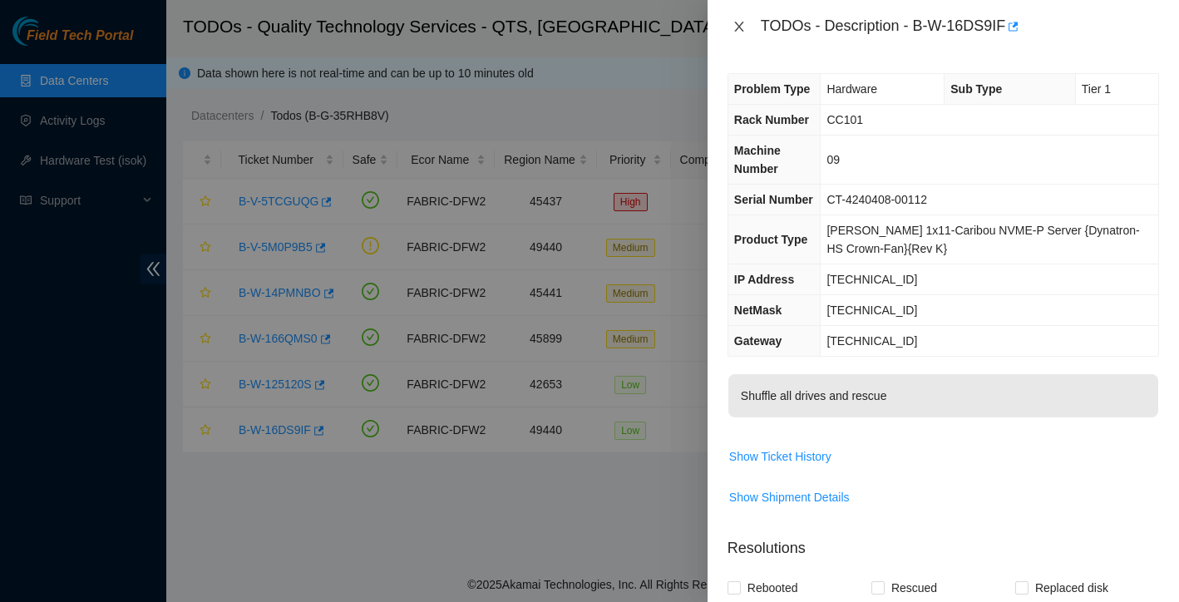
click at [744, 26] on icon "close" at bounding box center [738, 26] width 13 height 13
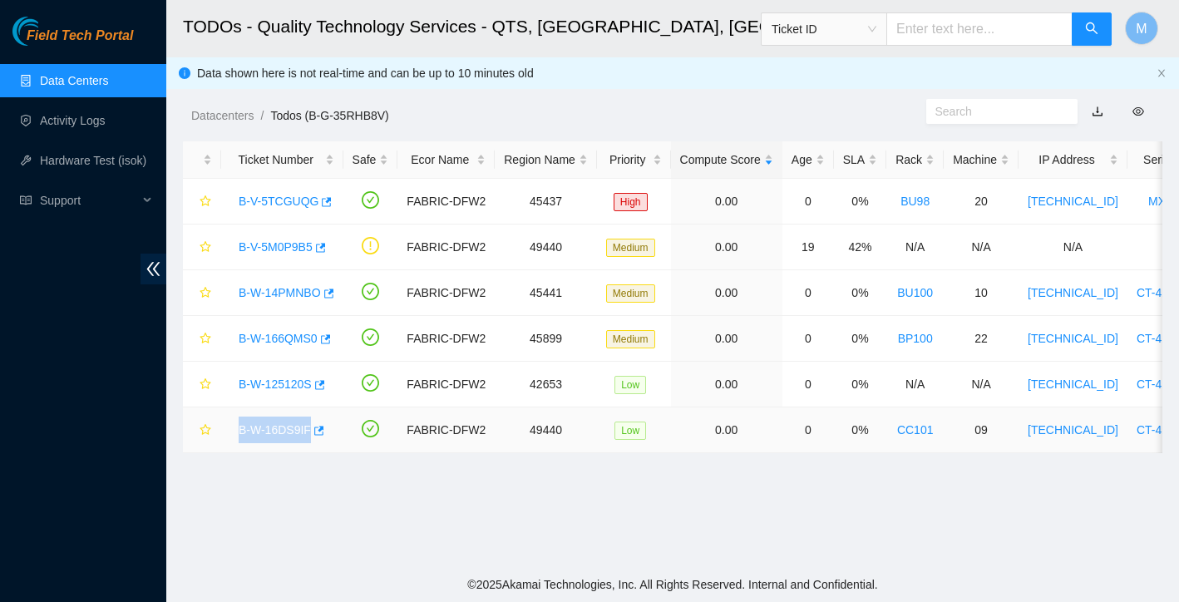
drag, startPoint x: 236, startPoint y: 430, endPoint x: 313, endPoint y: 431, distance: 76.5
click at [313, 431] on div "B-W-16DS9IF" at bounding box center [282, 430] width 104 height 27
copy link "B-W-16DS9IF"
drag, startPoint x: 907, startPoint y: 432, endPoint x: 1008, endPoint y: 427, distance: 100.7
click at [1008, 427] on tr "B-W-16DS9IF FABRIC-DFW2 49440 Low 0.00 0 0% CC101 09 23.39.237.108 CT-4240408-0…" at bounding box center [940, 430] width 1515 height 46
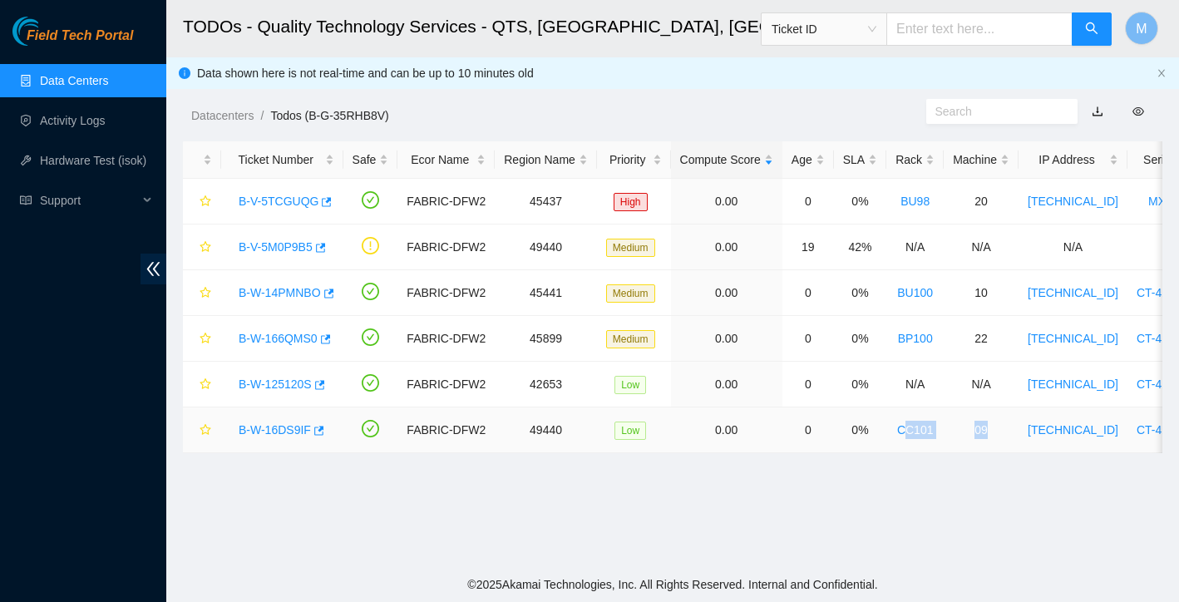
copy tr "CC101 09"
click at [665, 535] on main "TODOs - Quality Technology Services - QTS, Irving, TX Ticket ID M Data shown he…" at bounding box center [672, 283] width 1013 height 567
drag, startPoint x: 235, startPoint y: 199, endPoint x: 317, endPoint y: 202, distance: 81.5
click at [317, 202] on div "B-V-5TCGUQG" at bounding box center [282, 201] width 104 height 27
copy link "B-V-5TCGUQG"
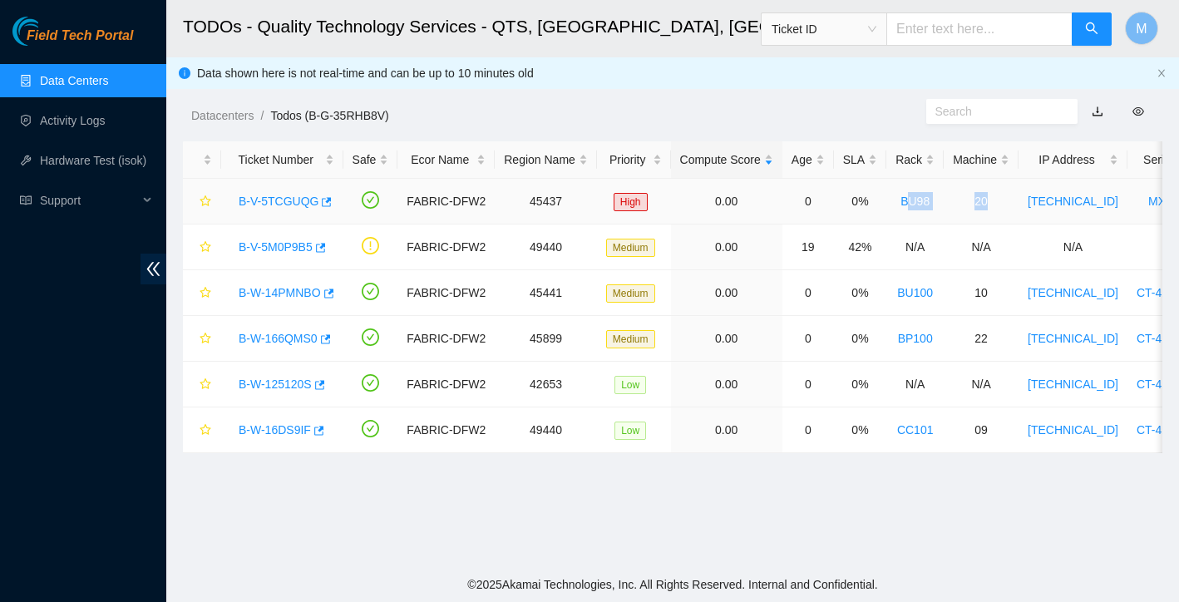
drag, startPoint x: 909, startPoint y: 202, endPoint x: 1004, endPoint y: 204, distance: 94.8
click at [1004, 204] on tr "B-V-5TCGUQG FABRIC-DFW2 45437 High 0.00 0 0% BU98 20 23.215.48.215 MX-2107-0488…" at bounding box center [940, 202] width 1515 height 46
copy tr "BU98 20"
click at [287, 202] on link "B-V-5TCGUQG" at bounding box center [279, 201] width 80 height 13
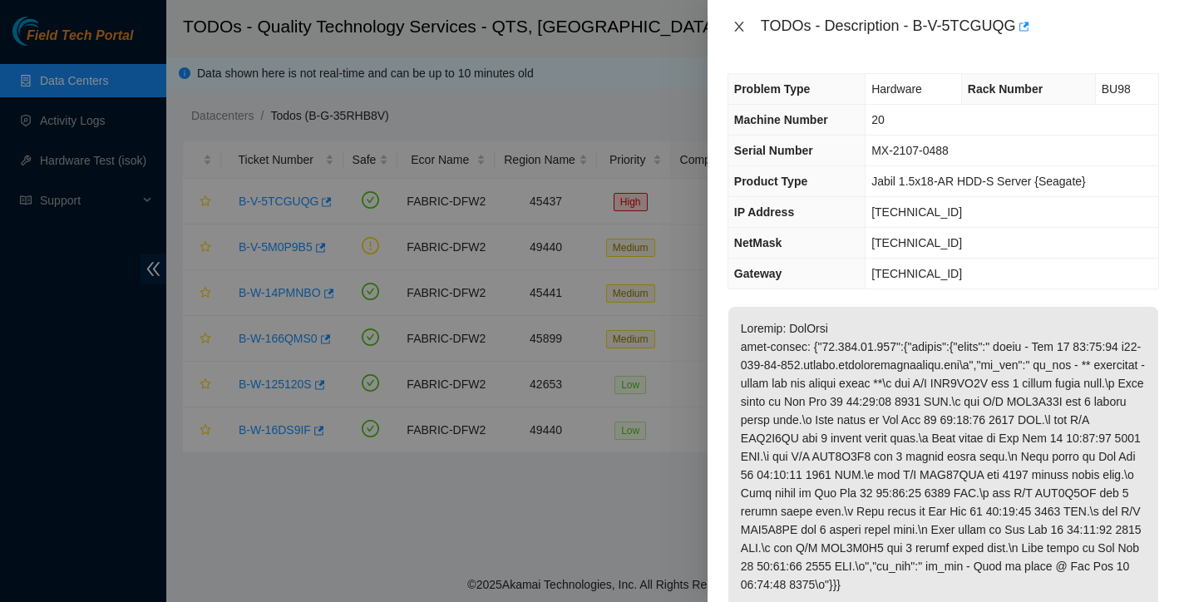
click at [737, 29] on icon "close" at bounding box center [738, 26] width 13 height 13
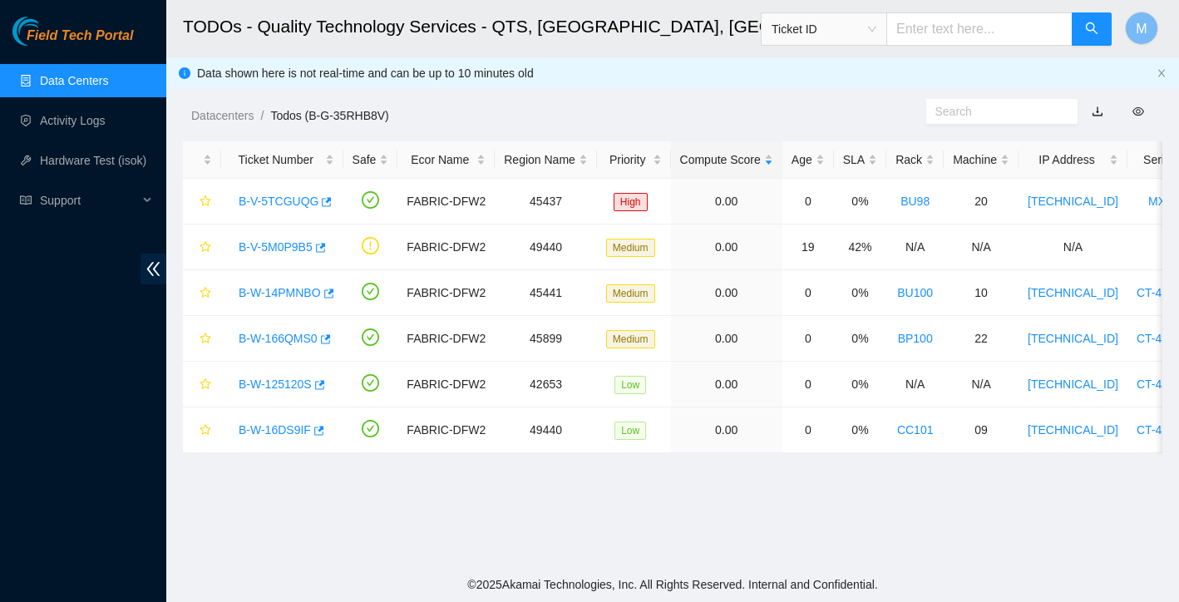
click at [718, 106] on div "Datacenters / Todos (B-G-35RHB8V) /" at bounding box center [546, 78] width 760 height 93
click at [267, 293] on link "B-W-14PMNBO" at bounding box center [280, 292] width 82 height 13
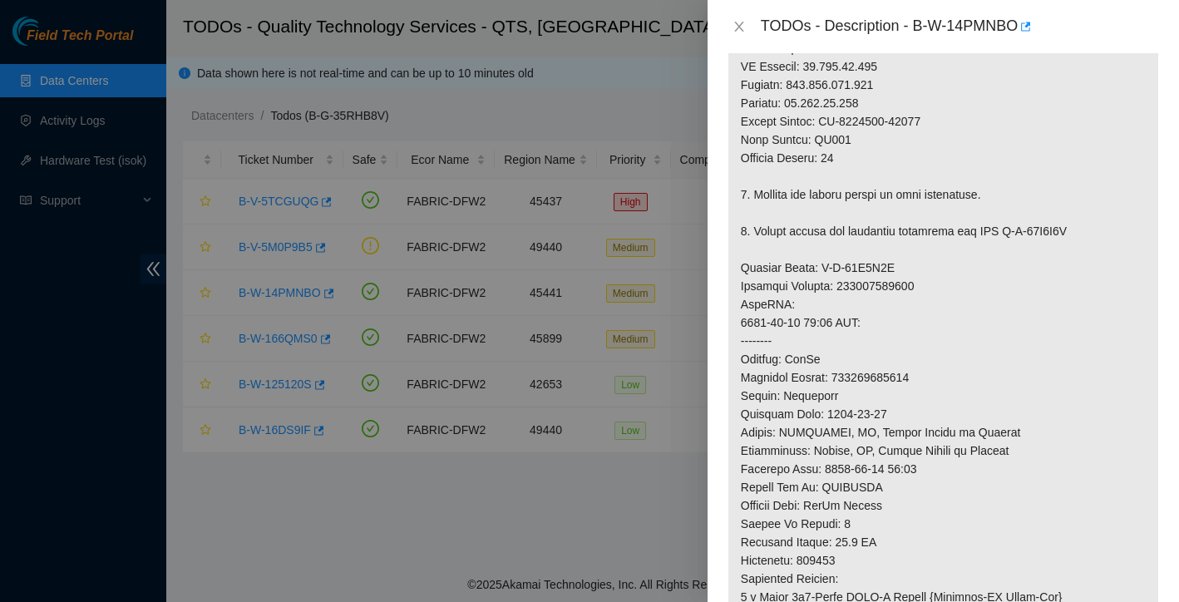
scroll to position [486, 0]
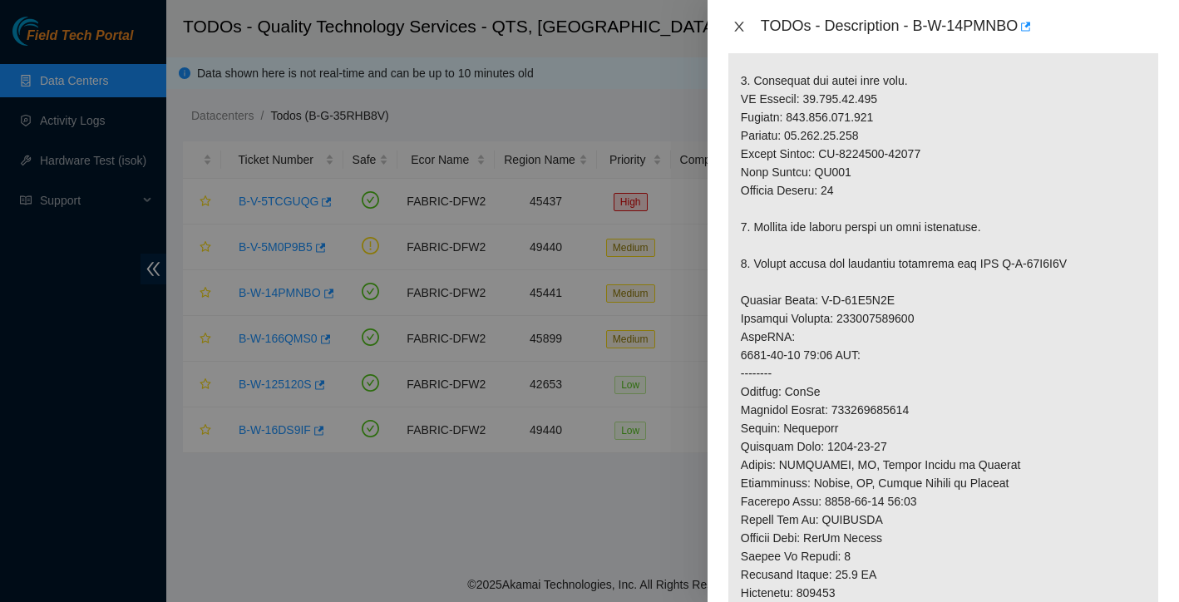
click at [739, 31] on icon "close" at bounding box center [738, 26] width 13 height 13
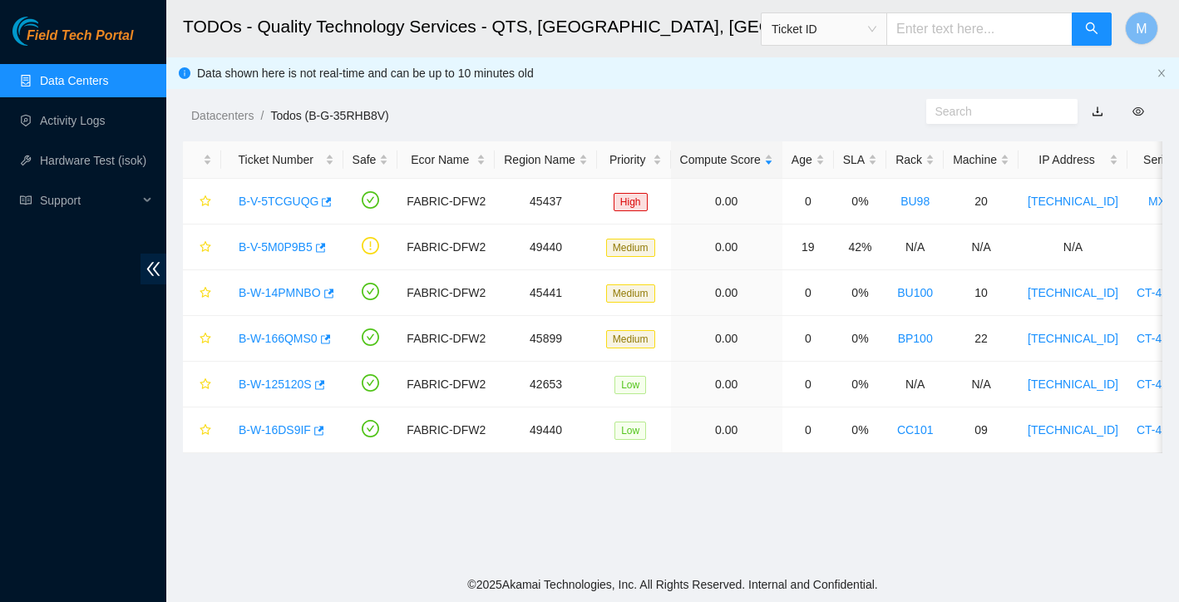
scroll to position [326, 0]
click at [288, 384] on link "B-W-125120S" at bounding box center [275, 383] width 73 height 13
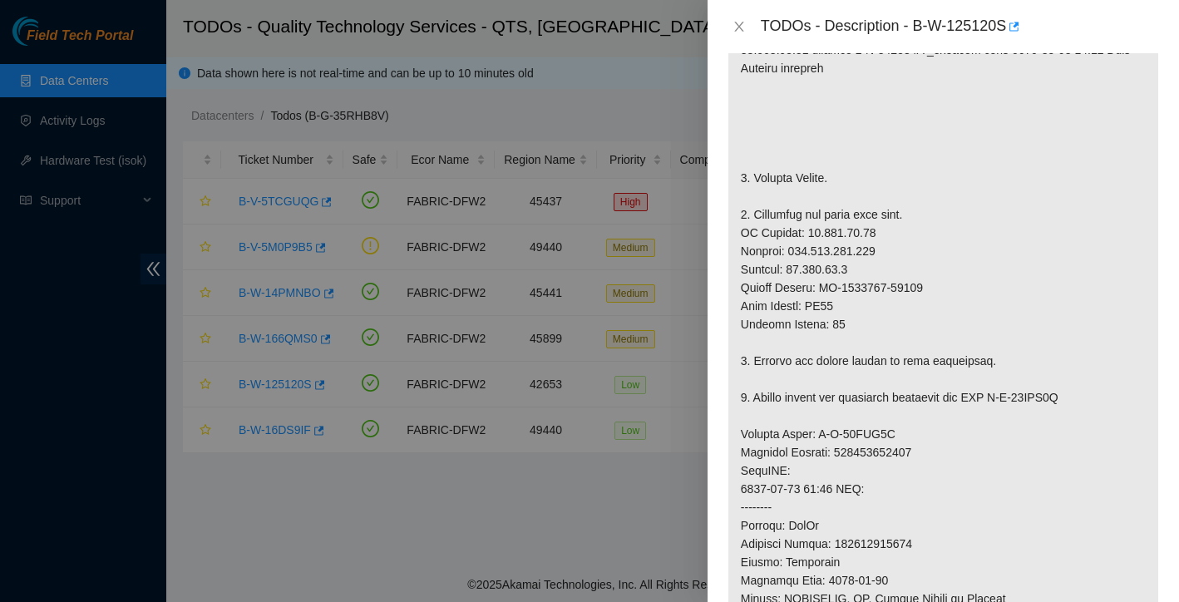
scroll to position [451, 0]
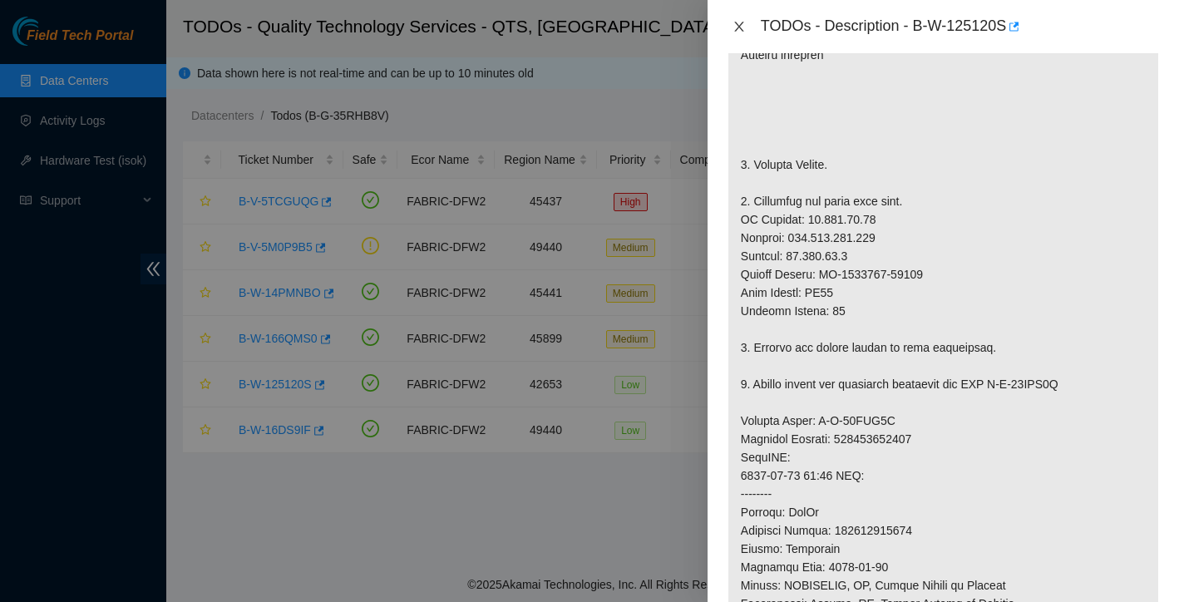
click at [738, 33] on button "Close" at bounding box center [738, 27] width 23 height 16
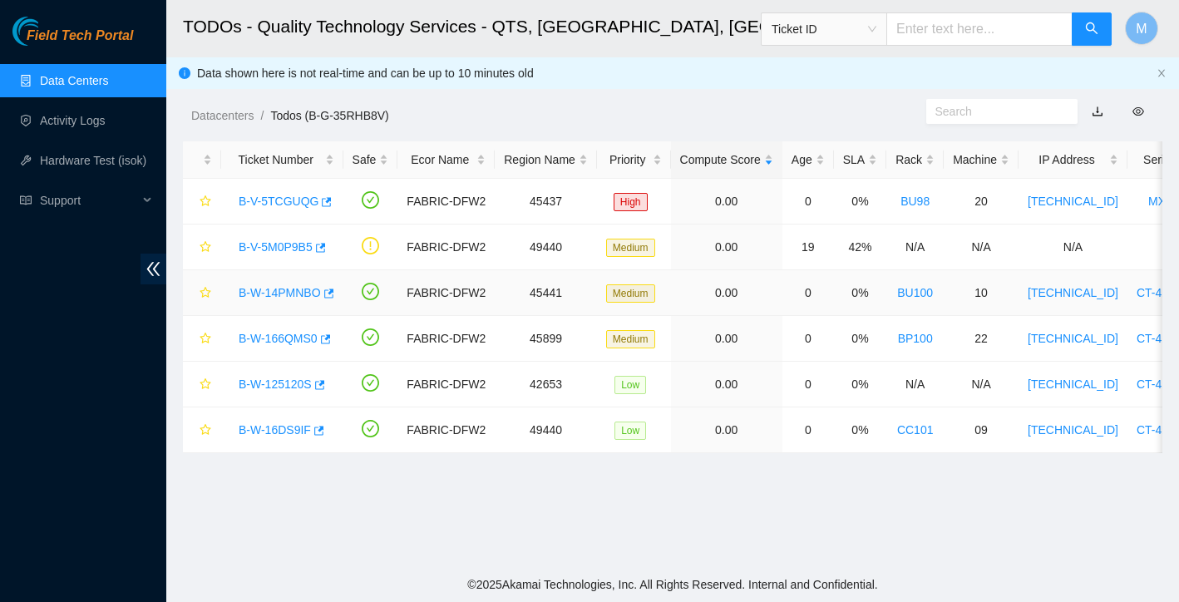
click at [285, 296] on link "B-W-14PMNBO" at bounding box center [280, 292] width 82 height 13
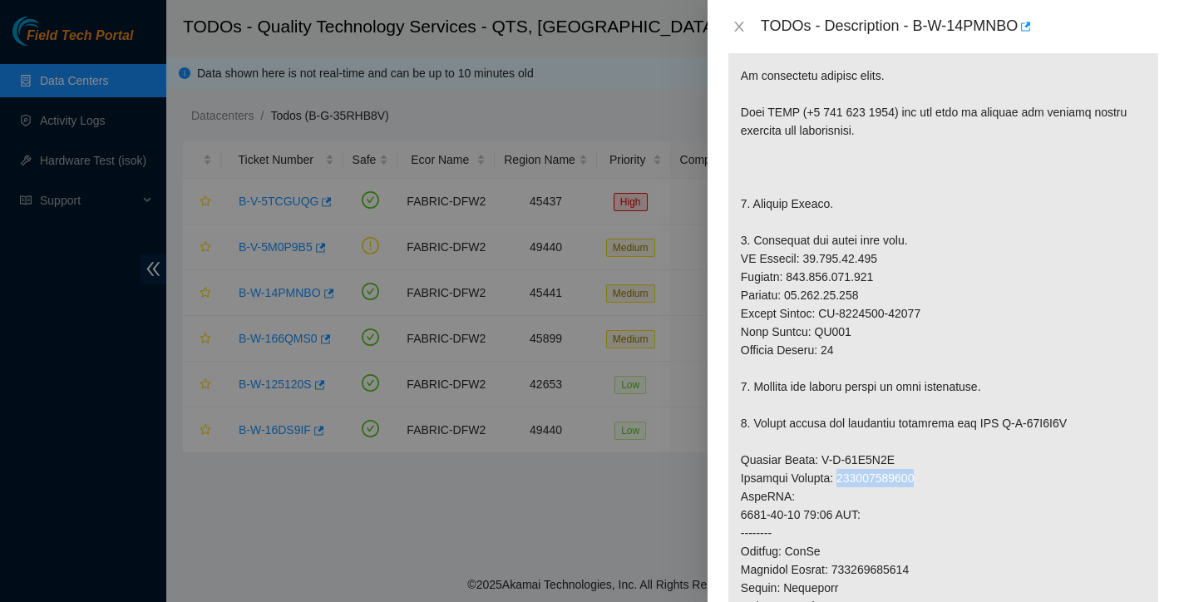
drag, startPoint x: 847, startPoint y: 479, endPoint x: 934, endPoint y: 479, distance: 86.5
click at [934, 479] on p at bounding box center [943, 477] width 430 height 921
copy p "414739615944"
click at [313, 445] on div at bounding box center [589, 301] width 1179 height 602
click at [745, 24] on icon "close" at bounding box center [738, 26] width 13 height 13
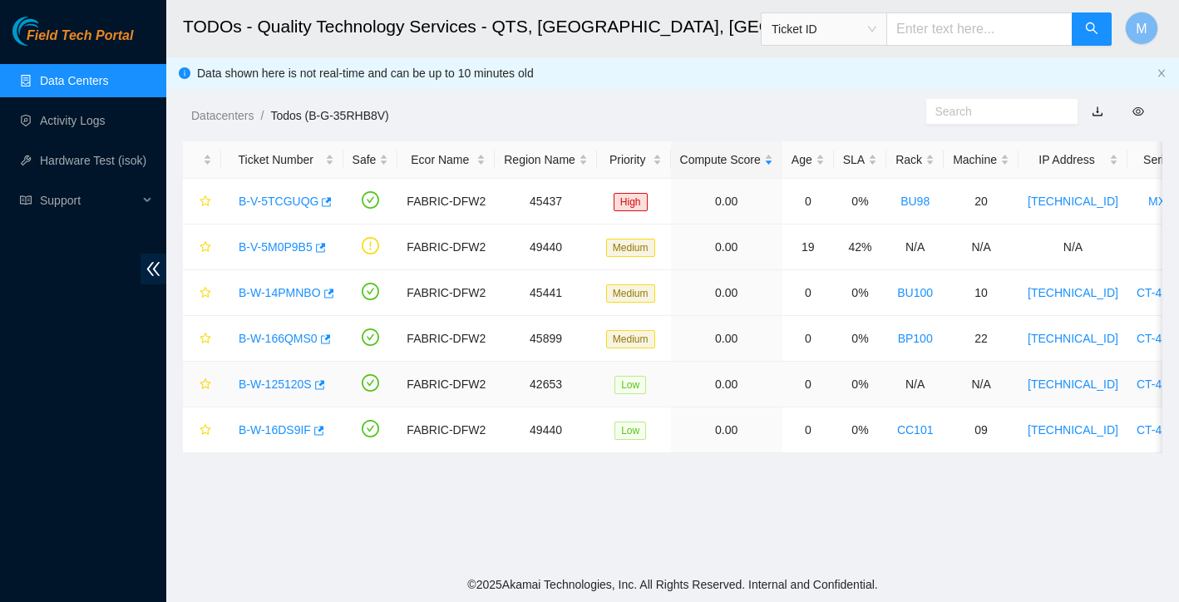
click at [297, 382] on link "B-W-125120S" at bounding box center [275, 383] width 73 height 13
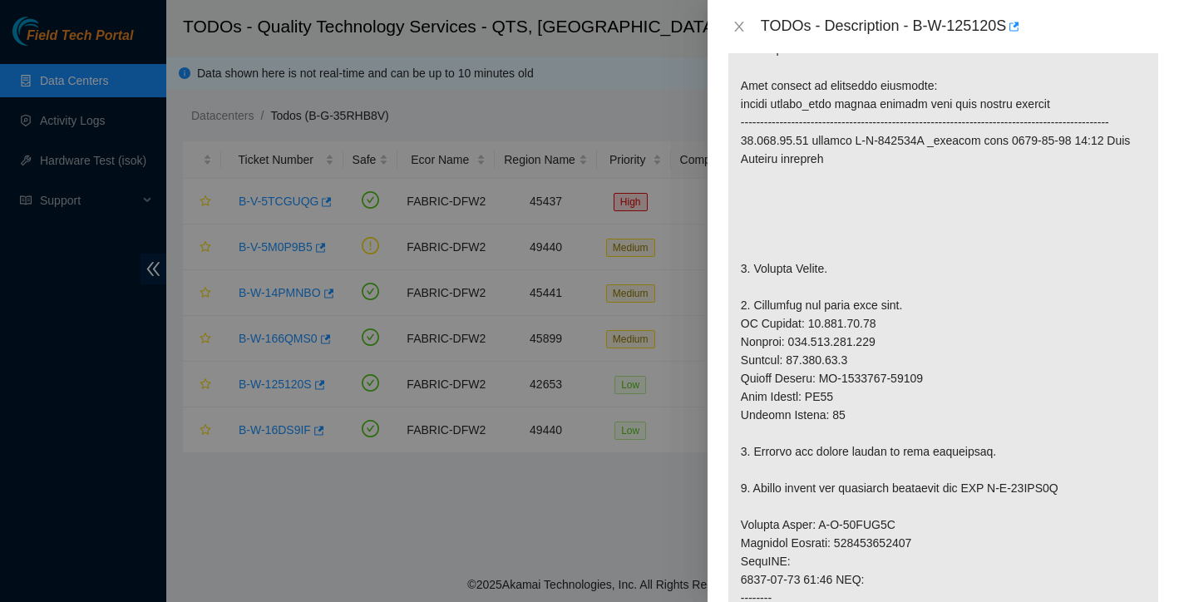
scroll to position [350, 0]
drag, startPoint x: 845, startPoint y: 520, endPoint x: 935, endPoint y: 525, distance: 90.8
click at [935, 525] on p at bounding box center [943, 512] width 430 height 976
copy p "414739615922"
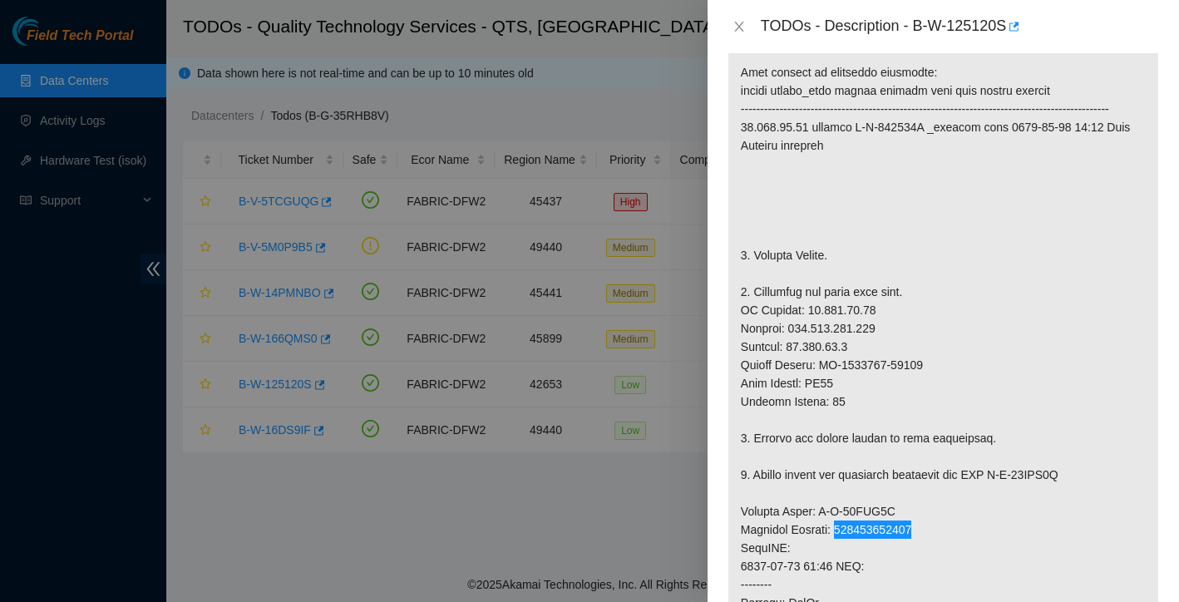
scroll to position [362, 0]
click at [738, 23] on icon "close" at bounding box center [738, 26] width 13 height 13
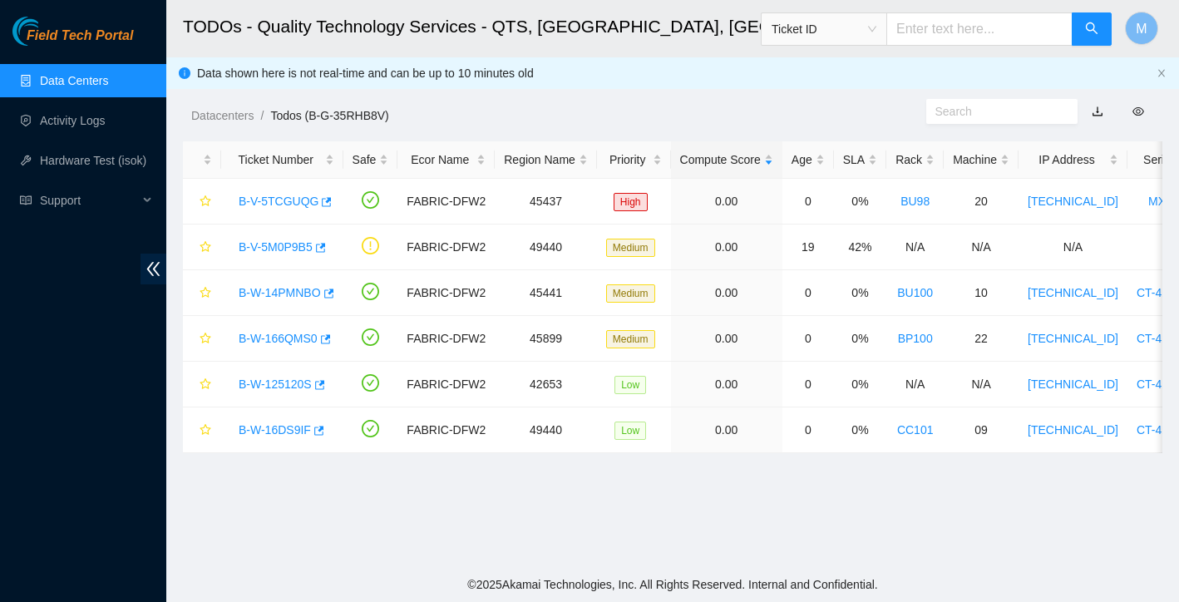
click at [1178, 23] on div "TODOs - Description - undefined Problem Type N/A Rack Number N/A Machine Number…" at bounding box center [1179, 301] width 0 height 602
click at [851, 32] on span "Ticket ID" at bounding box center [824, 29] width 105 height 25
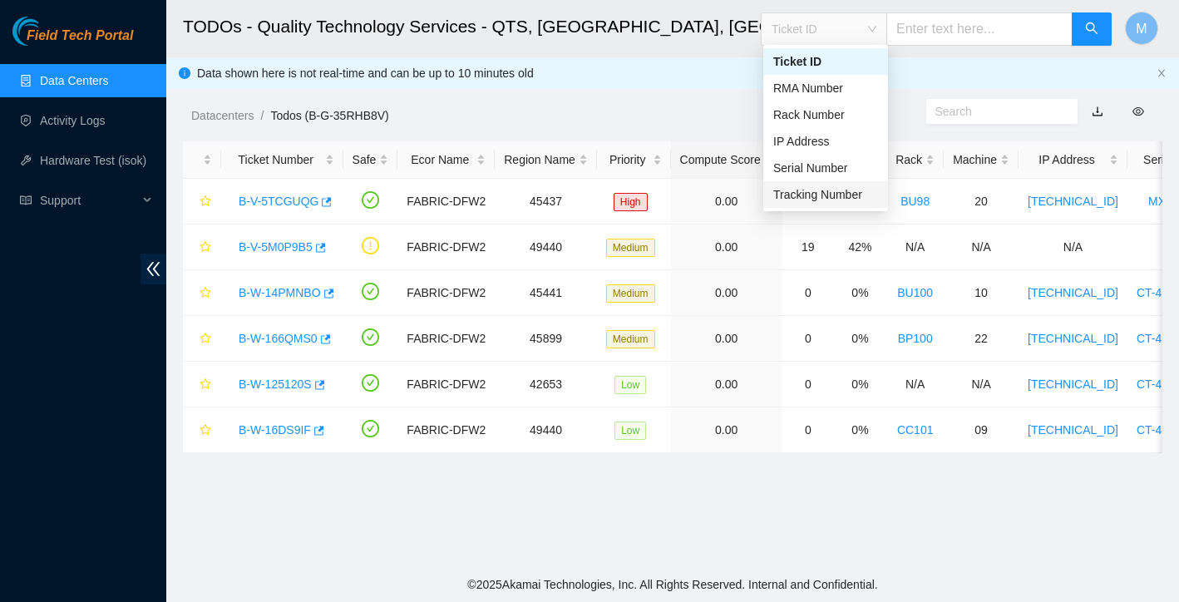
click at [831, 189] on div "Tracking Number" at bounding box center [825, 194] width 105 height 18
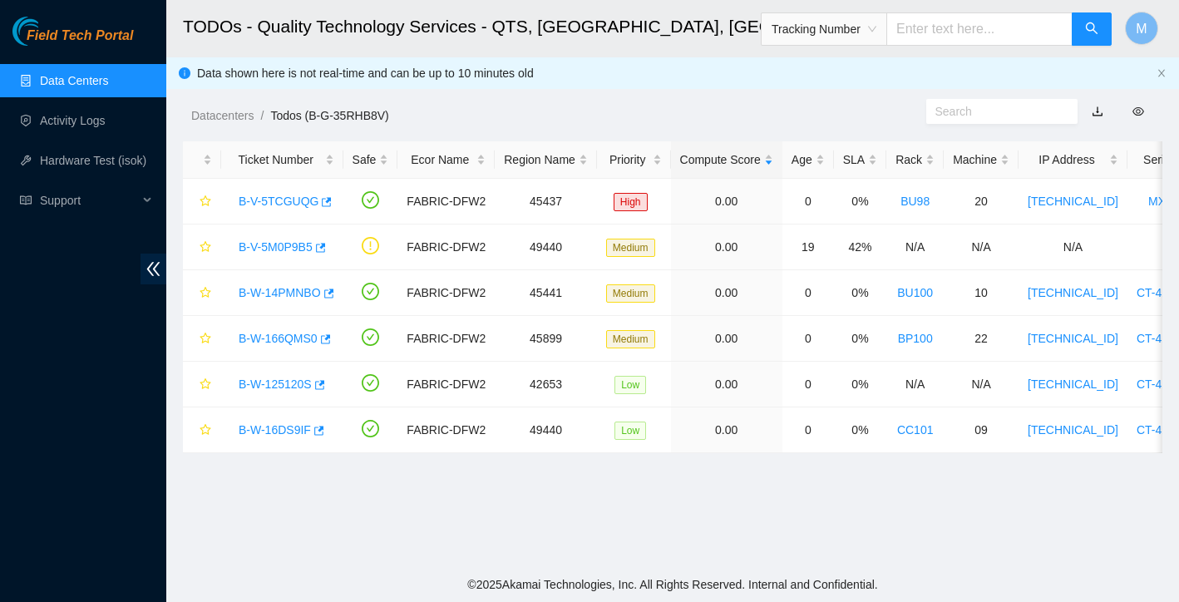
click at [971, 32] on input "text" at bounding box center [979, 28] width 186 height 33
paste input "414739615944"
type input "414739615944"
click at [1091, 30] on icon "search" at bounding box center [1091, 28] width 13 height 13
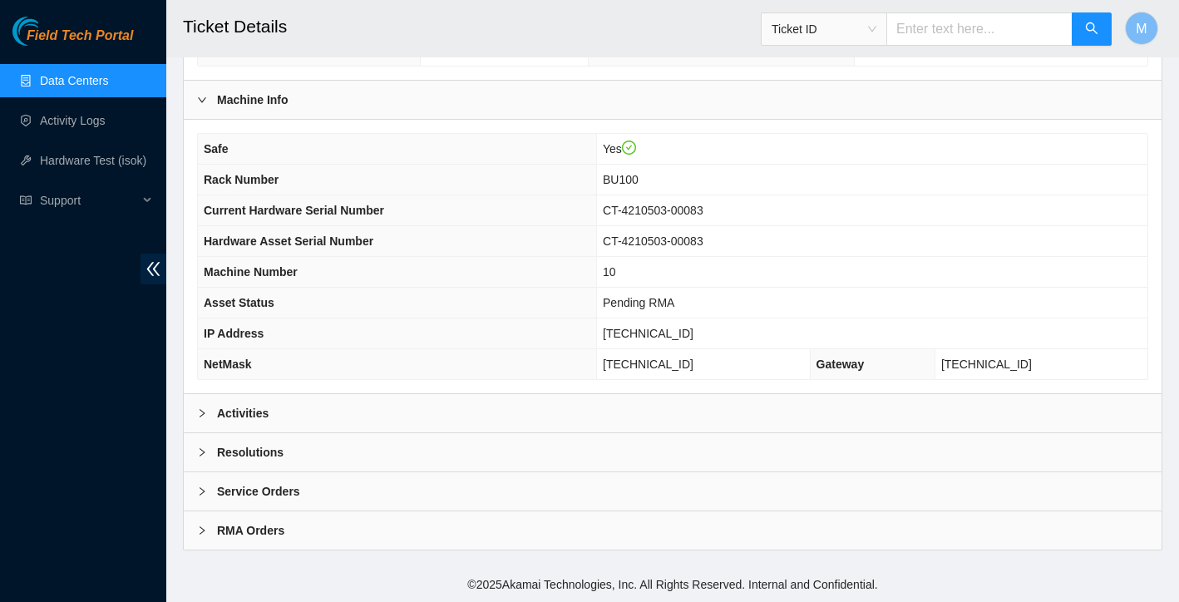
scroll to position [471, 0]
click at [279, 459] on b "Resolutions" at bounding box center [250, 452] width 67 height 18
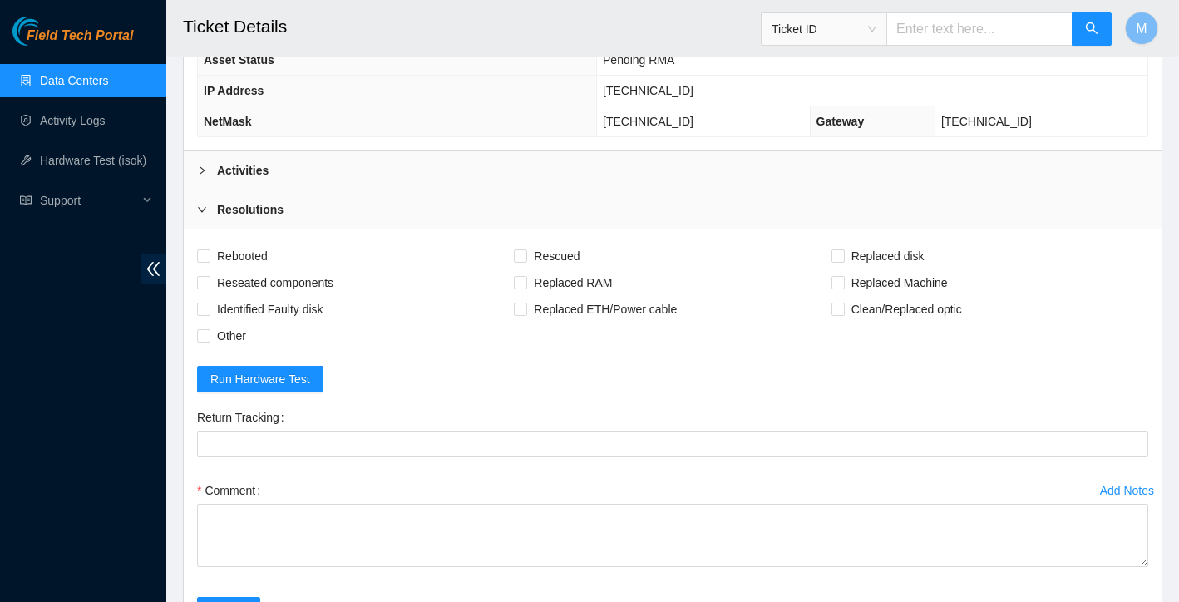
scroll to position [672, 0]
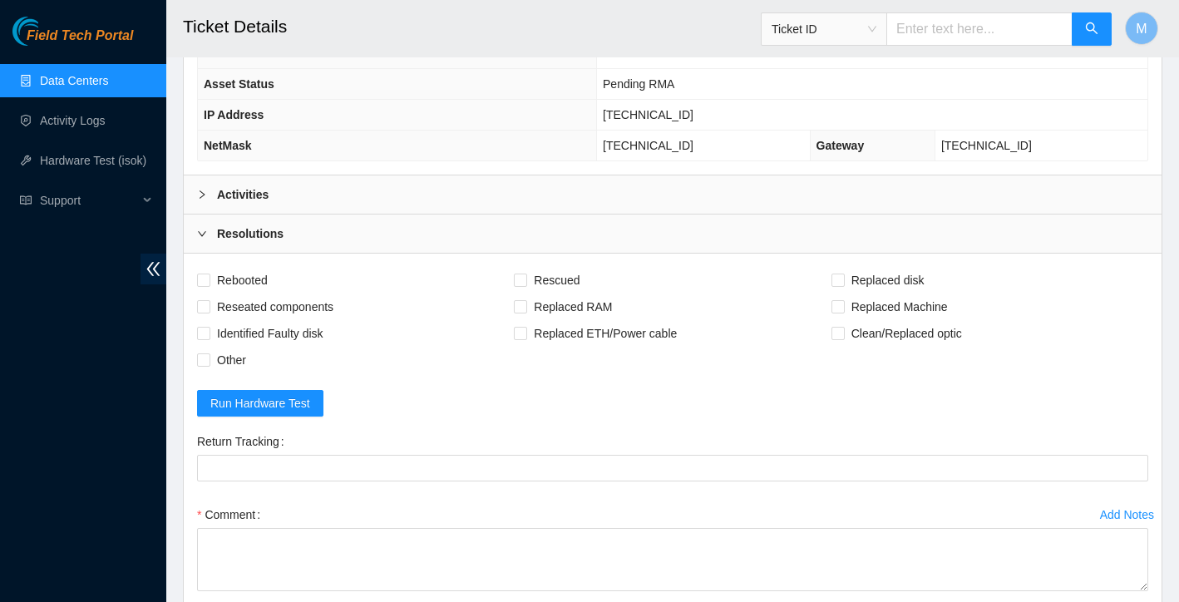
click at [242, 243] on b "Resolutions" at bounding box center [250, 233] width 67 height 18
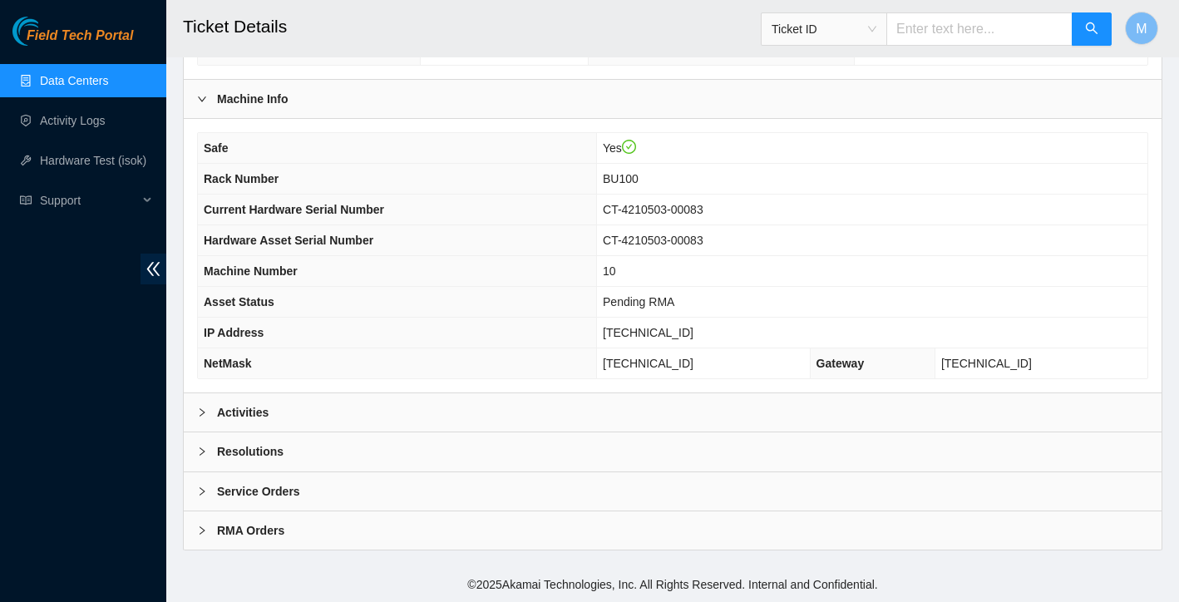
scroll to position [471, 0]
click at [247, 412] on b "Activities" at bounding box center [243, 413] width 52 height 18
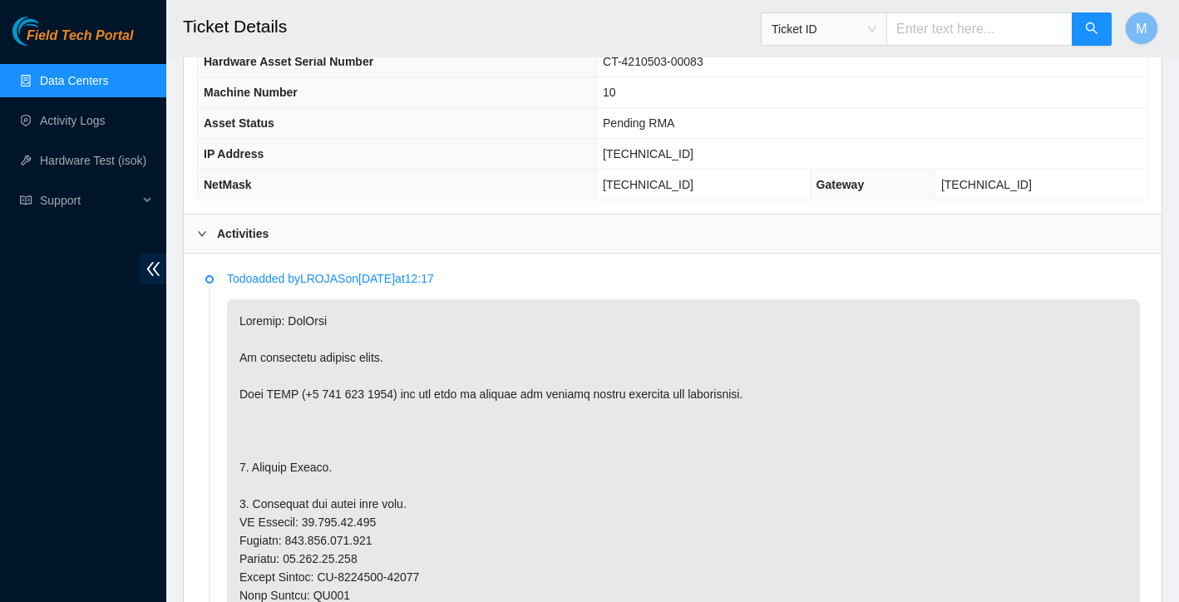
scroll to position [583, 0]
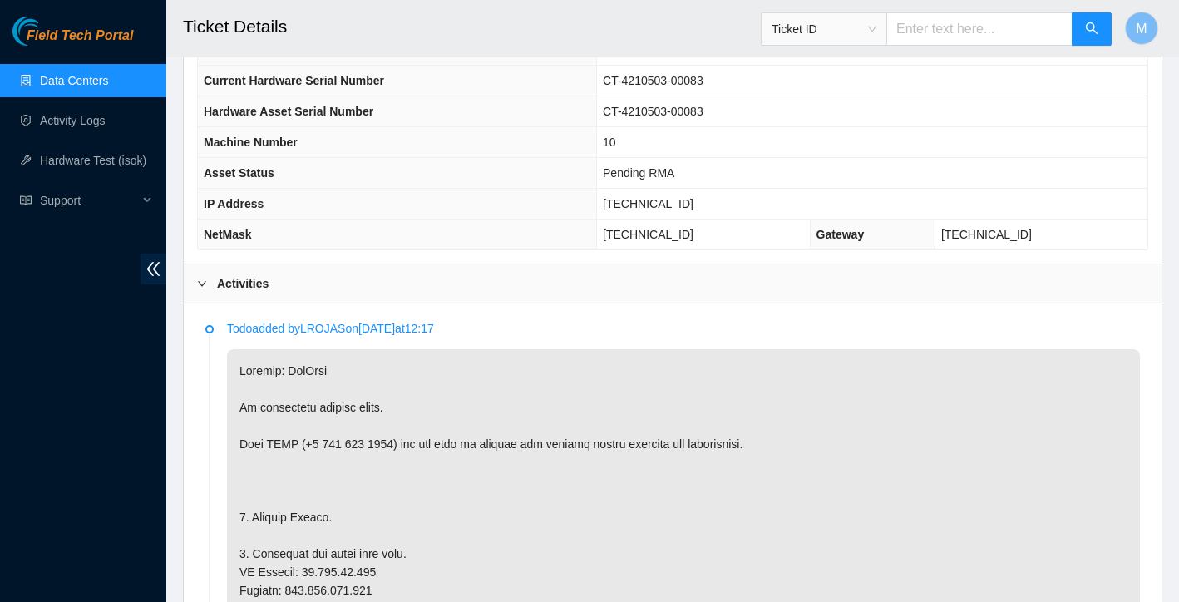
click at [260, 293] on b "Activities" at bounding box center [243, 283] width 52 height 18
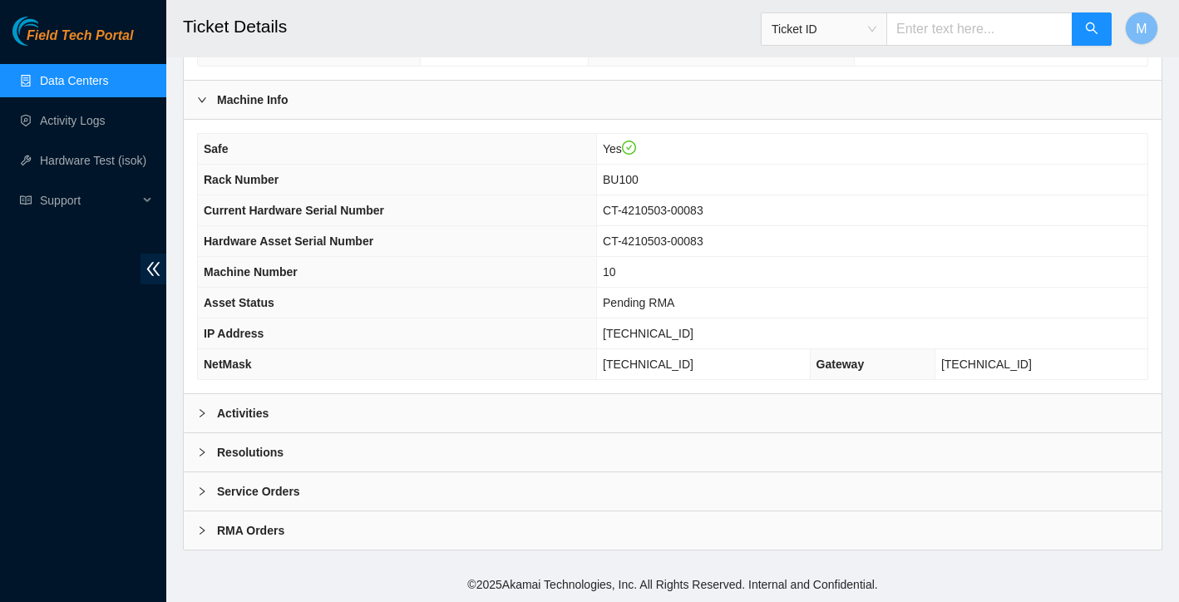
scroll to position [471, 0]
click at [268, 449] on b "Resolutions" at bounding box center [250, 452] width 67 height 18
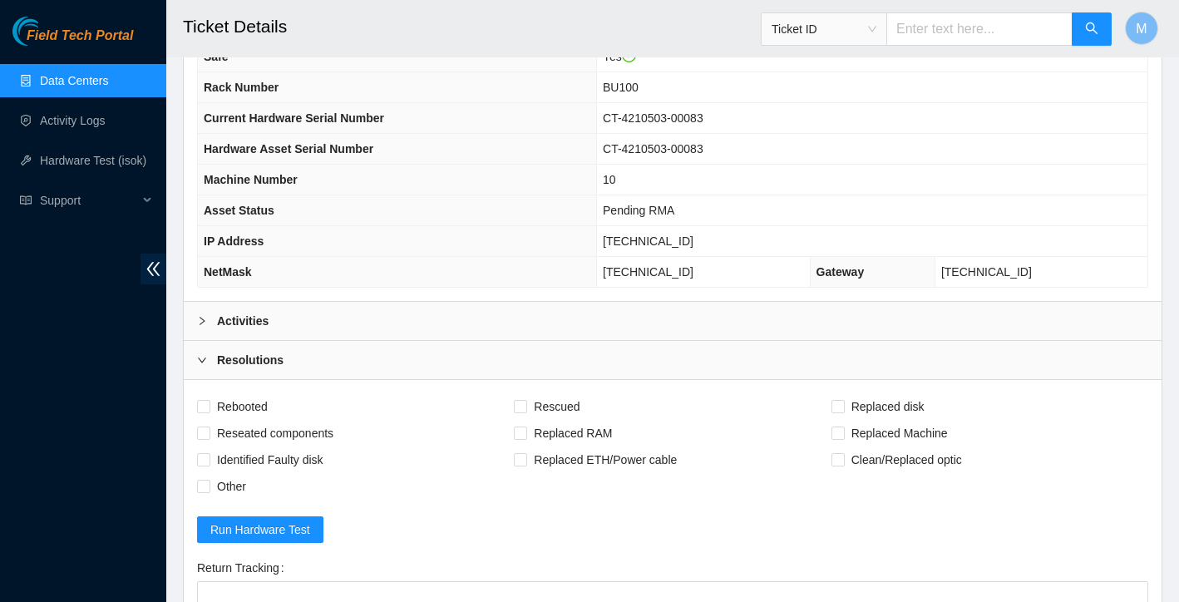
scroll to position [386, 0]
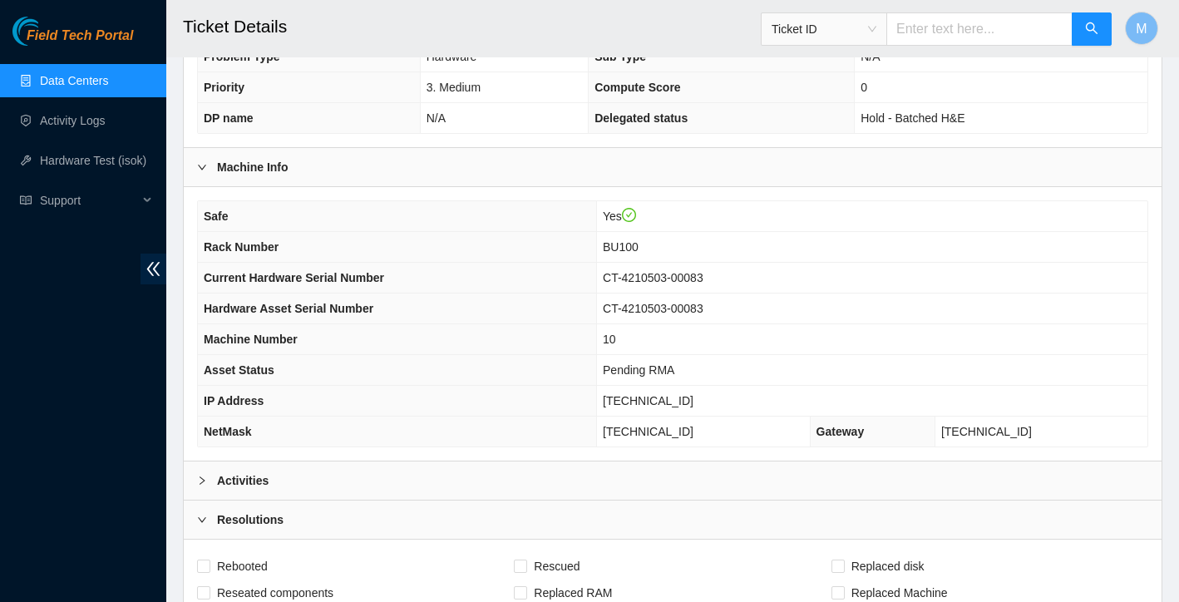
click at [274, 529] on b "Resolutions" at bounding box center [250, 519] width 67 height 18
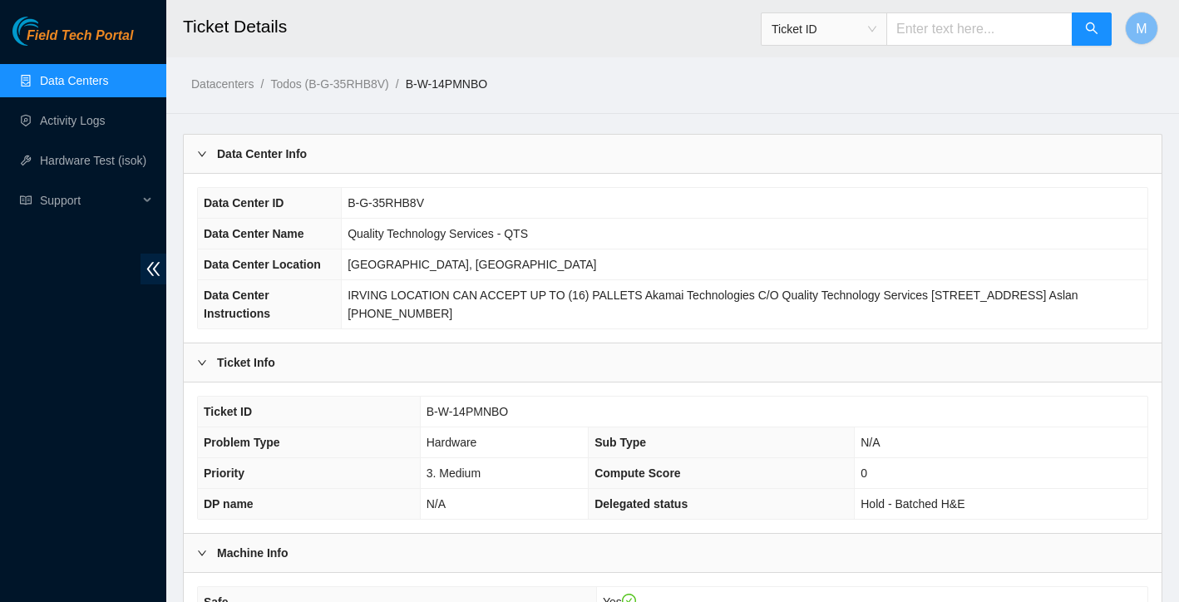
scroll to position [0, 0]
click at [68, 79] on link "Data Centers" at bounding box center [74, 80] width 68 height 13
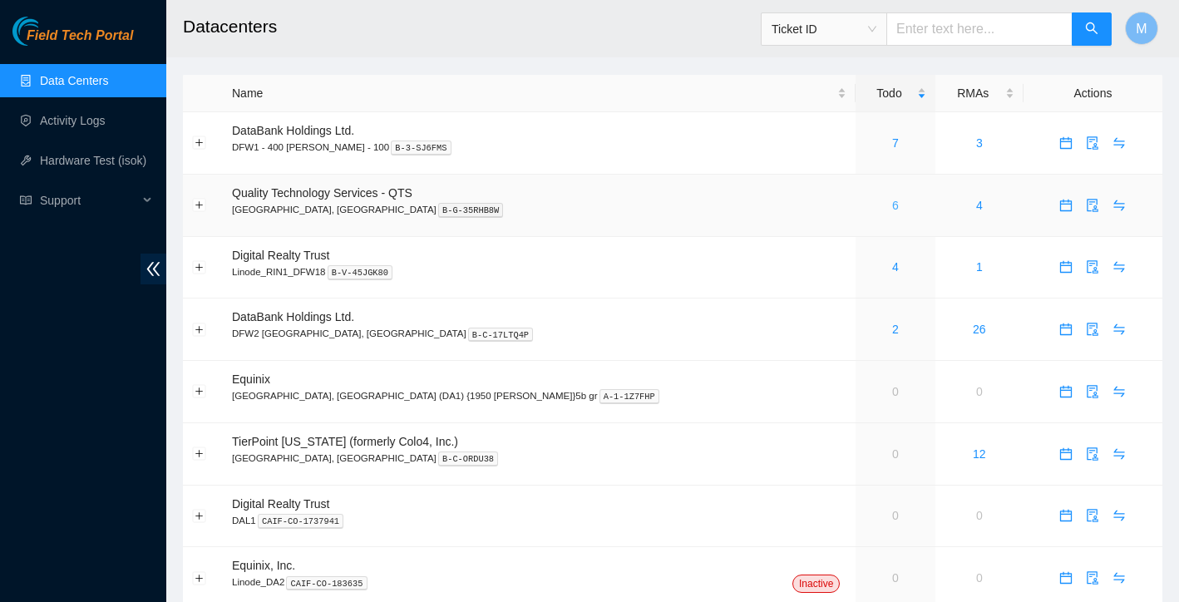
click at [892, 204] on link "6" at bounding box center [895, 205] width 7 height 13
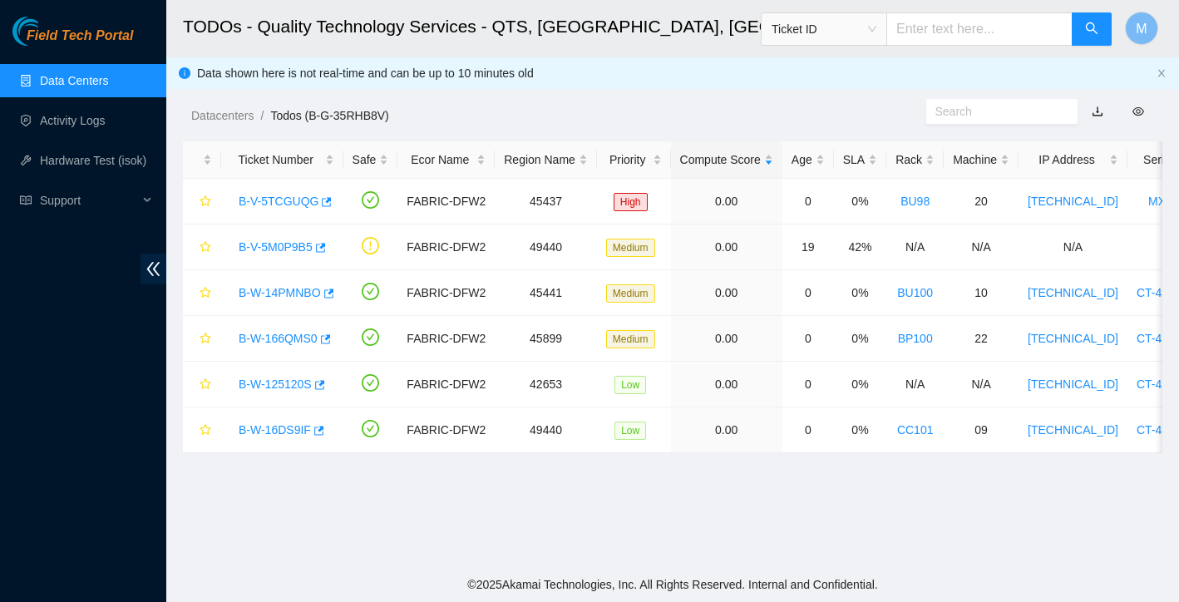
click at [874, 32] on span "Ticket ID" at bounding box center [824, 29] width 105 height 25
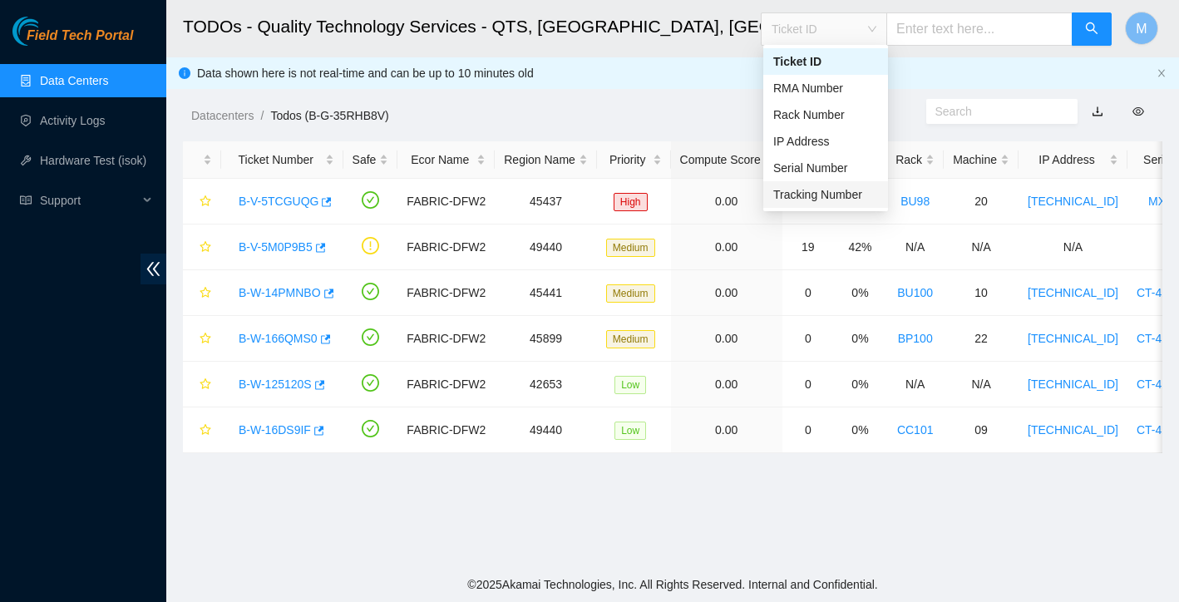
click at [826, 194] on div "Tracking Number" at bounding box center [825, 194] width 105 height 18
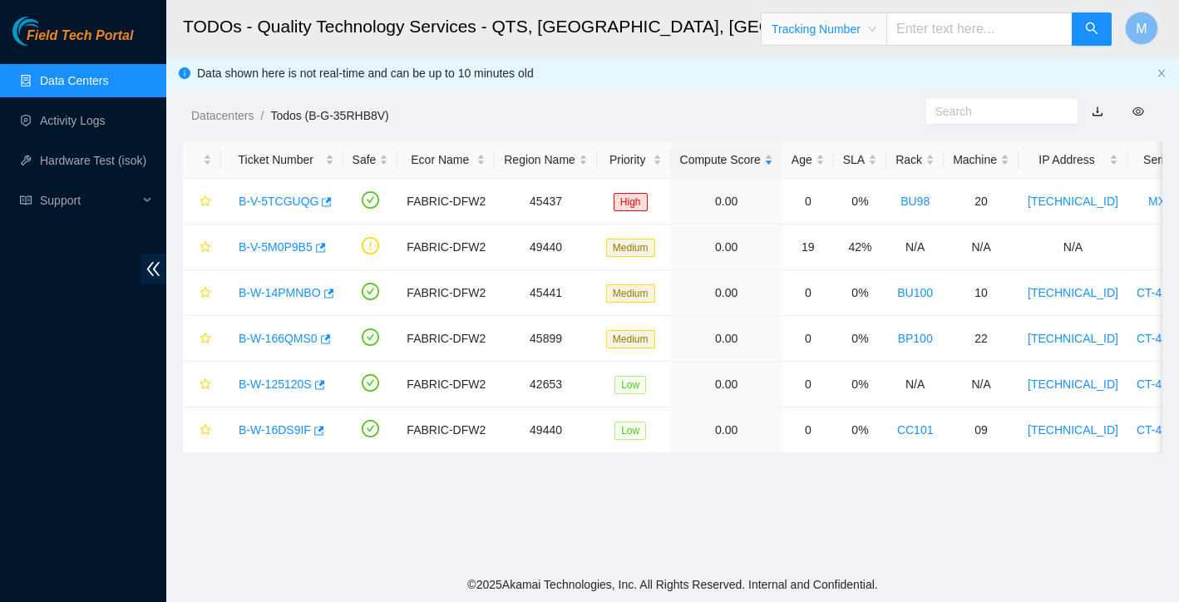
click at [953, 31] on input "text" at bounding box center [979, 28] width 186 height 33
click at [295, 384] on link "B-W-125120S" at bounding box center [275, 383] width 73 height 13
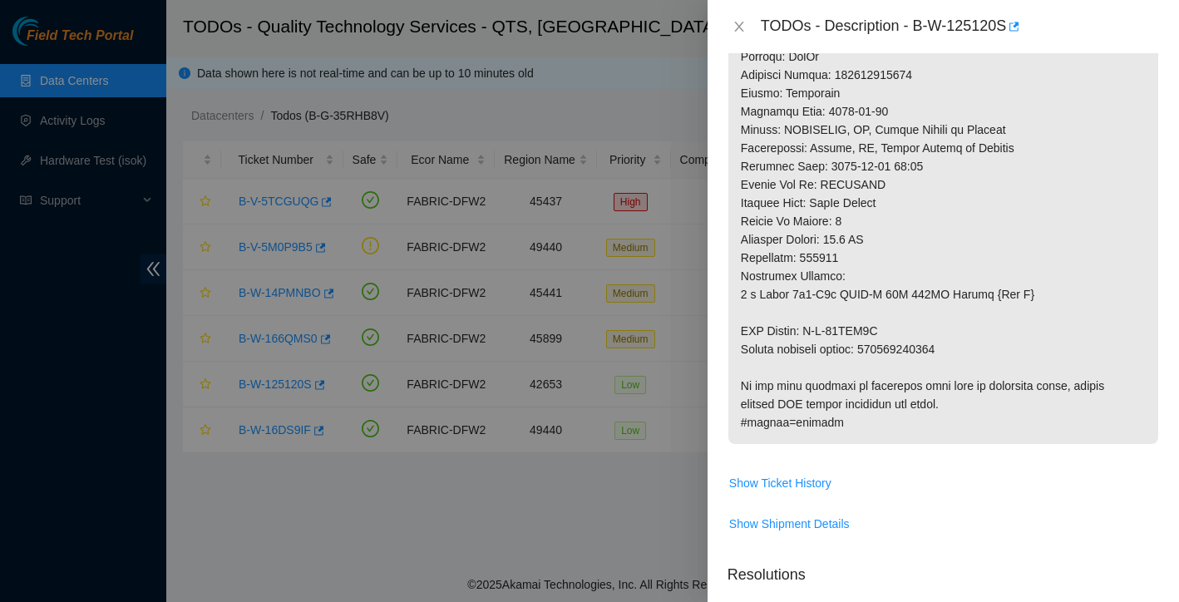
scroll to position [1051, 0]
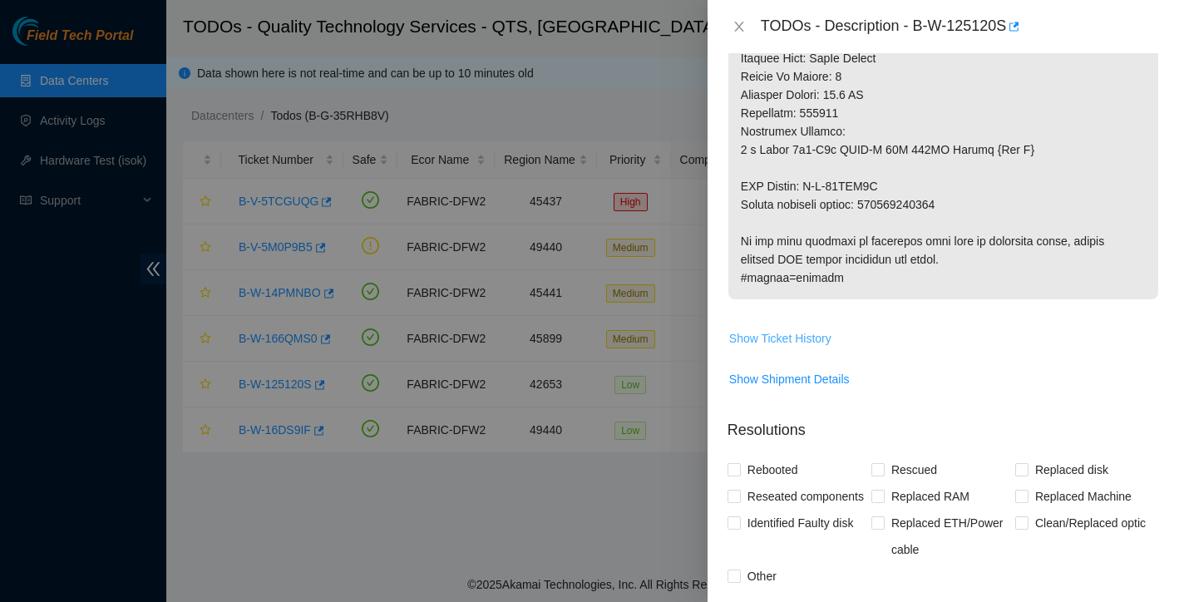
click at [808, 329] on span "Show Ticket History" at bounding box center [780, 338] width 102 height 18
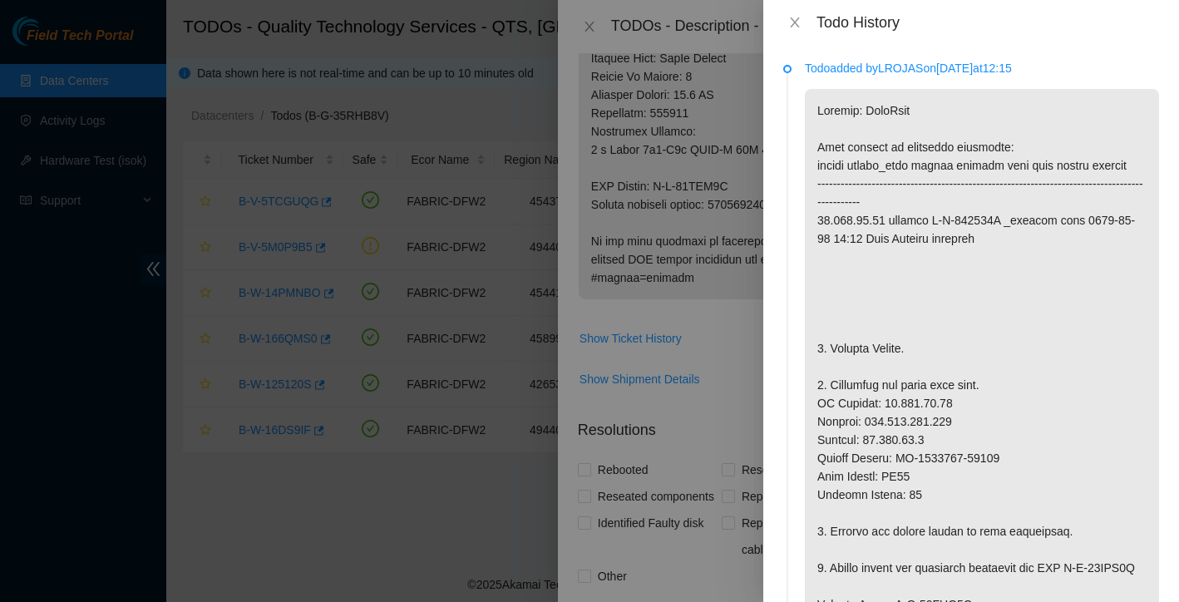
scroll to position [0, 0]
click at [792, 22] on icon "close" at bounding box center [794, 22] width 13 height 13
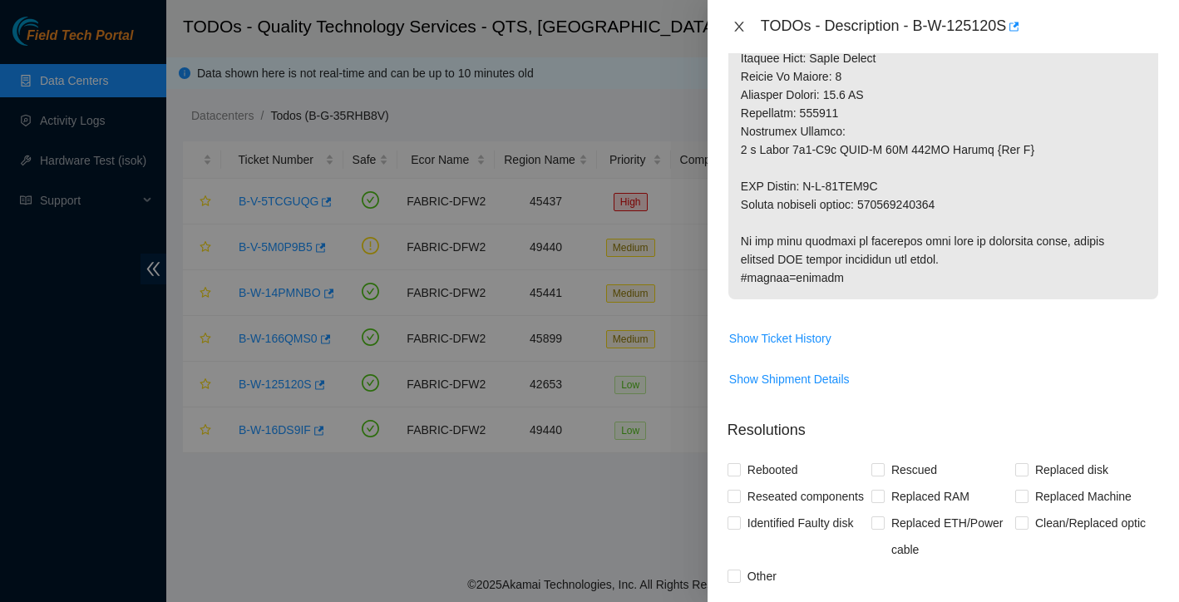
click at [742, 23] on icon "close" at bounding box center [738, 27] width 9 height 10
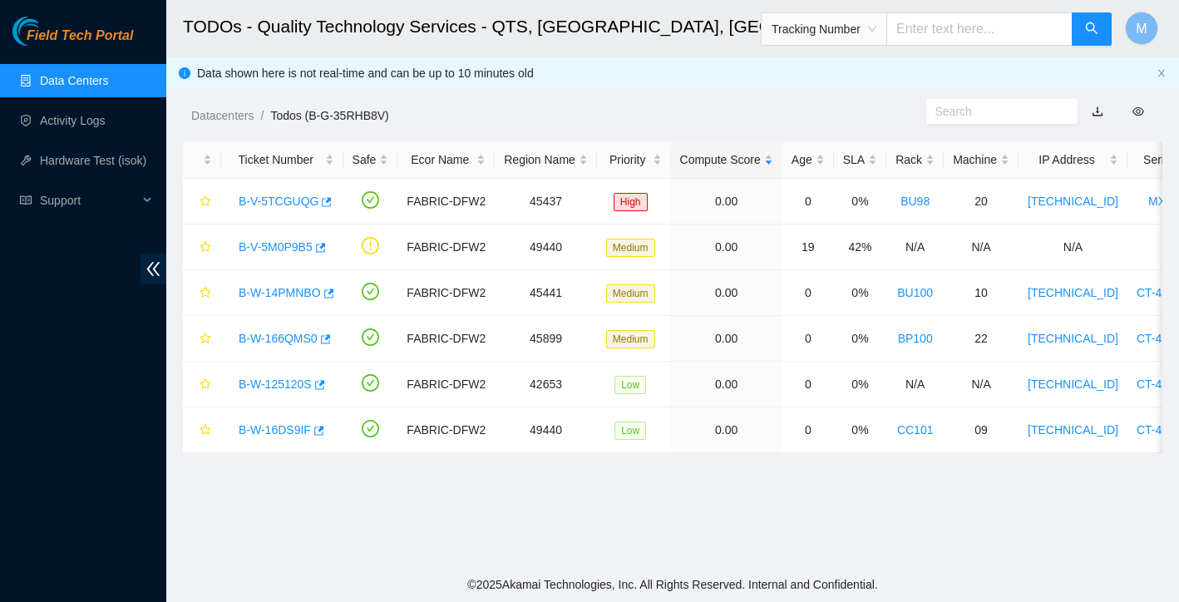
scroll to position [326, 0]
click at [688, 97] on div "Datacenters / Todos (B-G-35RHB8V) /" at bounding box center [546, 78] width 760 height 93
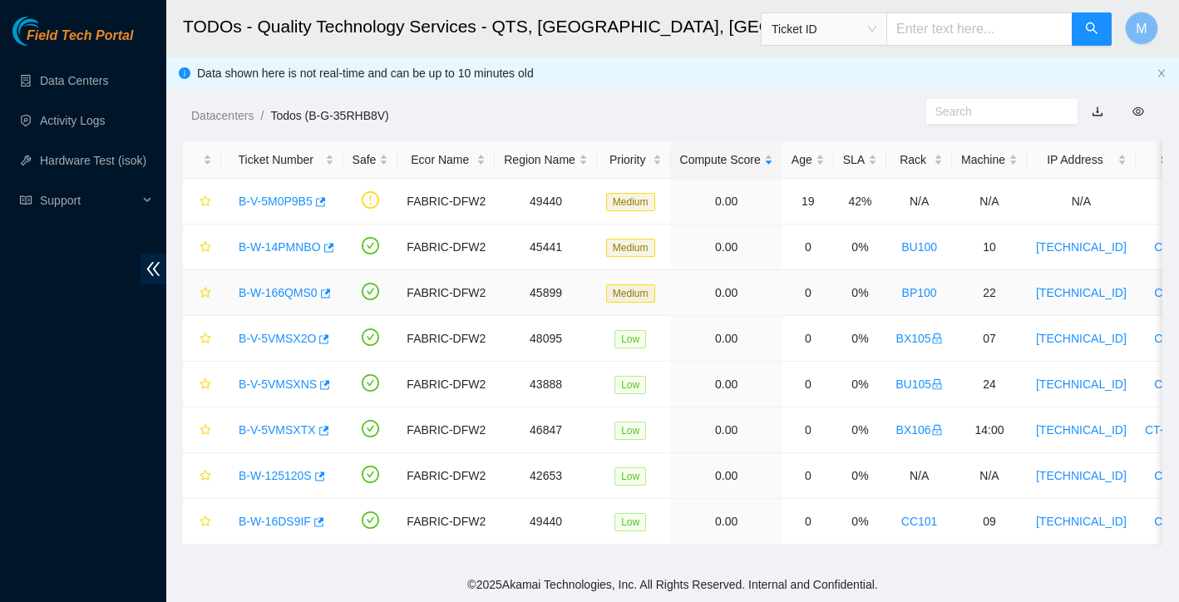
click at [279, 293] on link "B-W-166QMS0" at bounding box center [278, 292] width 79 height 13
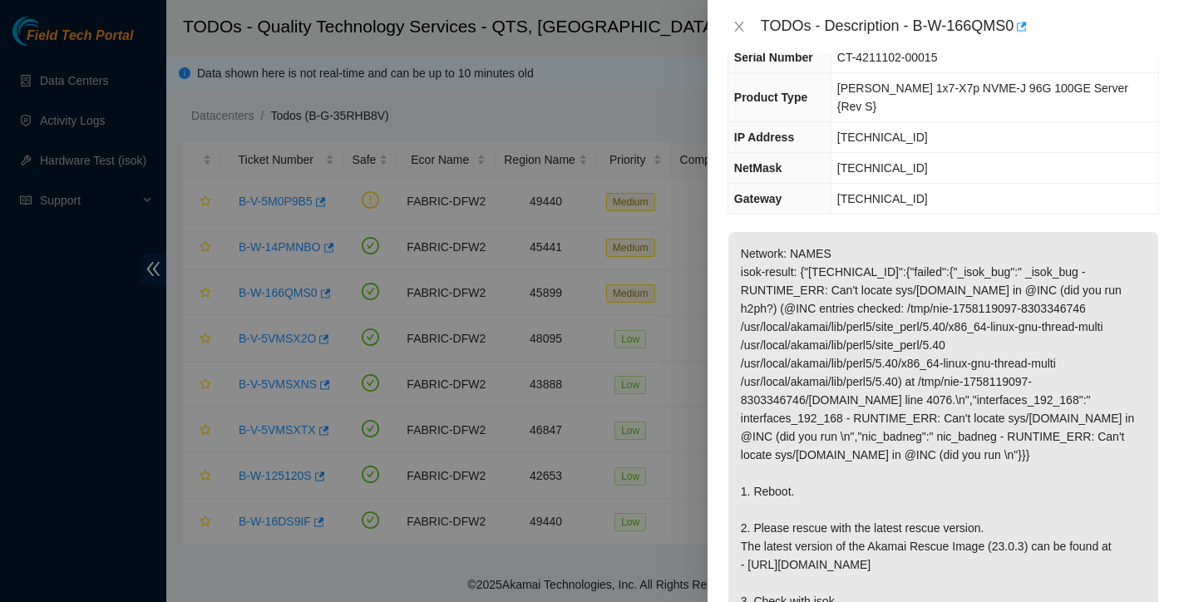
scroll to position [160, 0]
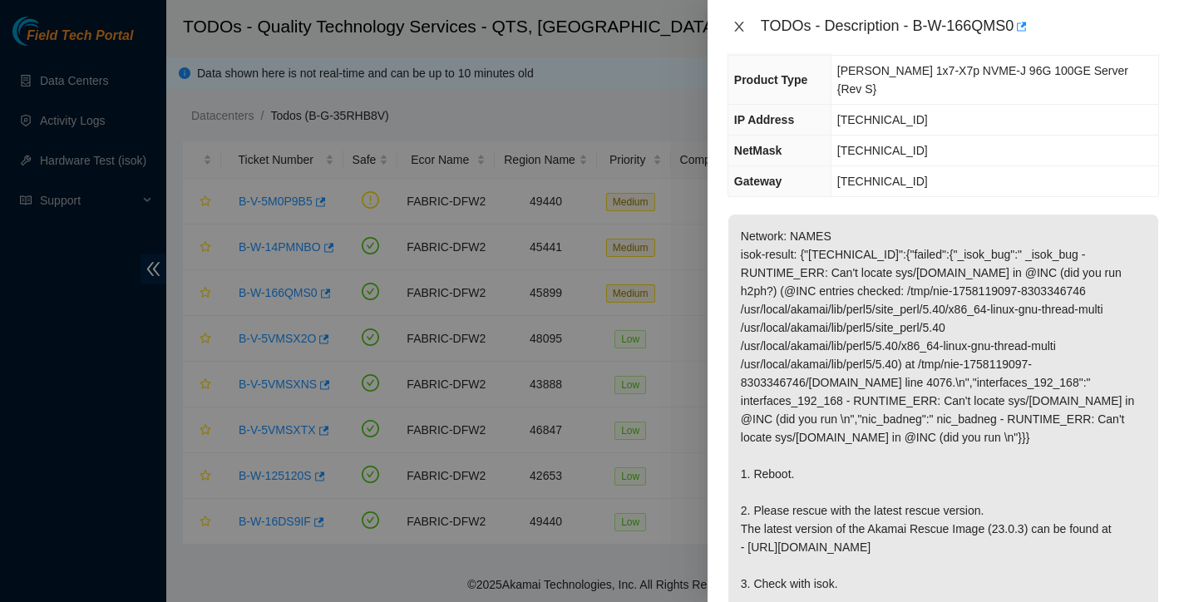
click at [745, 31] on icon "close" at bounding box center [738, 26] width 13 height 13
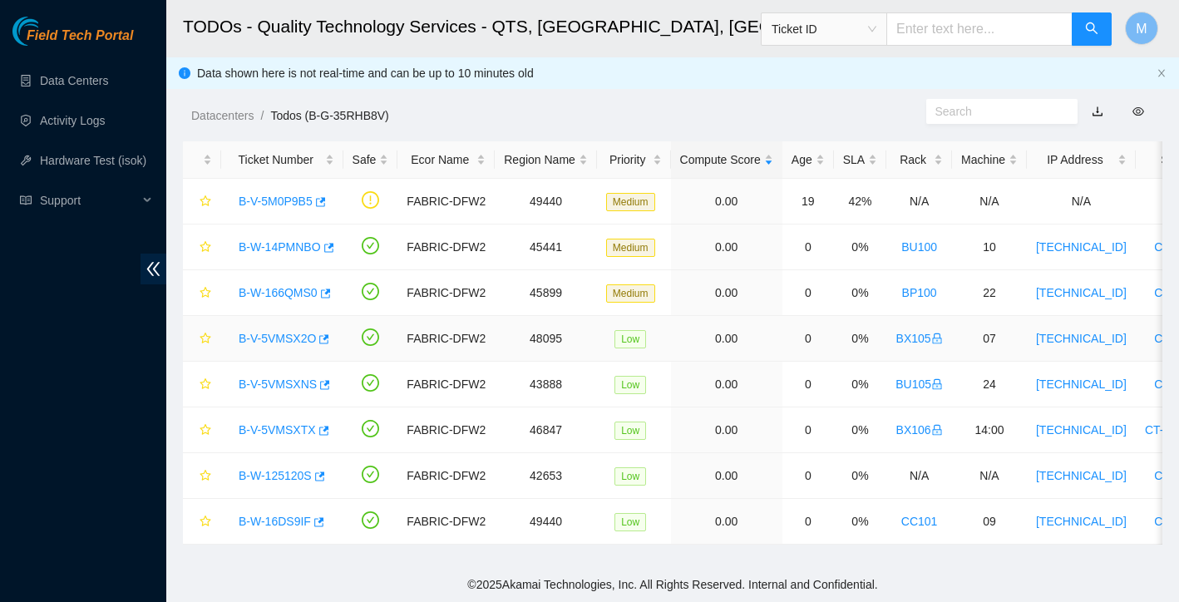
click at [281, 342] on link "B-V-5VMSX2O" at bounding box center [277, 338] width 77 height 13
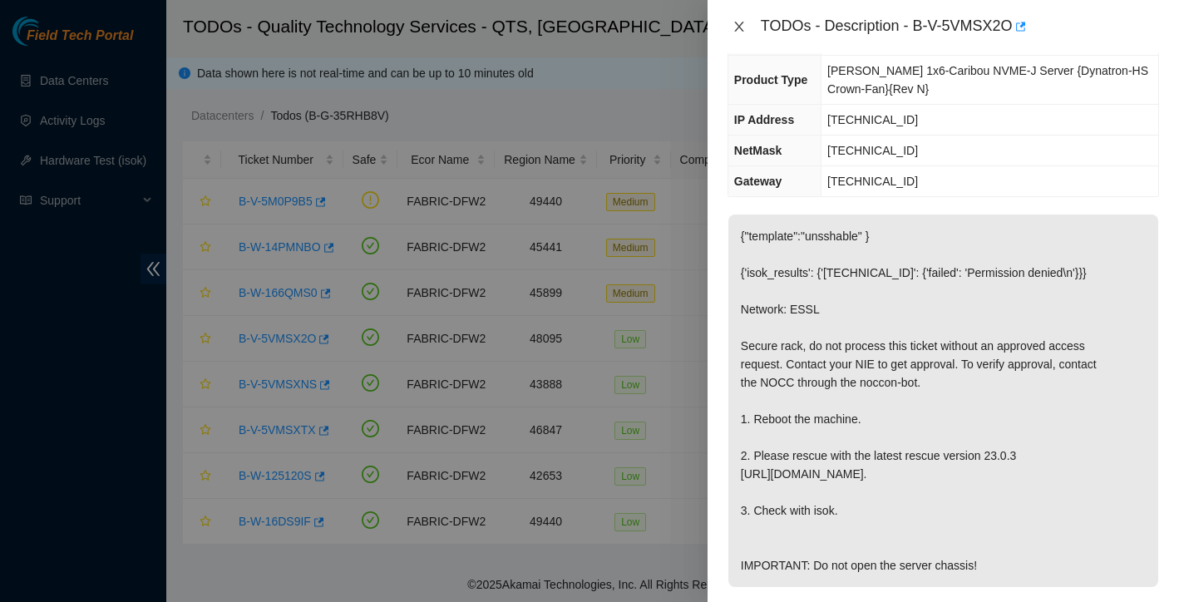
click at [733, 23] on icon "close" at bounding box center [738, 26] width 13 height 13
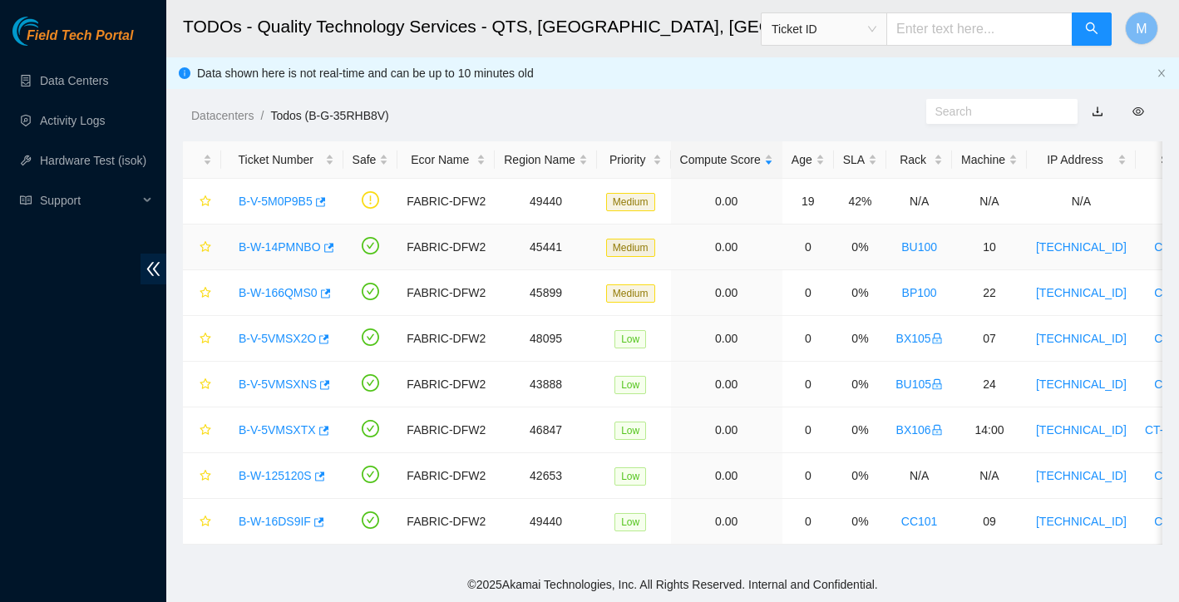
click at [289, 243] on link "B-W-14PMNBO" at bounding box center [280, 246] width 82 height 13
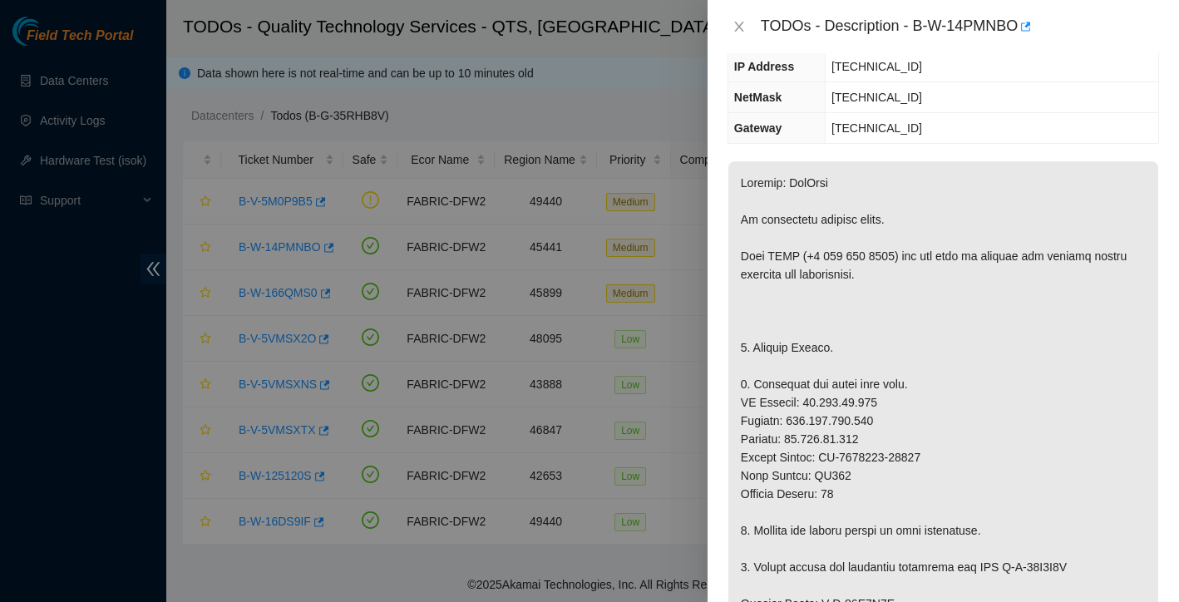
scroll to position [216, 0]
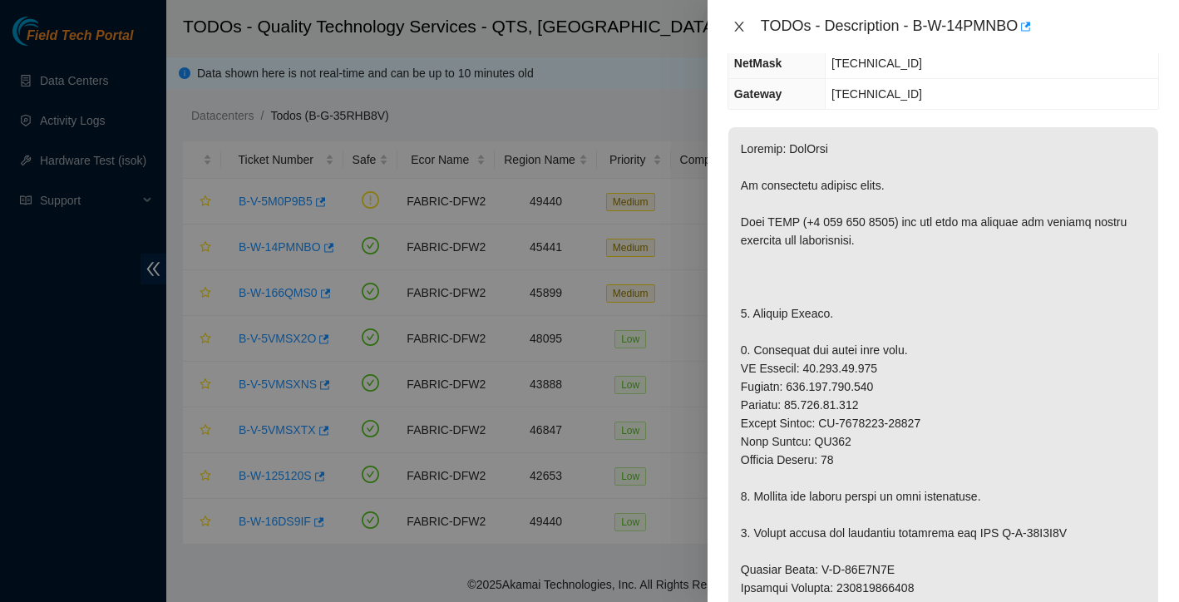
click at [740, 27] on icon "close" at bounding box center [738, 27] width 9 height 10
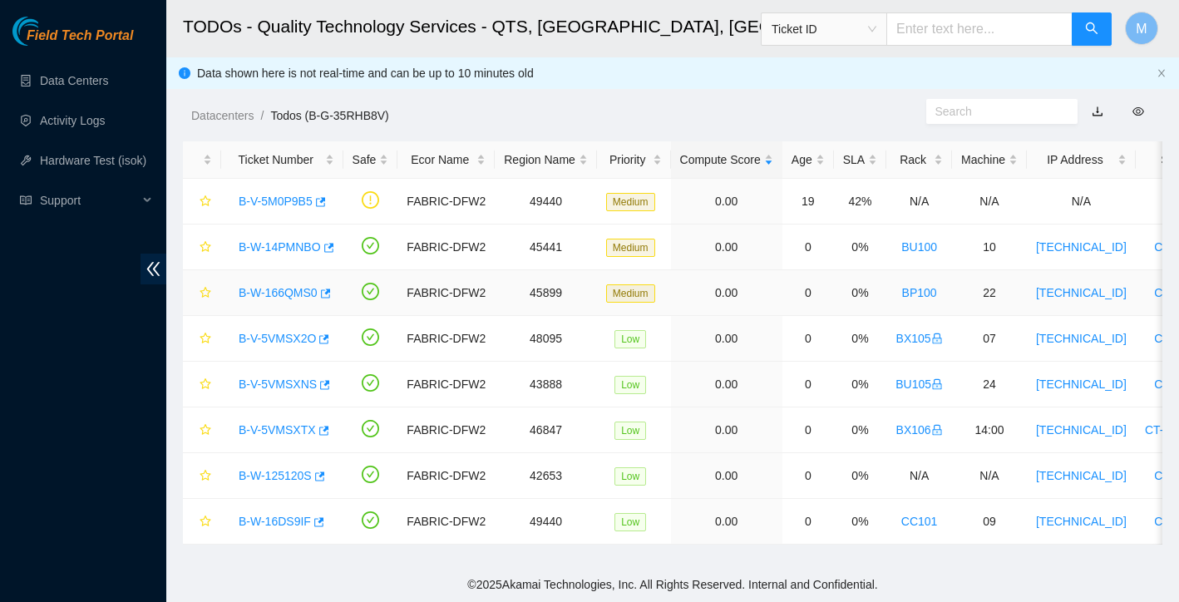
click at [299, 294] on link "B-W-166QMS0" at bounding box center [278, 292] width 79 height 13
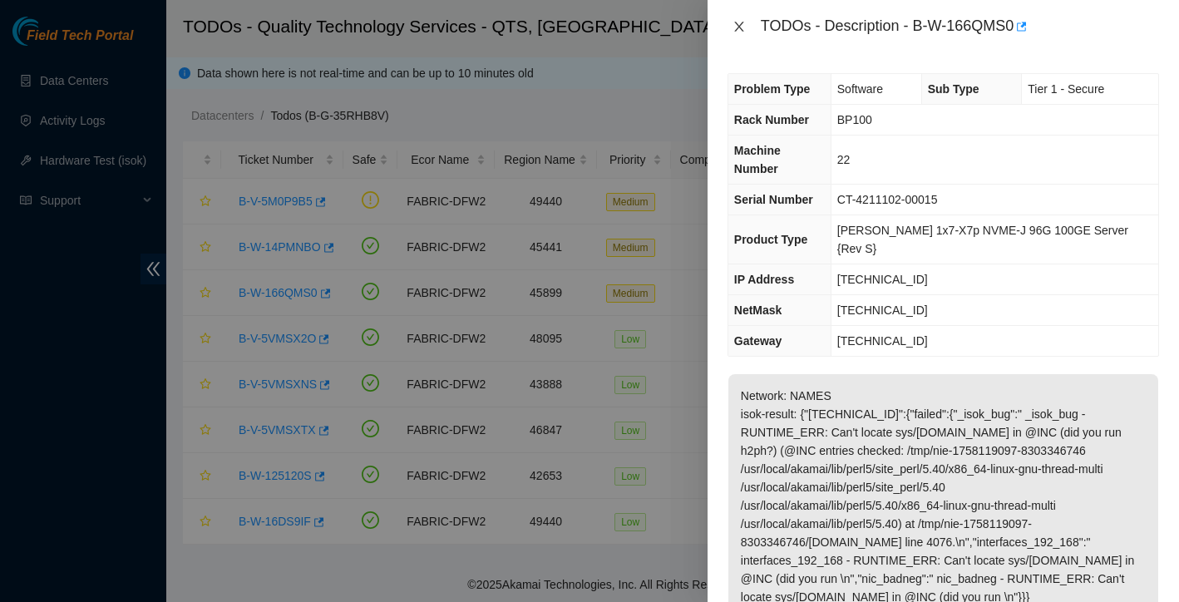
scroll to position [0, 0]
click at [736, 26] on icon "close" at bounding box center [738, 26] width 13 height 13
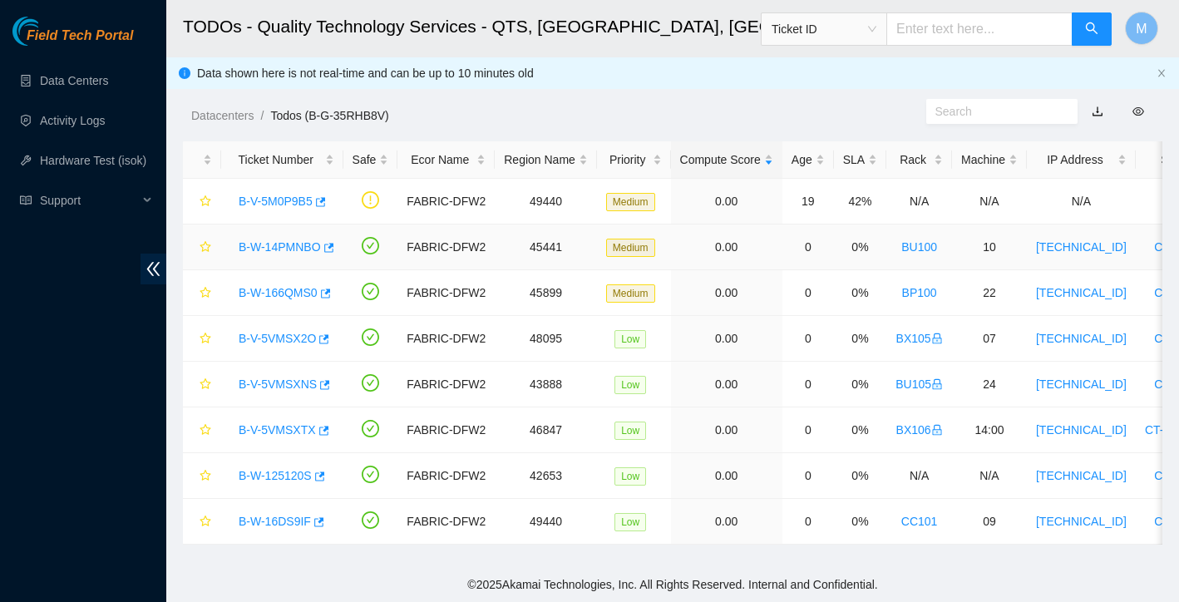
click at [281, 248] on link "B-W-14PMNBO" at bounding box center [280, 246] width 82 height 13
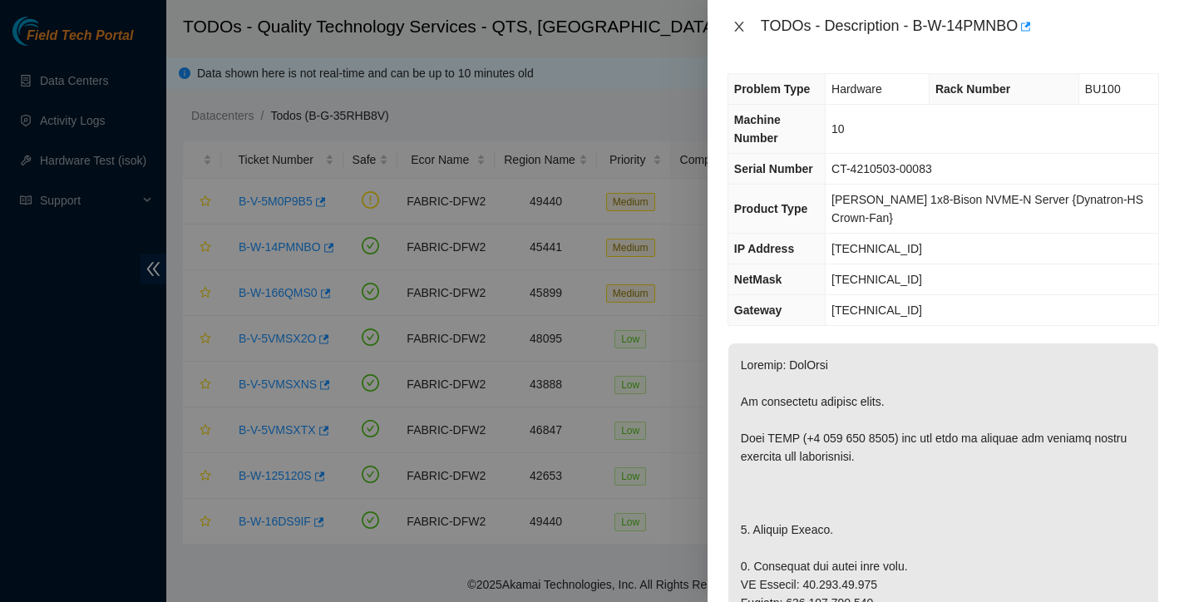
click at [740, 27] on icon "close" at bounding box center [738, 27] width 9 height 10
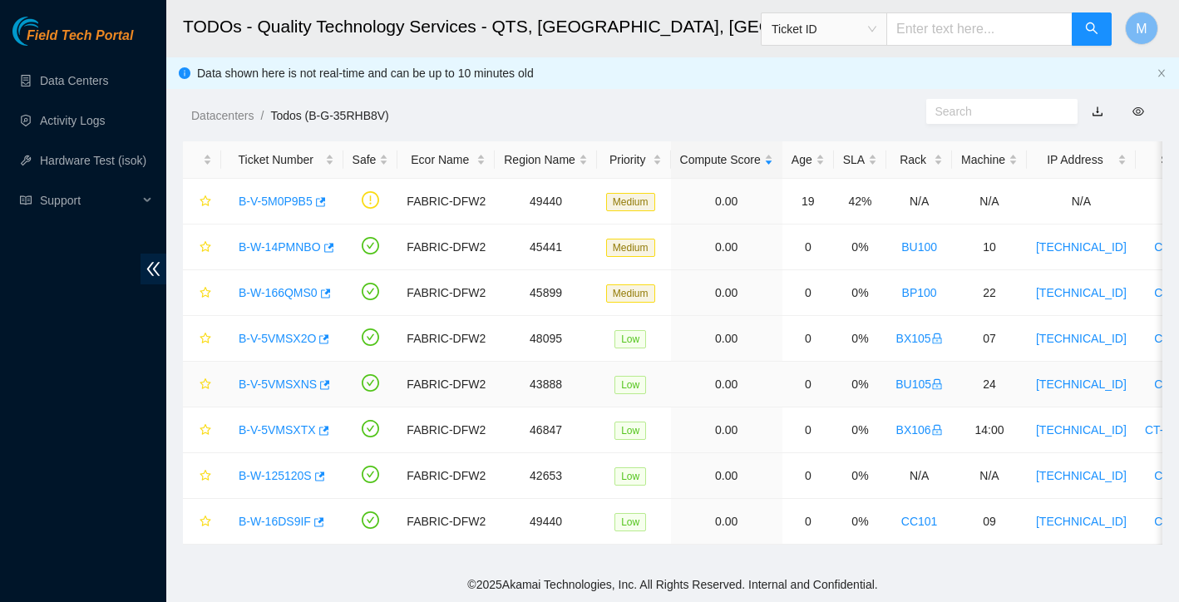
click at [294, 391] on div "B-V-5VMSXNS" at bounding box center [282, 384] width 104 height 27
click at [295, 382] on link "B-V-5VMSXNS" at bounding box center [278, 383] width 78 height 13
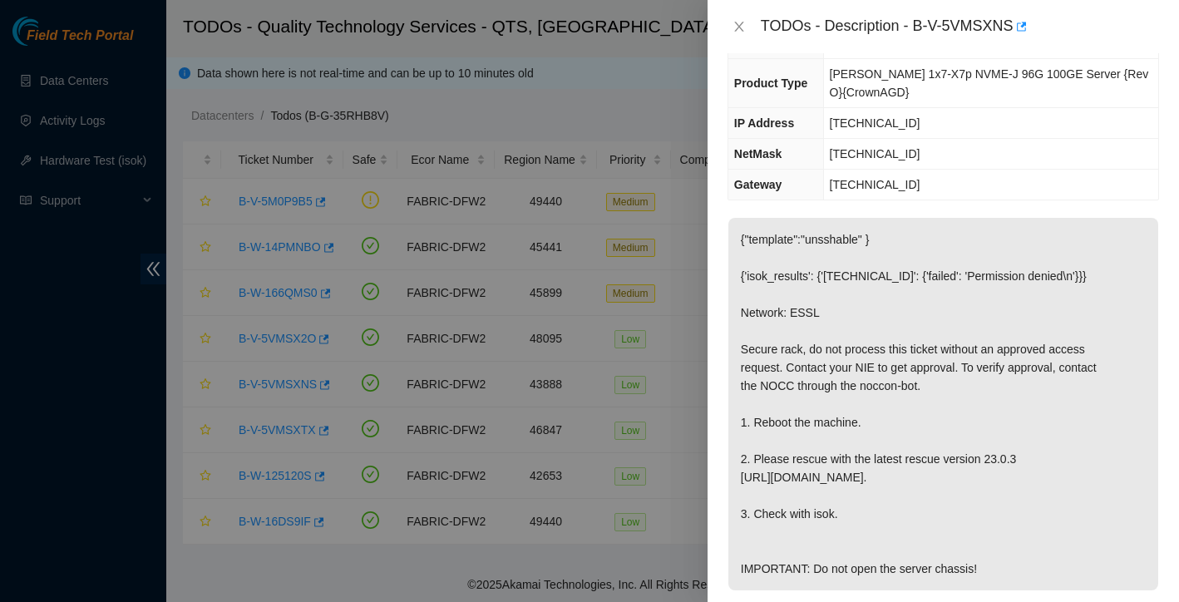
scroll to position [184, 0]
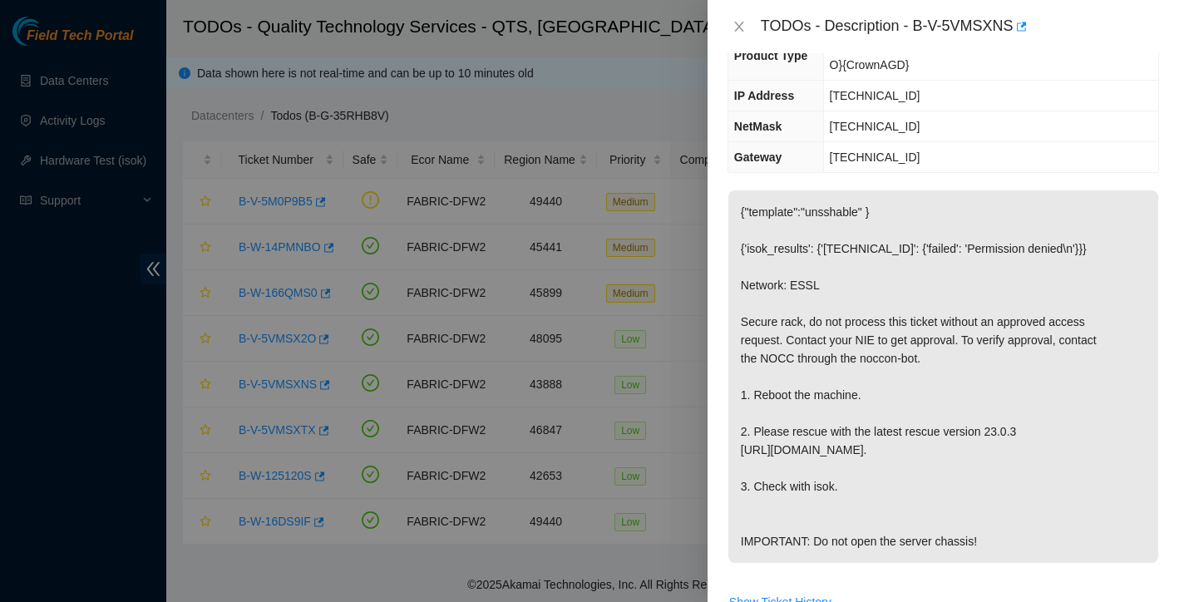
click at [737, 17] on div "TODOs - Description - B-V-5VMSXNS" at bounding box center [943, 26] width 432 height 27
click at [737, 27] on icon "close" at bounding box center [738, 26] width 13 height 13
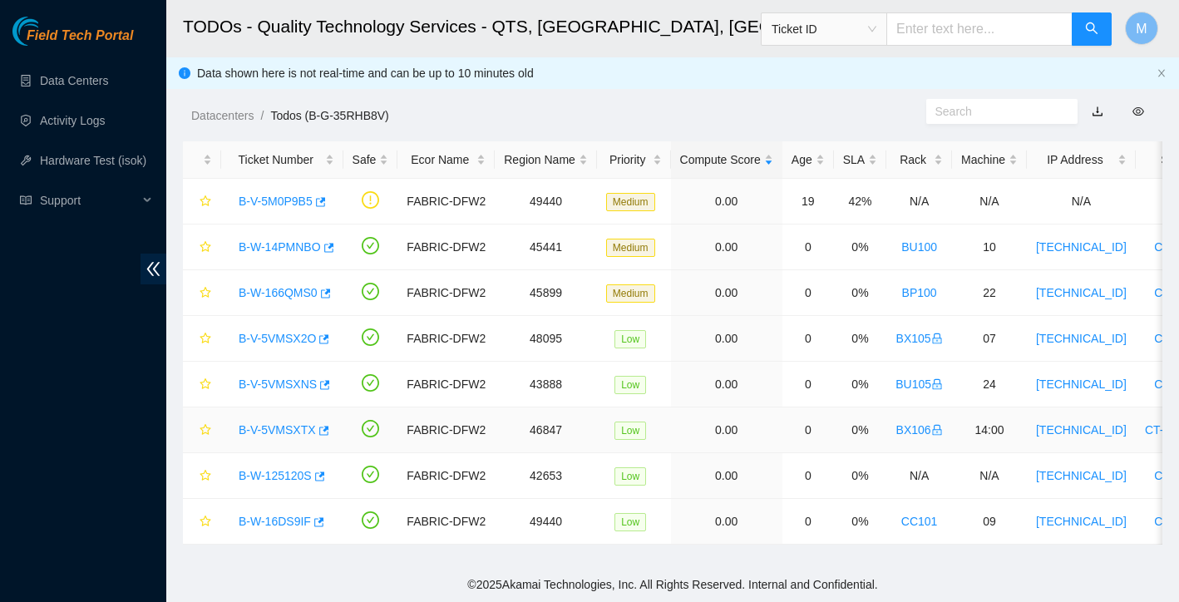
click at [272, 428] on link "B-V-5VMSXTX" at bounding box center [277, 429] width 77 height 13
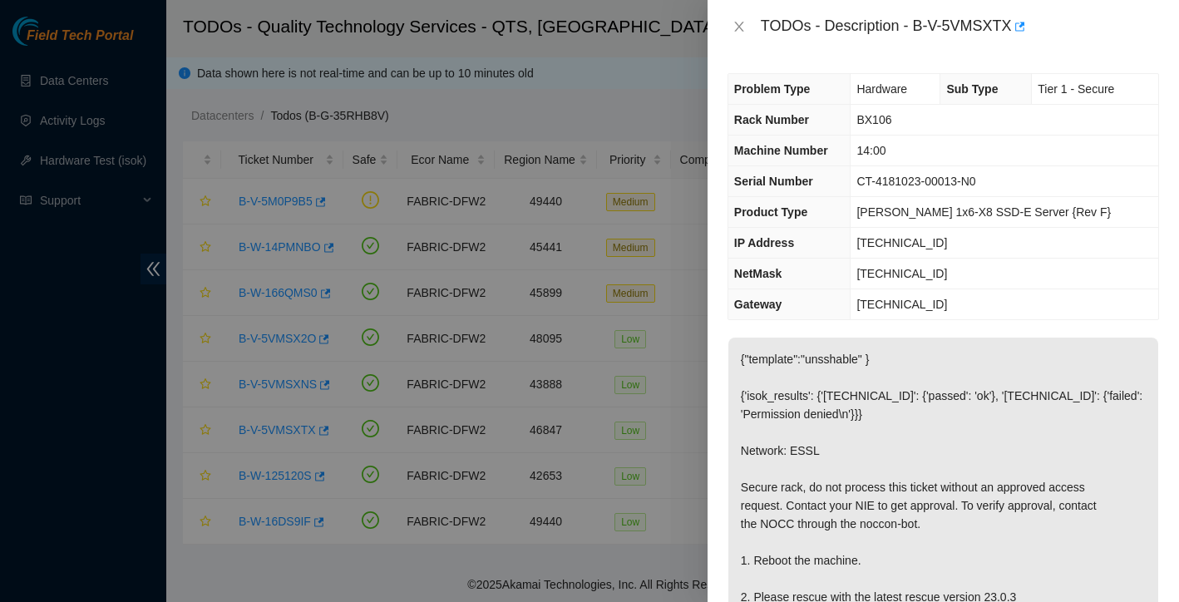
scroll to position [0, 0]
click at [739, 29] on icon "close" at bounding box center [738, 26] width 13 height 13
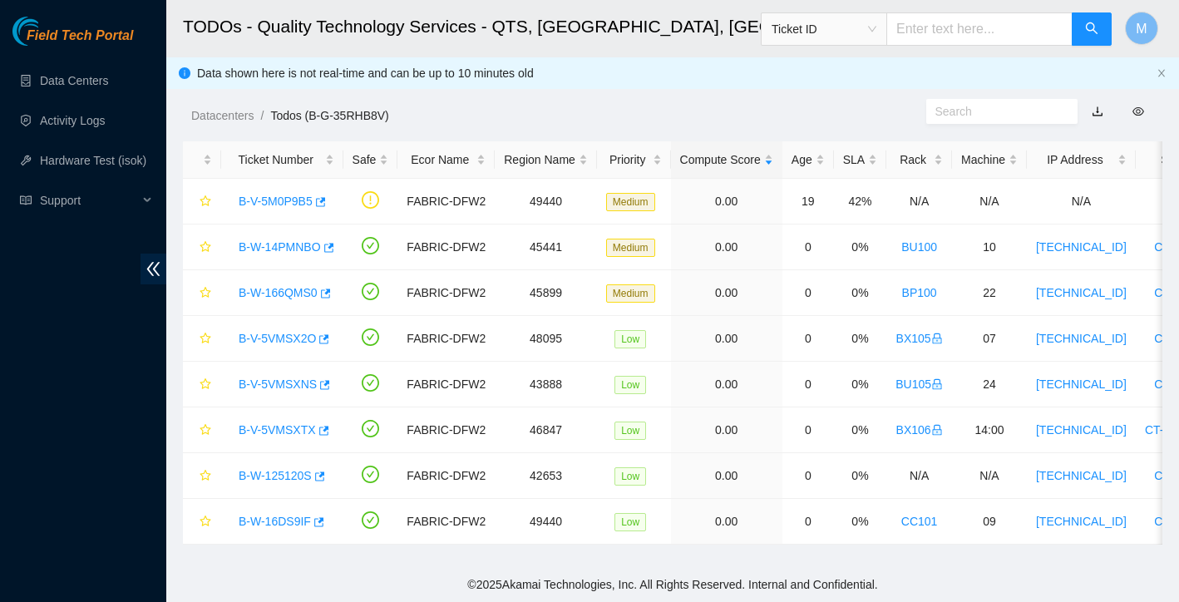
click at [856, 21] on span "Ticket ID" at bounding box center [824, 29] width 105 height 25
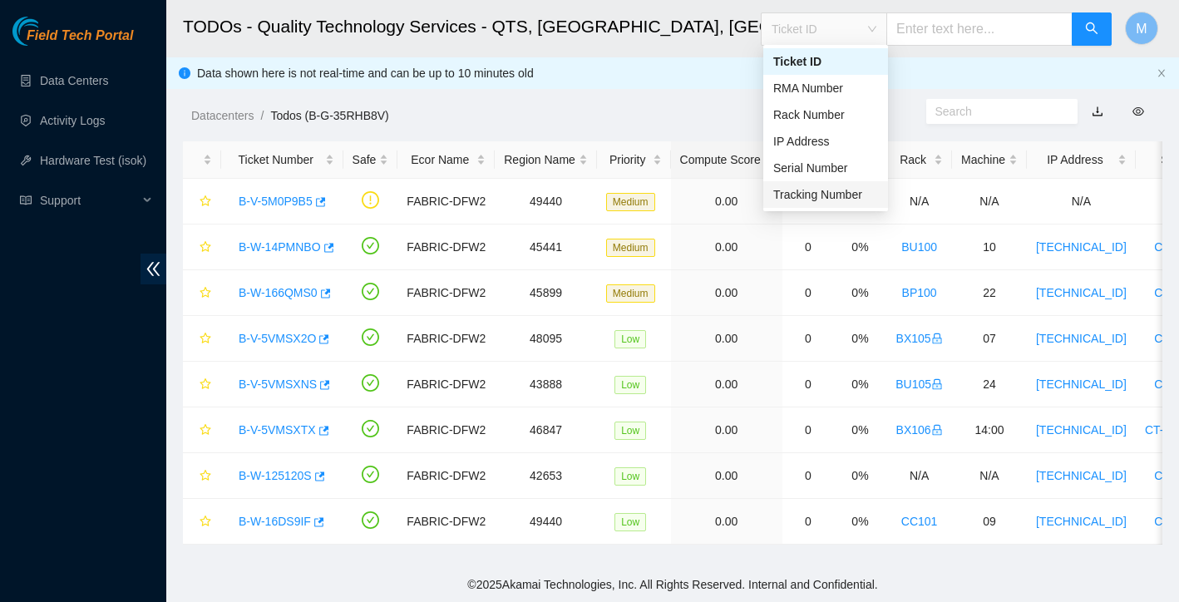
click at [833, 187] on div "Tracking Number" at bounding box center [825, 194] width 105 height 18
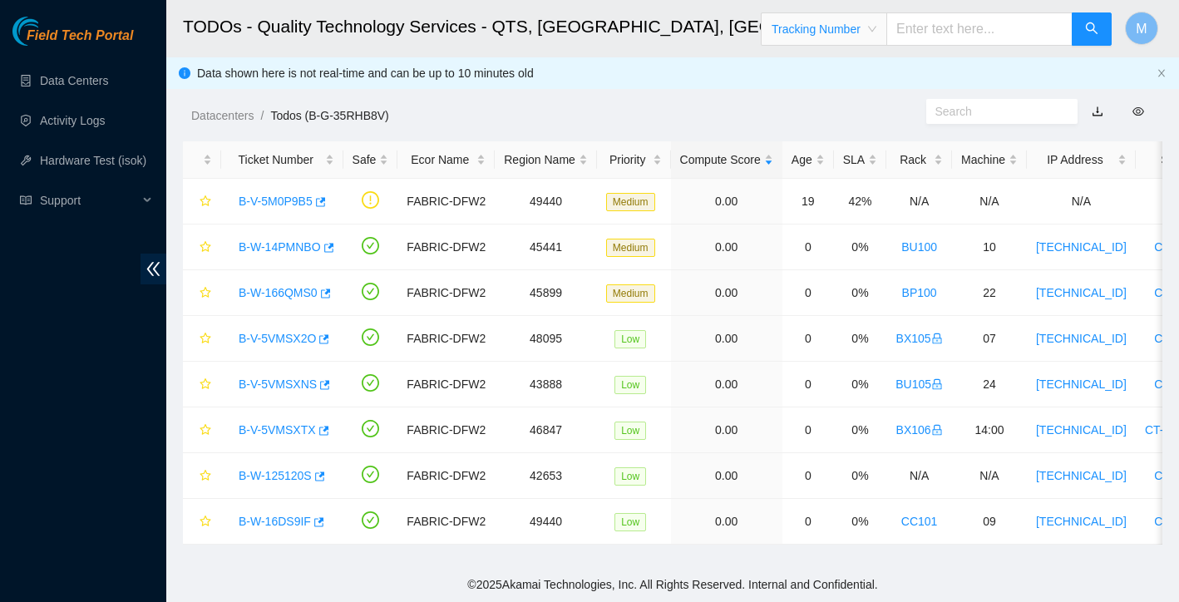
click at [949, 32] on input "text" at bounding box center [979, 28] width 186 height 33
type input "884262059283"
click at [1090, 29] on icon "search" at bounding box center [1091, 28] width 13 height 13
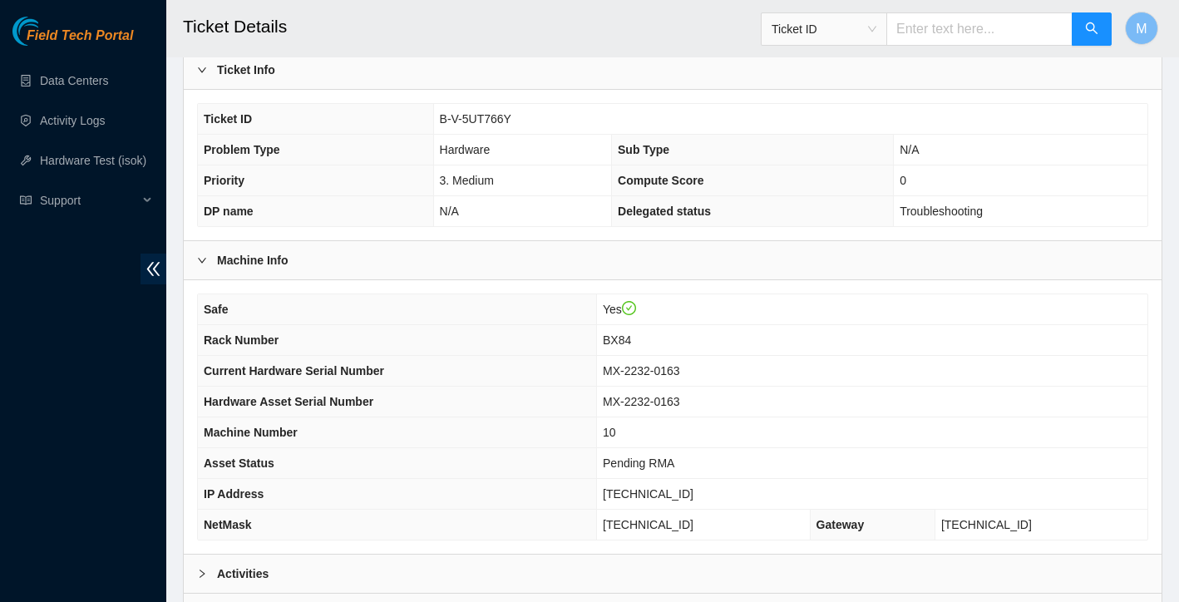
scroll to position [440, 0]
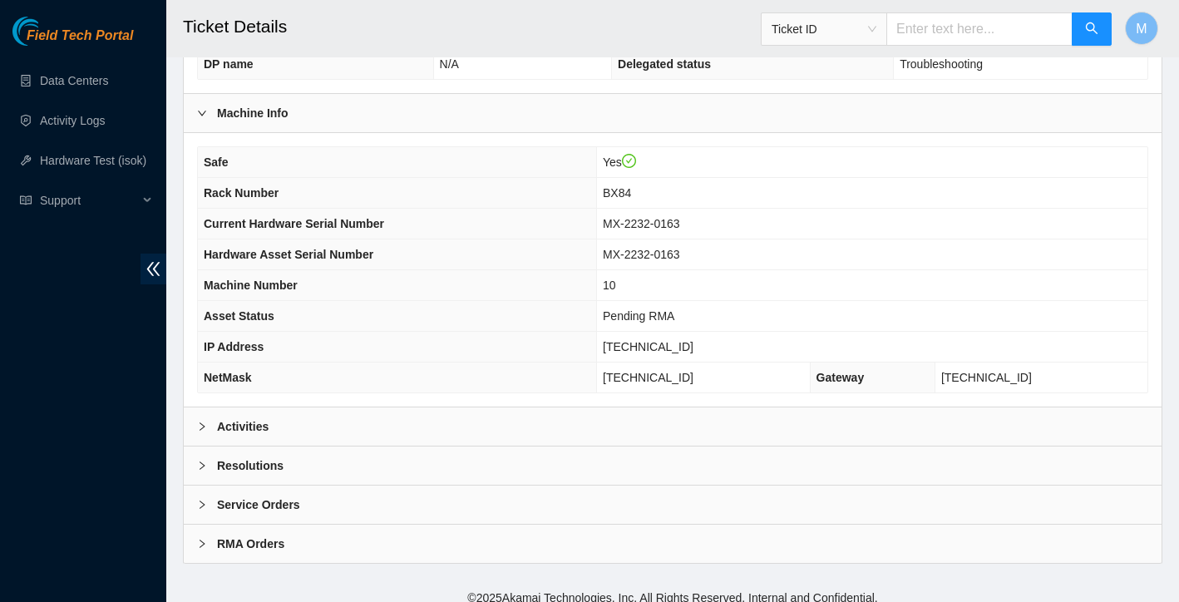
click at [258, 436] on b "Activities" at bounding box center [243, 426] width 52 height 18
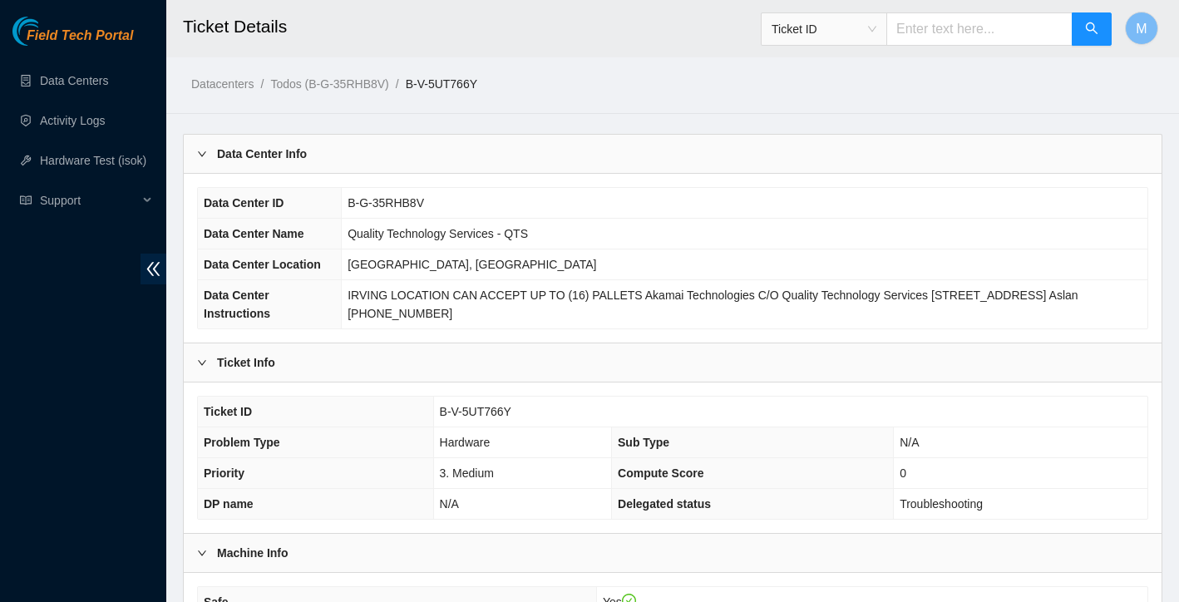
scroll to position [0, 0]
drag, startPoint x: 417, startPoint y: 80, endPoint x: 512, endPoint y: 77, distance: 94.8
click at [512, 77] on ol "Datacenters / Todos (B-G-35RHB8V) / B-V-5UT766Y /" at bounding box center [558, 84] width 735 height 18
copy ol "B-V-5UT766Y"
click at [855, 37] on span "Ticket ID" at bounding box center [824, 29] width 105 height 25
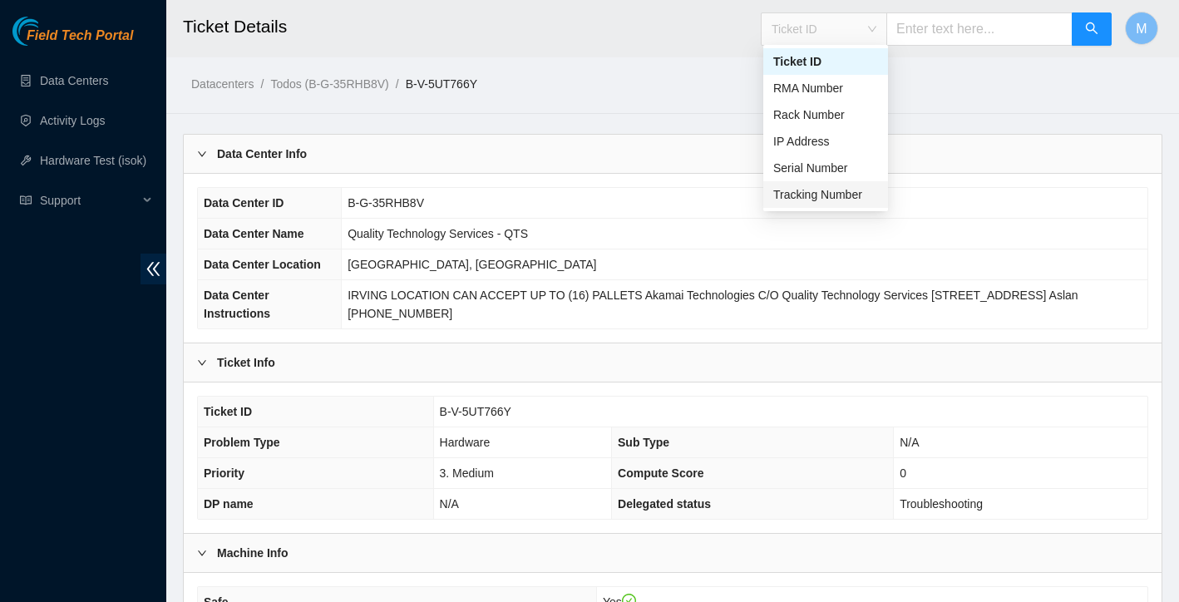
click at [835, 193] on div "Tracking Number" at bounding box center [825, 194] width 105 height 18
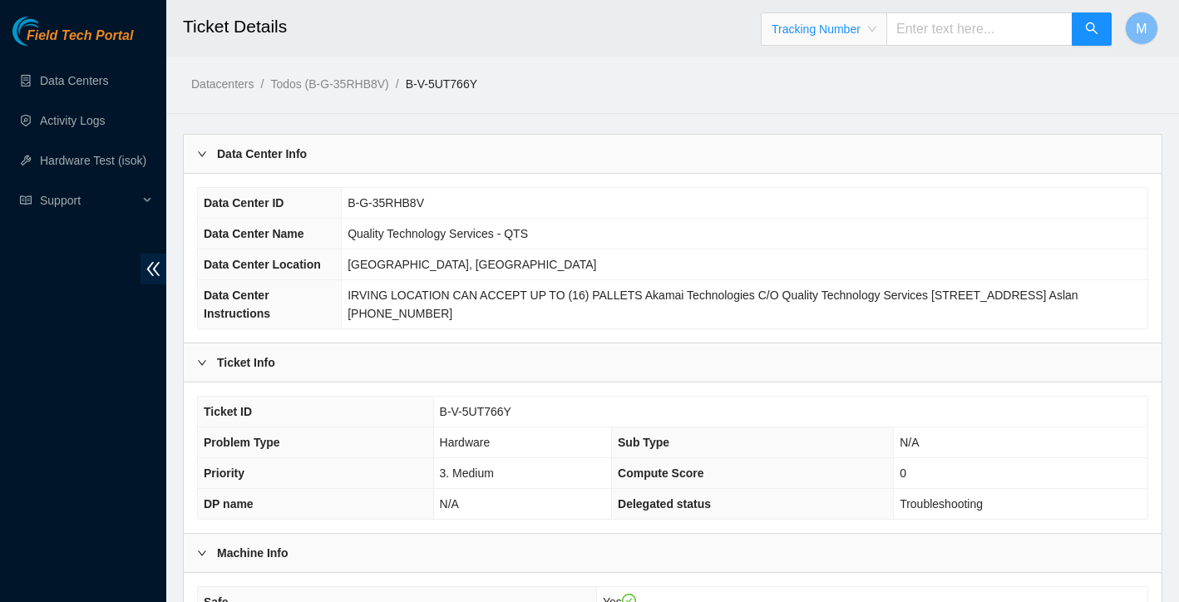
click at [960, 30] on input "text" at bounding box center [979, 28] width 186 height 33
type input "463470053007"
click at [1095, 25] on icon "search" at bounding box center [1091, 28] width 13 height 13
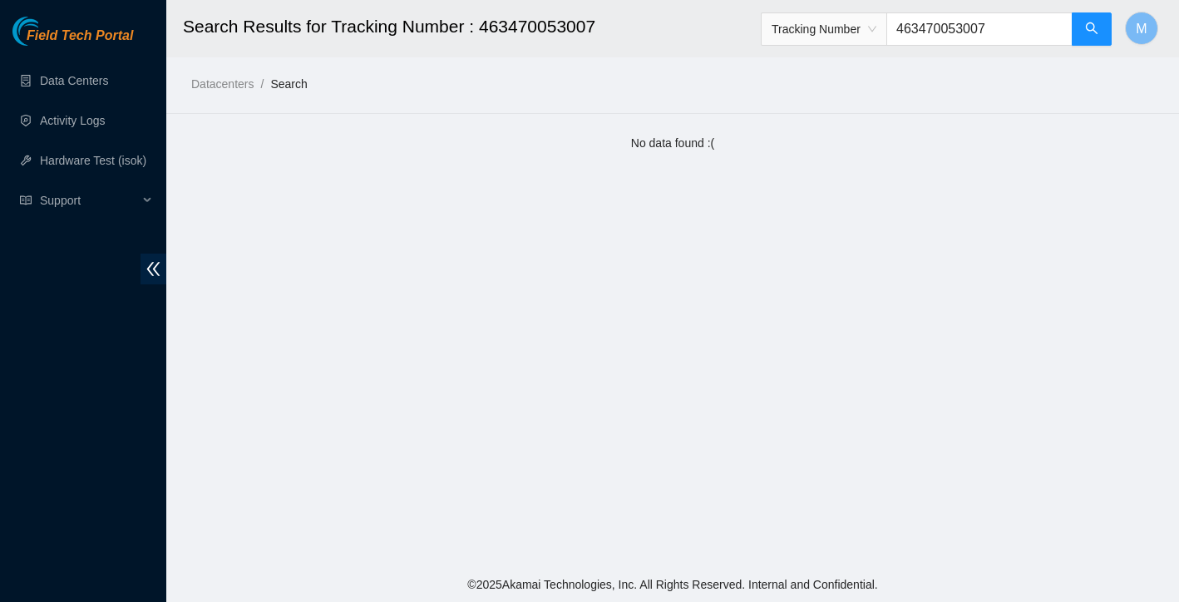
drag, startPoint x: 900, startPoint y: 31, endPoint x: 1009, endPoint y: 28, distance: 108.9
click at [1009, 28] on input "463470053007" at bounding box center [979, 28] width 186 height 33
click at [91, 79] on link "Data Centers" at bounding box center [74, 80] width 68 height 13
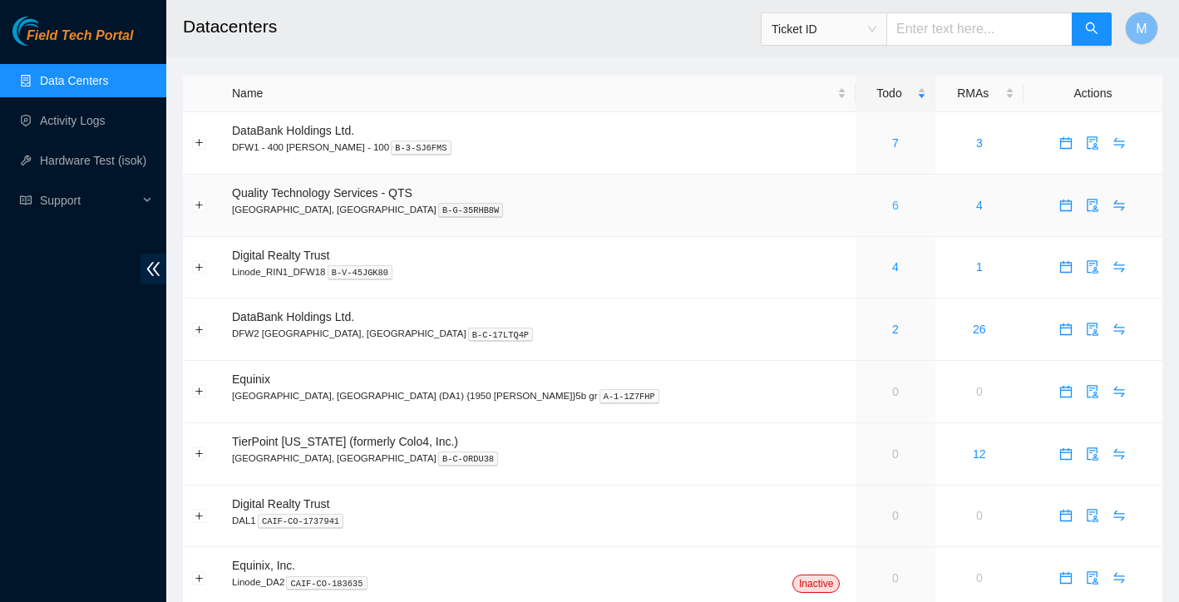
click at [892, 203] on link "6" at bounding box center [895, 205] width 7 height 13
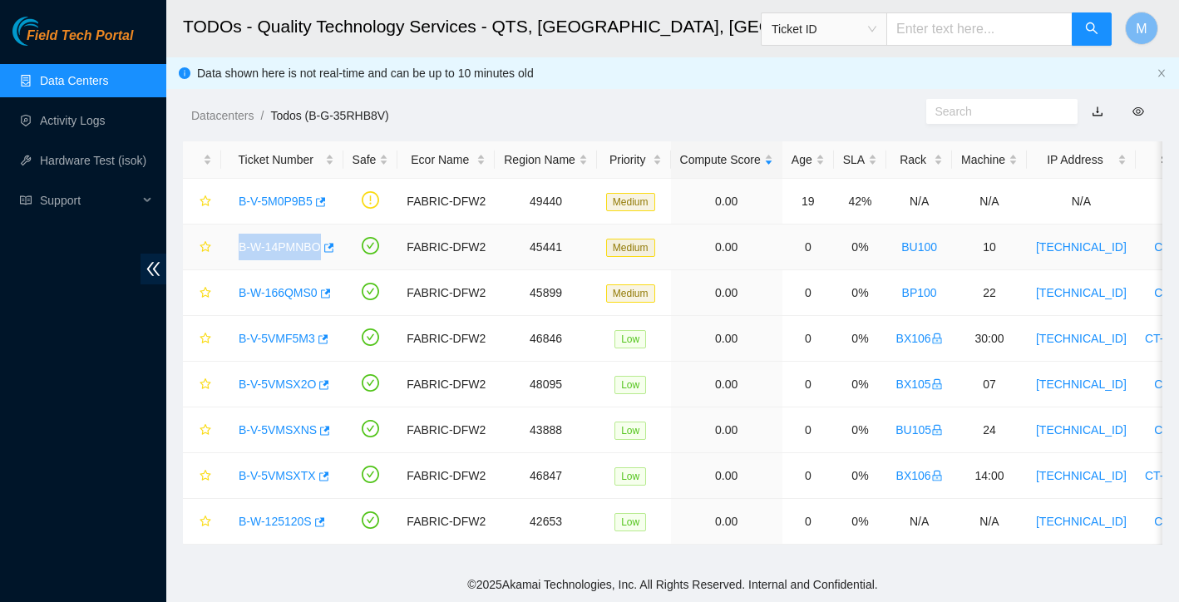
drag, startPoint x: 237, startPoint y: 249, endPoint x: 319, endPoint y: 245, distance: 82.4
click at [319, 245] on div "B-W-14PMNBO" at bounding box center [282, 247] width 104 height 27
copy link "B-W-14PMNBO"
